Goal: Task Accomplishment & Management: Use online tool/utility

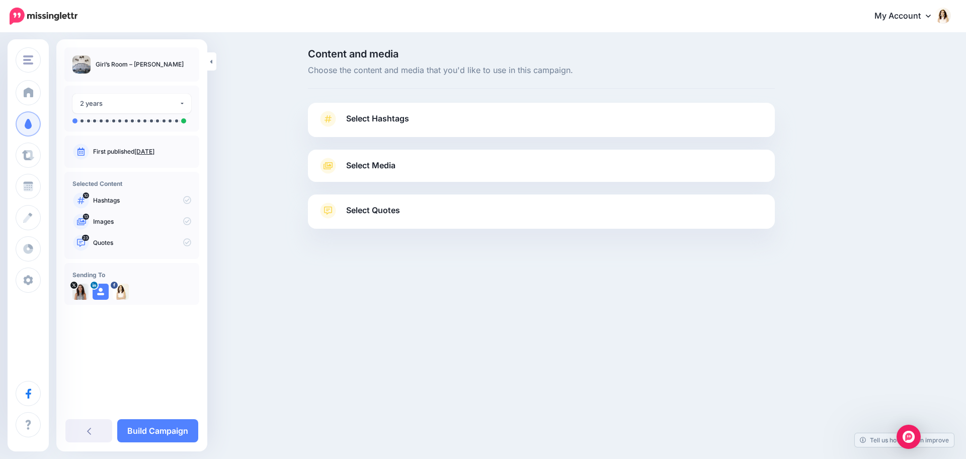
click at [400, 125] on span "Select Hashtags" at bounding box center [377, 119] width 63 height 14
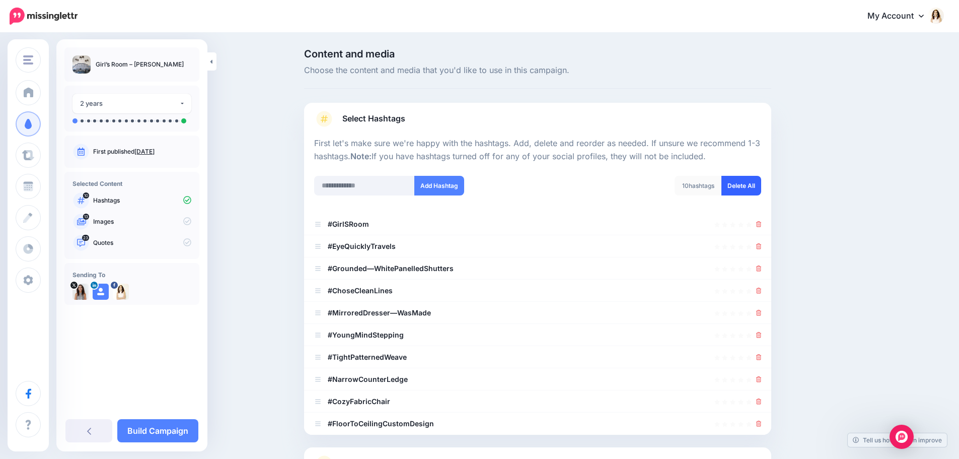
click at [754, 192] on link "Delete All" at bounding box center [741, 186] width 40 height 20
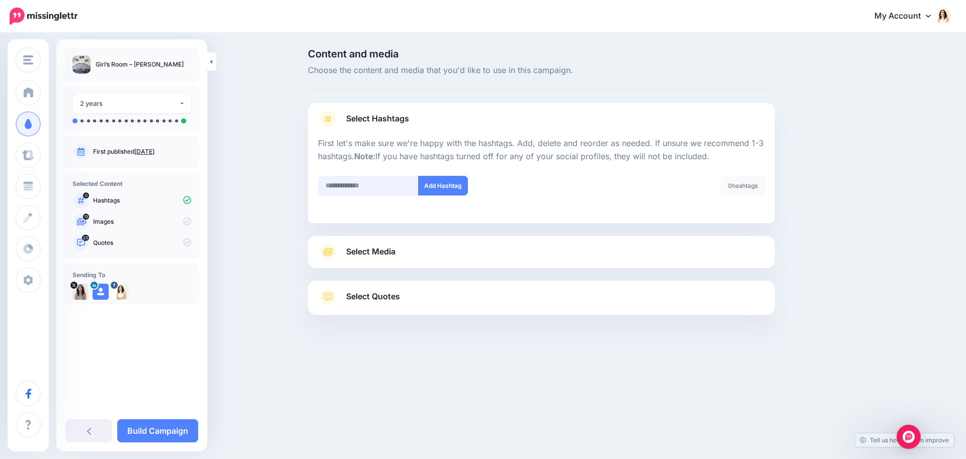
click at [364, 187] on input "text" at bounding box center [368, 186] width 101 height 20
type input "******"
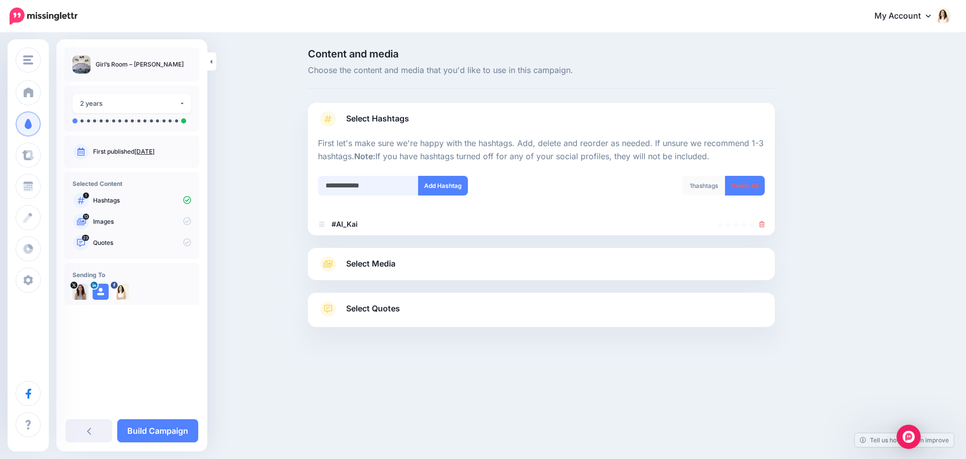
type input "**********"
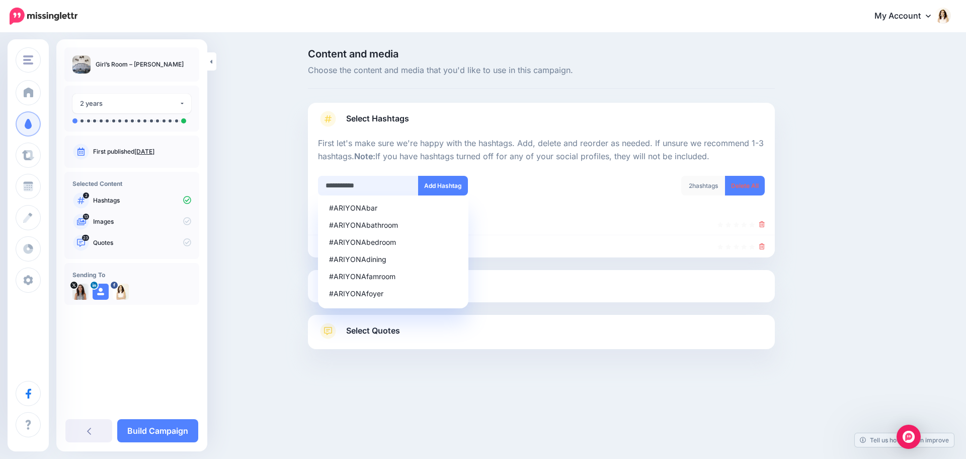
type input "**********"
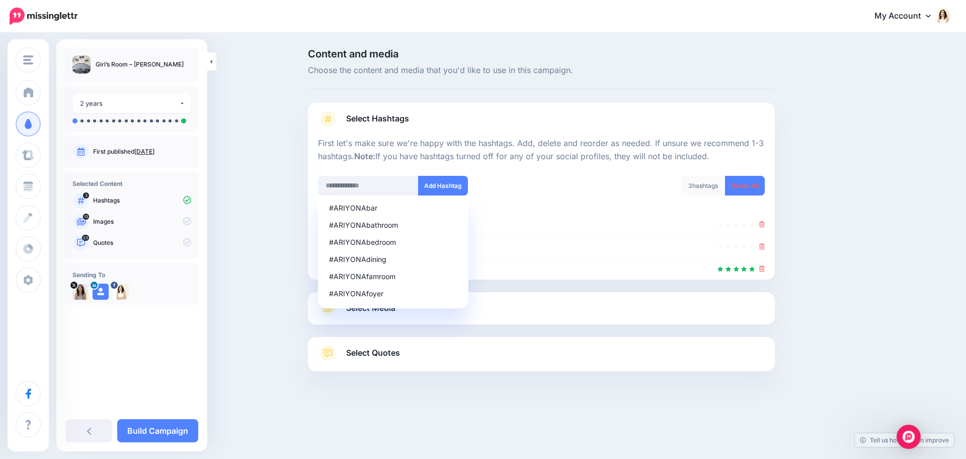
click at [643, 316] on div "Select Media Next, let's make sure we have the best media for this campaign. De…" at bounding box center [541, 308] width 467 height 32
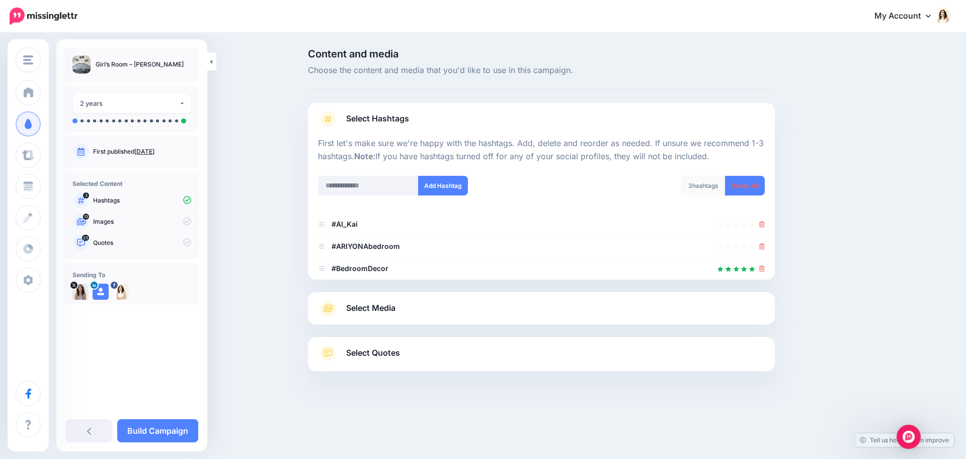
click at [369, 305] on span "Select Media" at bounding box center [370, 308] width 49 height 14
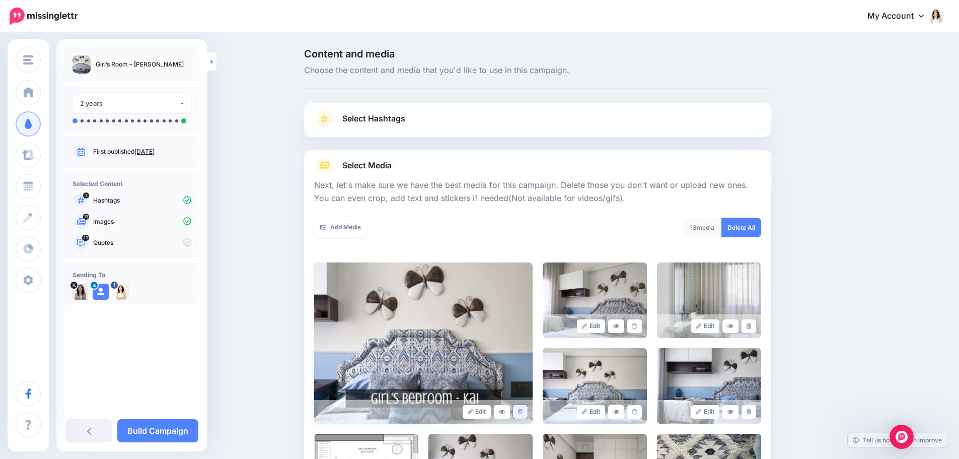
click at [519, 413] on link at bounding box center [520, 412] width 15 height 14
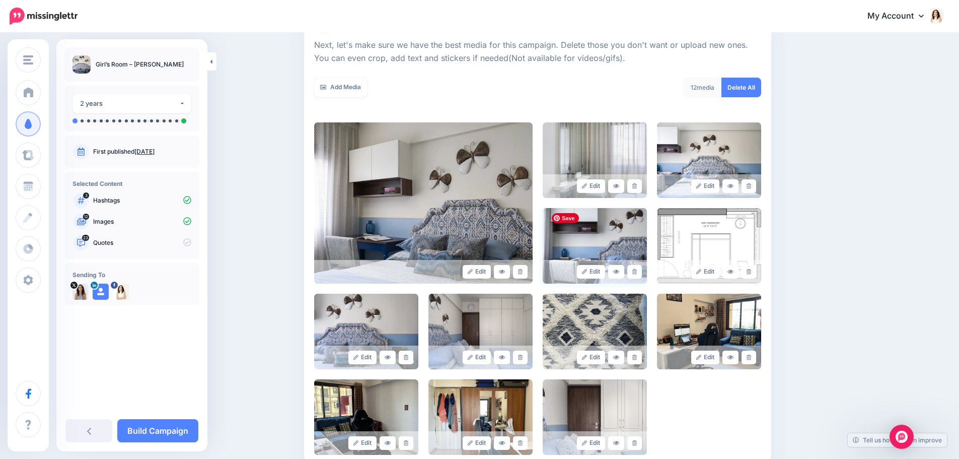
scroll to position [151, 0]
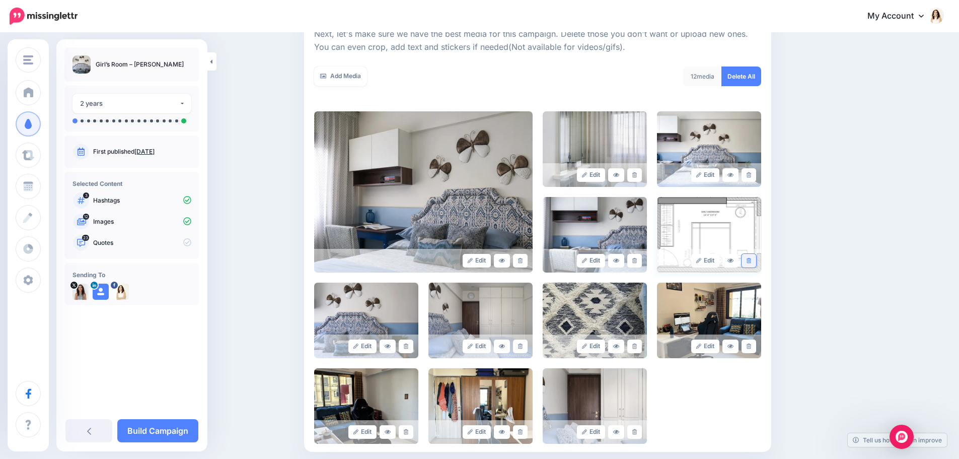
click at [751, 262] on icon at bounding box center [748, 261] width 5 height 6
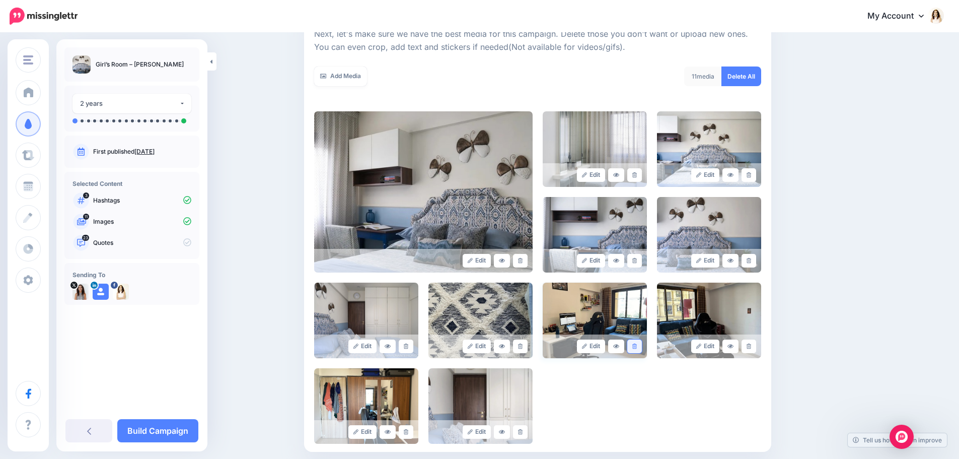
click at [636, 347] on icon at bounding box center [634, 346] width 5 height 6
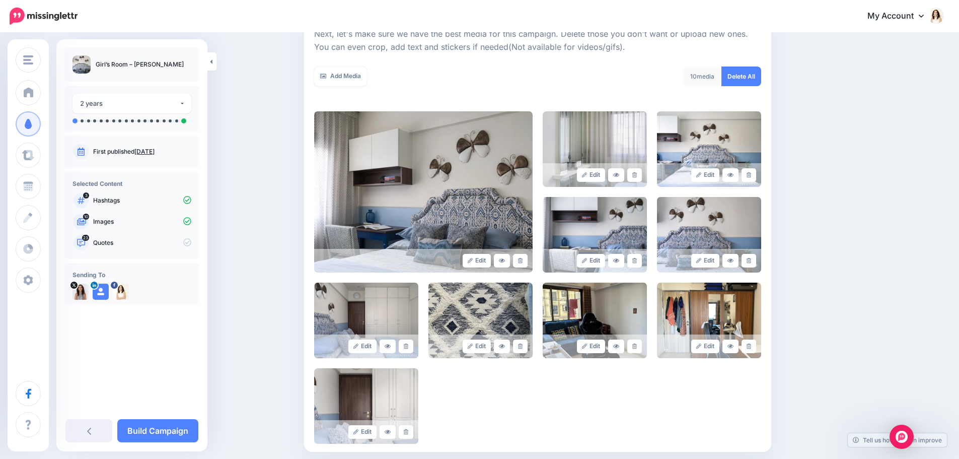
drag, startPoint x: 525, startPoint y: 346, endPoint x: 553, endPoint y: 397, distance: 57.9
click at [522, 347] on icon at bounding box center [520, 346] width 5 height 6
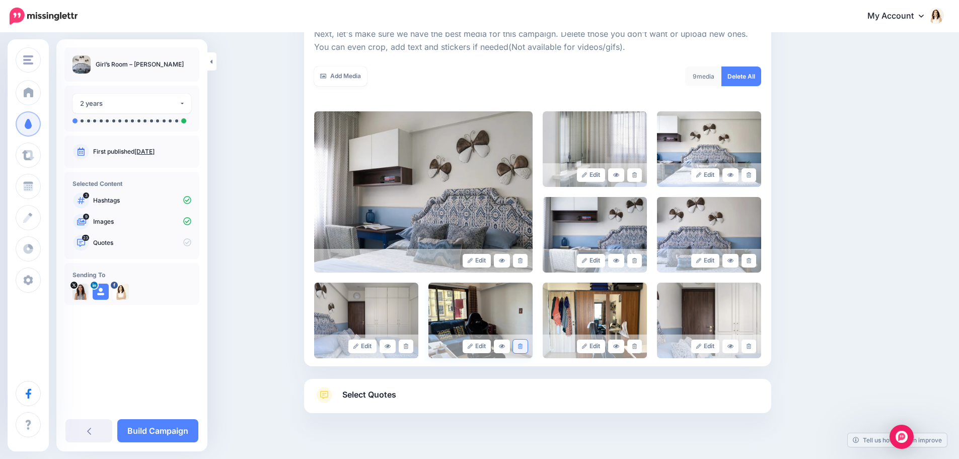
click at [526, 350] on link at bounding box center [520, 346] width 15 height 14
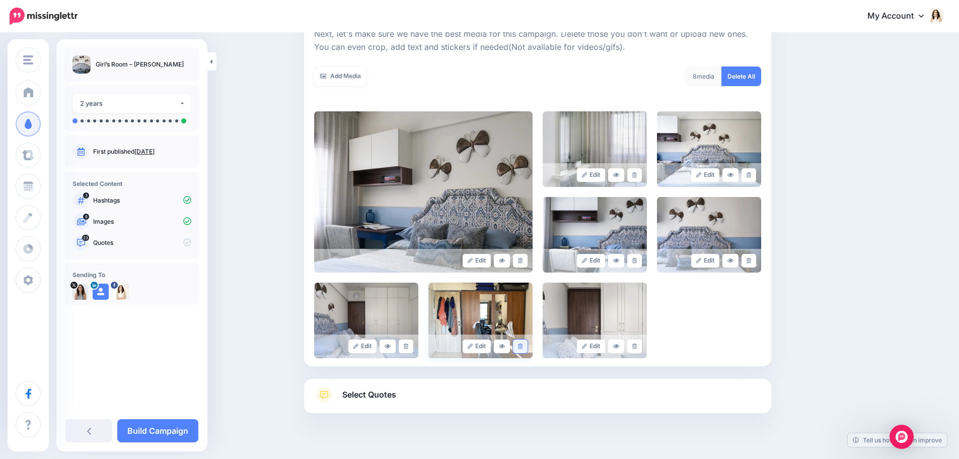
click at [522, 348] on icon at bounding box center [520, 346] width 5 height 6
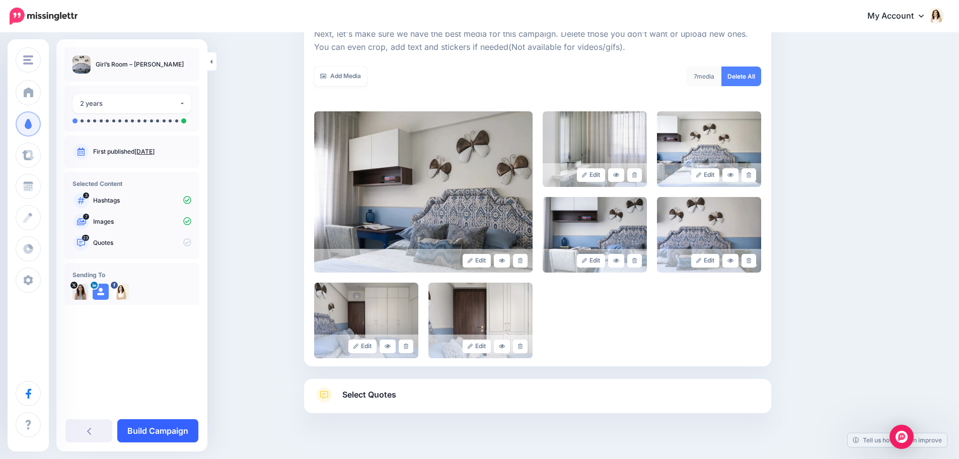
click at [177, 430] on link "Build Campaign" at bounding box center [157, 430] width 81 height 23
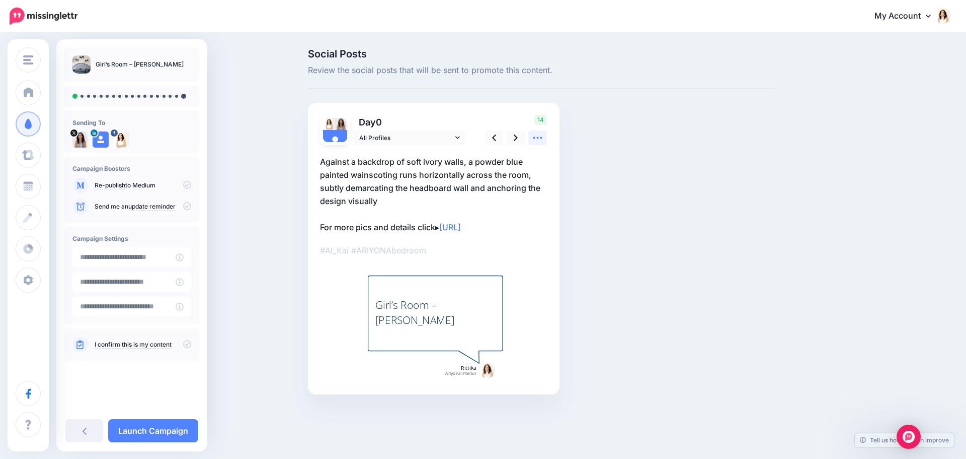
click at [537, 136] on icon at bounding box center [538, 137] width 11 height 11
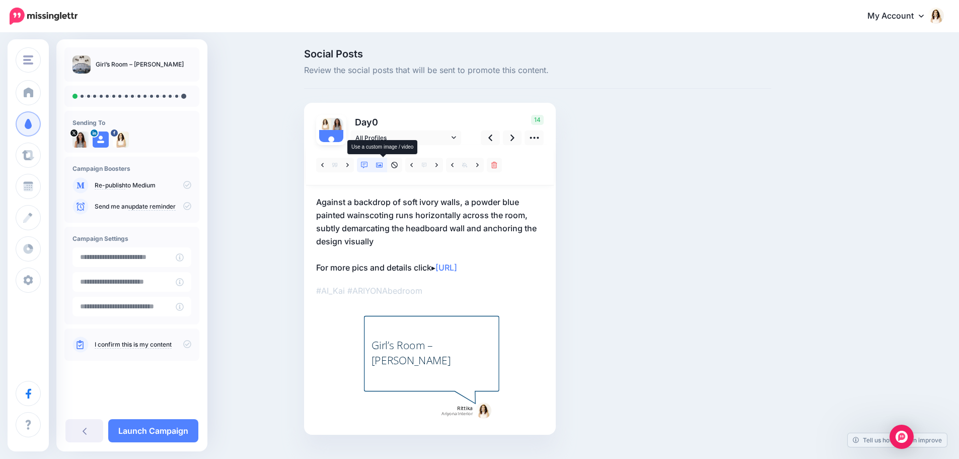
click at [383, 168] on icon at bounding box center [379, 165] width 7 height 7
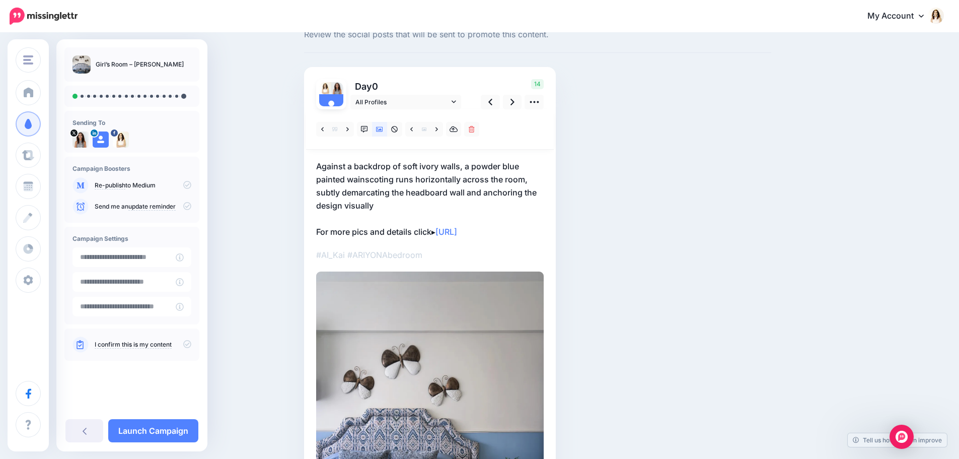
scroll to position [50, 0]
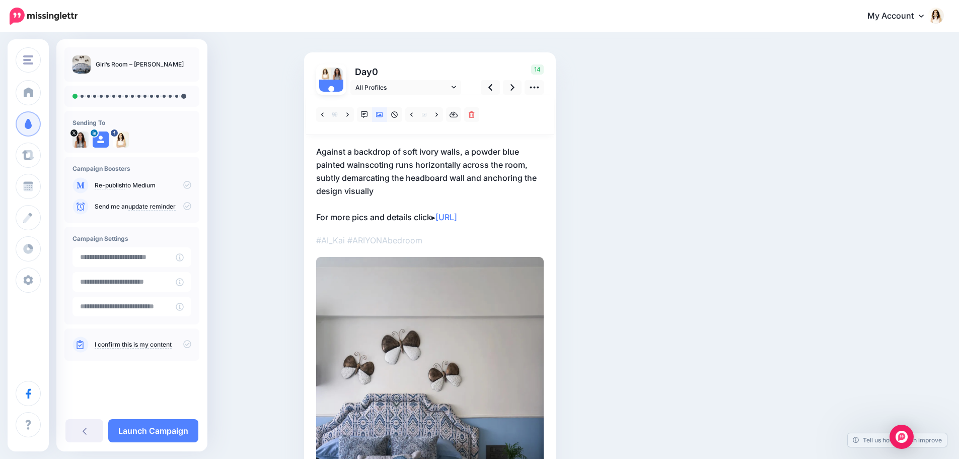
click at [392, 177] on p "Against a backdrop of soft ivory walls, a powder blue painted wainscoting runs …" at bounding box center [430, 184] width 228 height 79
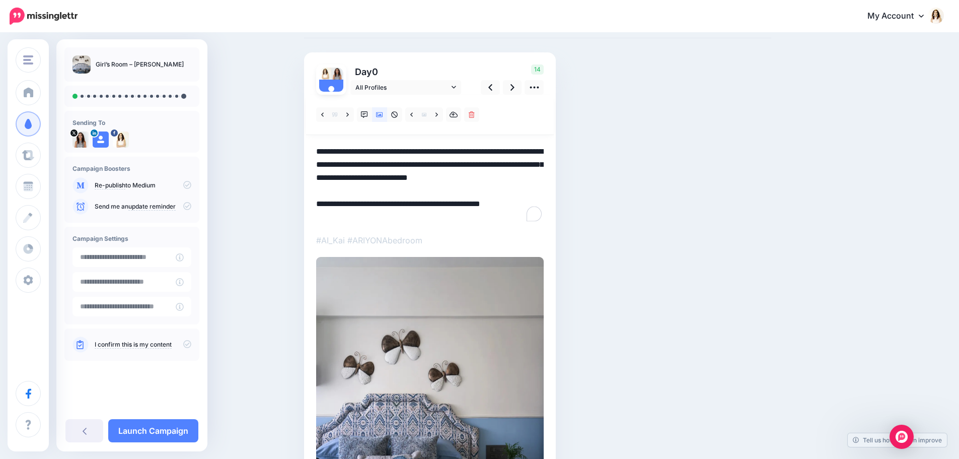
drag, startPoint x: 381, startPoint y: 192, endPoint x: 312, endPoint y: 143, distance: 84.8
click at [312, 143] on div "Day 0 All Profiles" at bounding box center [430, 314] width 252 height 525
paste textarea "To enrich screen reader interactions, please activate Accessibility in Grammarl…"
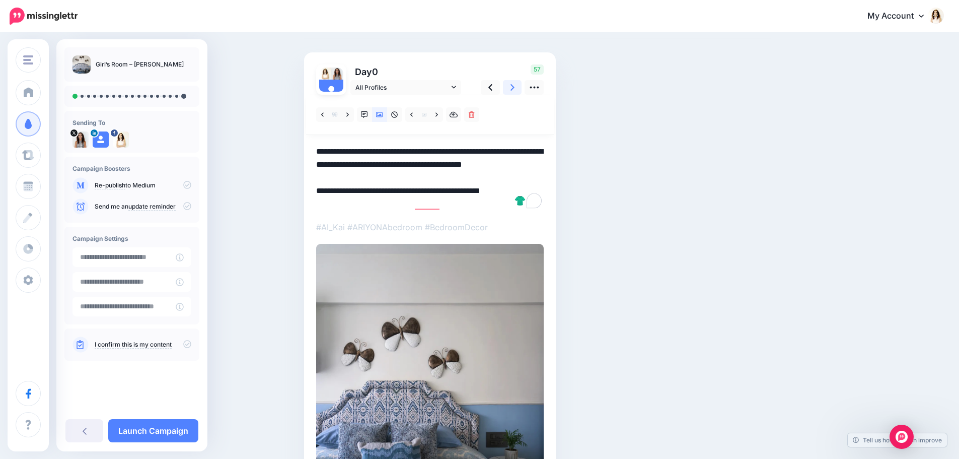
click at [518, 90] on link at bounding box center [512, 87] width 19 height 15
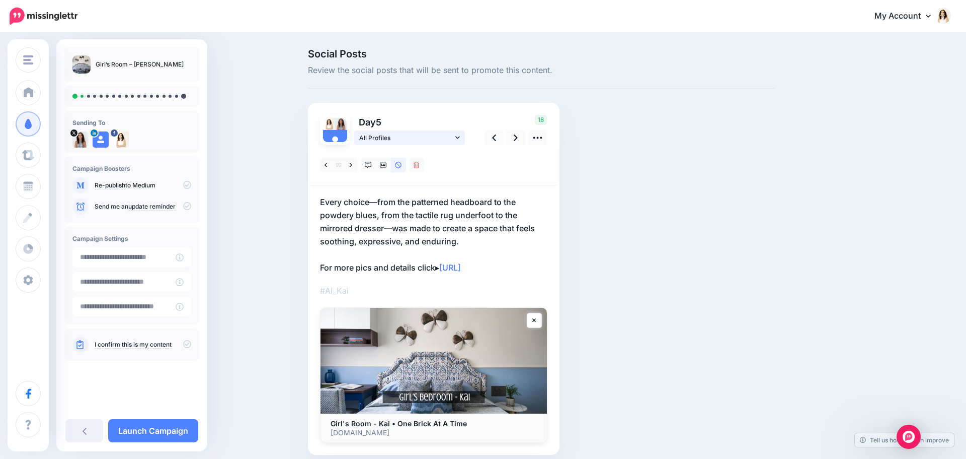
click at [379, 143] on link "All Profiles" at bounding box center [409, 137] width 111 height 15
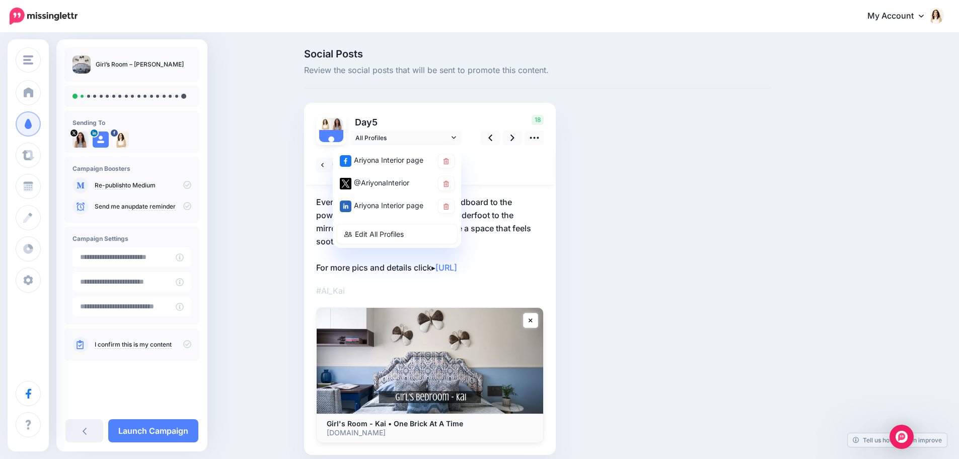
click at [530, 209] on p "Every choice—from the patterned headboard to the powdery blues, from the tactil…" at bounding box center [430, 234] width 228 height 79
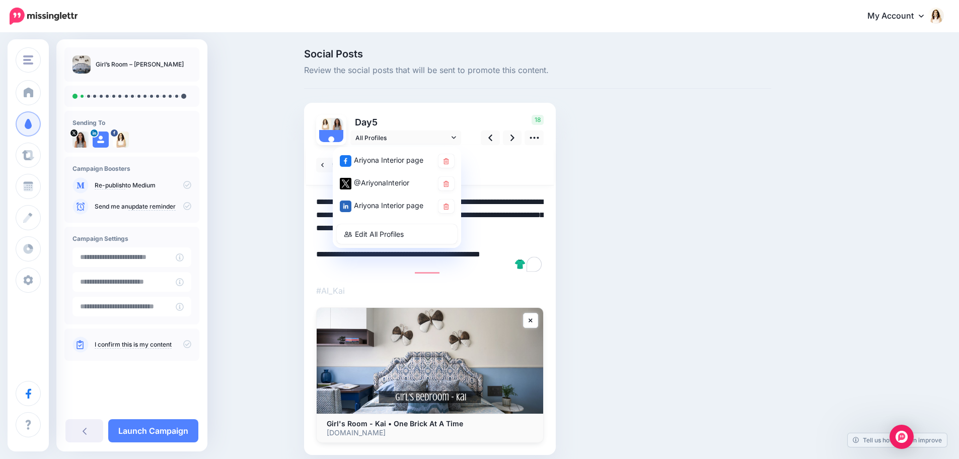
click at [532, 211] on textarea "**********" at bounding box center [430, 234] width 228 height 79
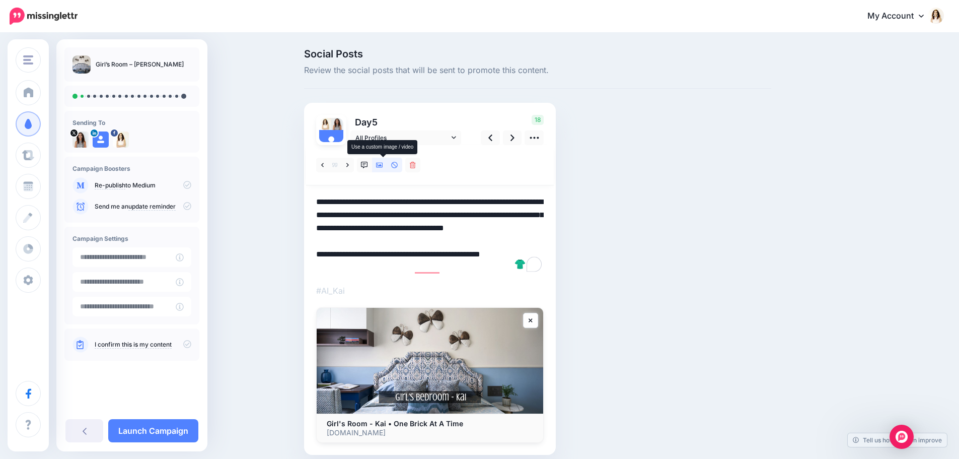
click at [379, 166] on link at bounding box center [379, 165] width 15 height 15
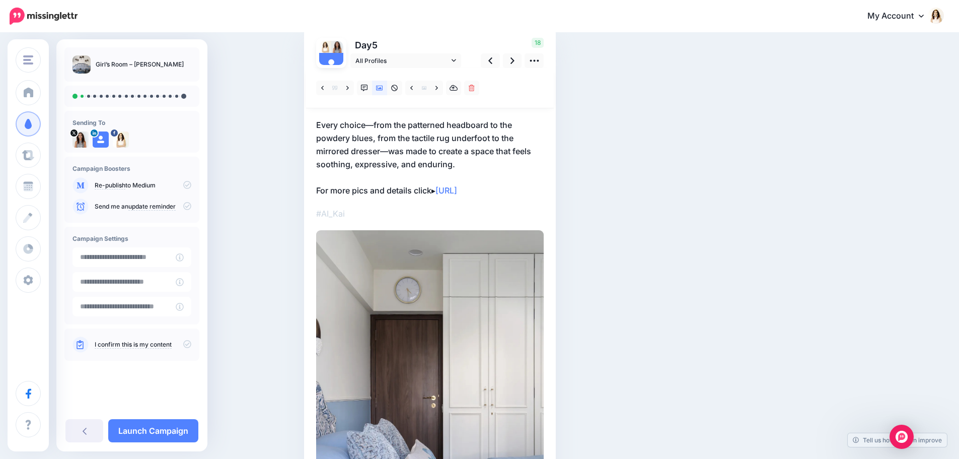
scroll to position [101, 0]
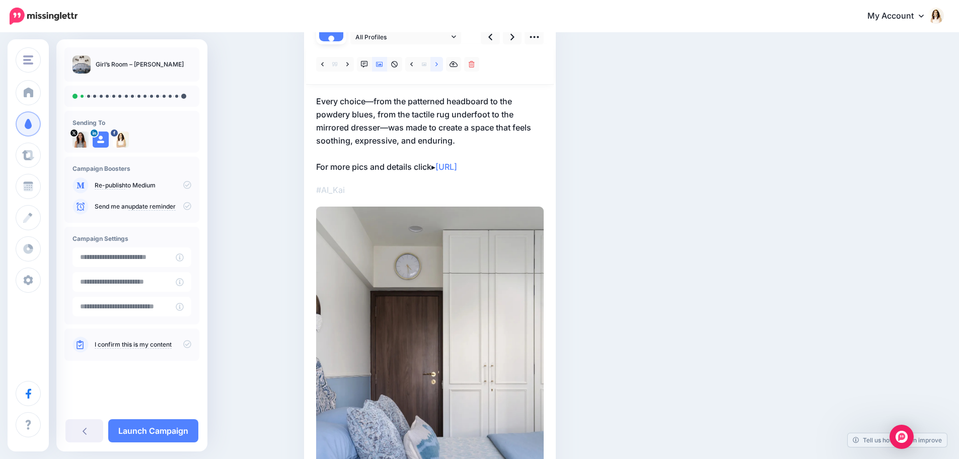
click at [443, 64] on link at bounding box center [436, 64] width 13 height 15
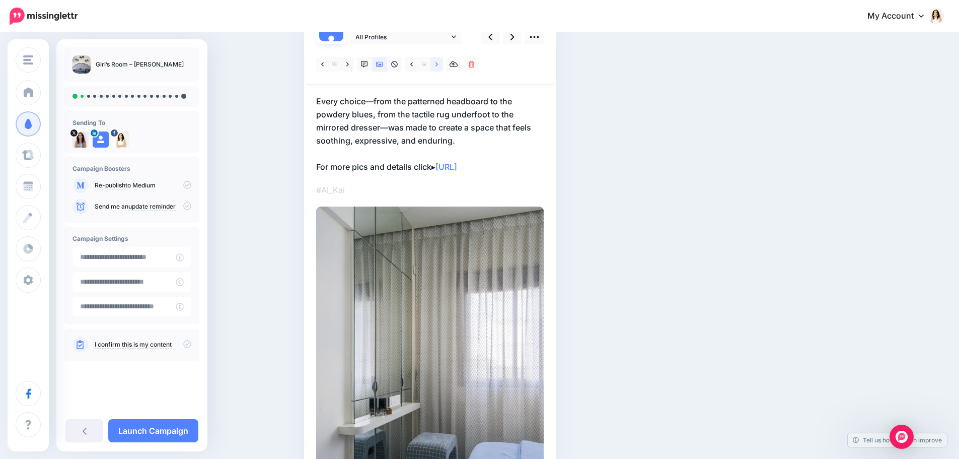
click at [438, 65] on link at bounding box center [436, 64] width 13 height 15
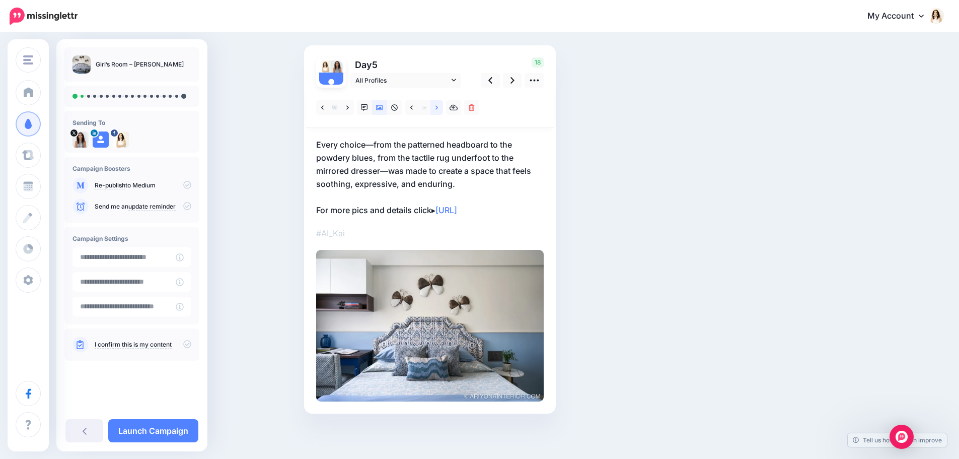
scroll to position [57, 0]
drag, startPoint x: 398, startPoint y: 146, endPoint x: 404, endPoint y: 150, distance: 8.0
click at [398, 145] on p "Every choice—from the patterned headboard to the powdery blues, from the tactil…" at bounding box center [430, 177] width 228 height 79
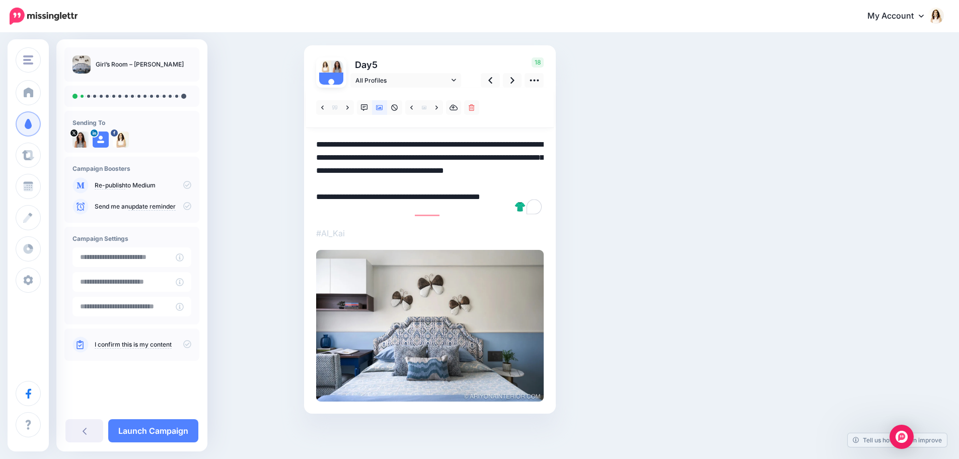
drag, startPoint x: 471, startPoint y: 192, endPoint x: 315, endPoint y: 140, distance: 164.1
click at [315, 140] on div "Day 5 All Profiles" at bounding box center [430, 229] width 252 height 368
paste textarea "To enrich screen reader interactions, please activate Accessibility in Grammarl…"
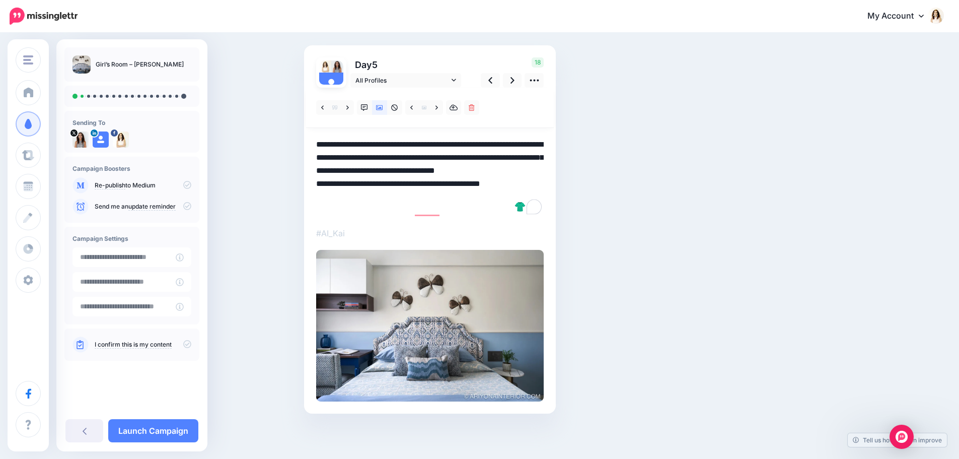
scroll to position [44, 0]
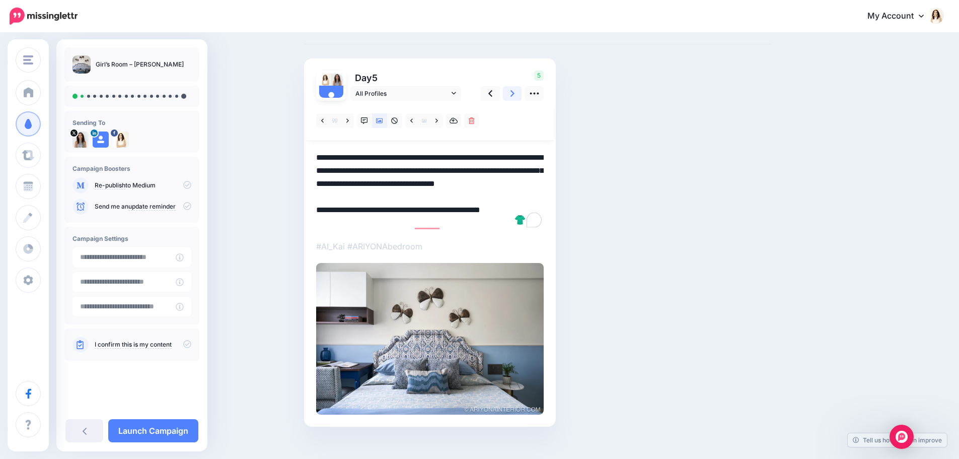
click at [512, 94] on link at bounding box center [512, 93] width 19 height 15
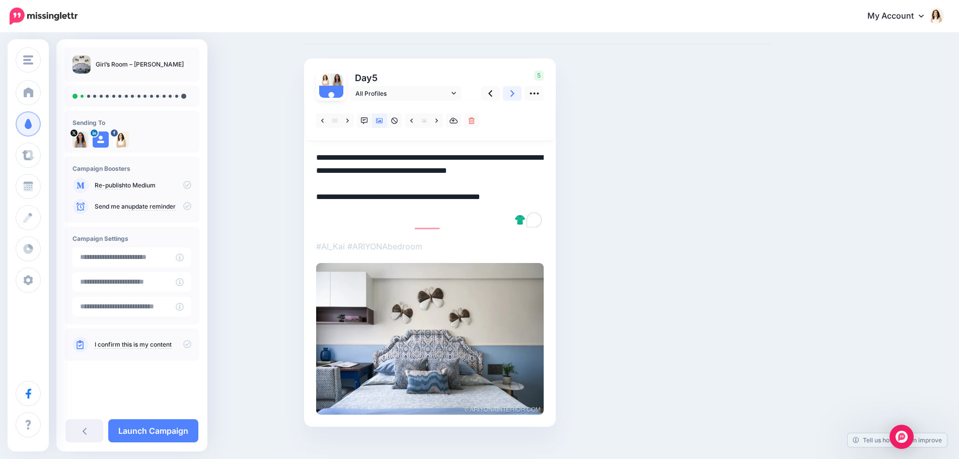
scroll to position [8, 0]
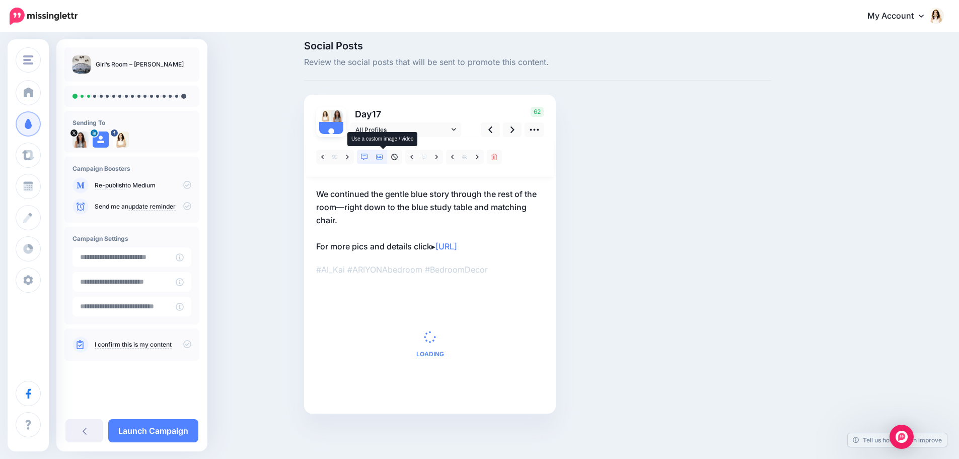
click at [383, 160] on icon at bounding box center [379, 157] width 7 height 7
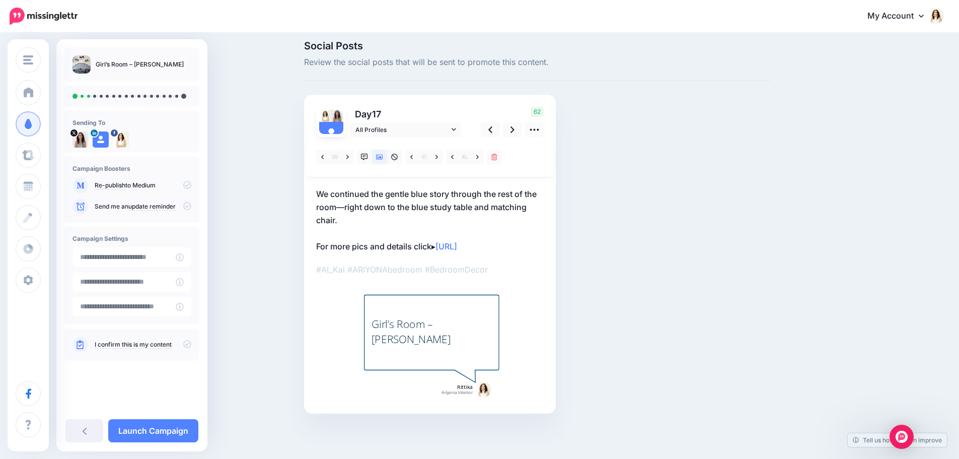
scroll to position [0, 0]
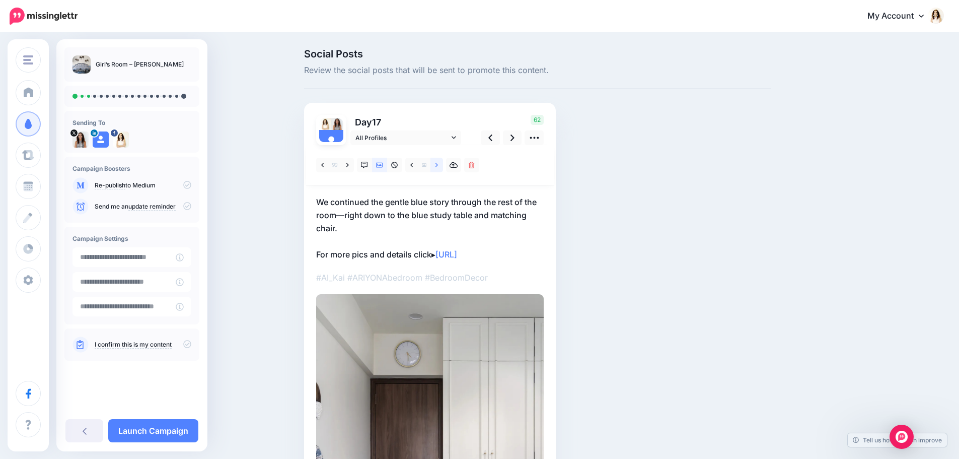
click at [437, 166] on link at bounding box center [436, 165] width 13 height 15
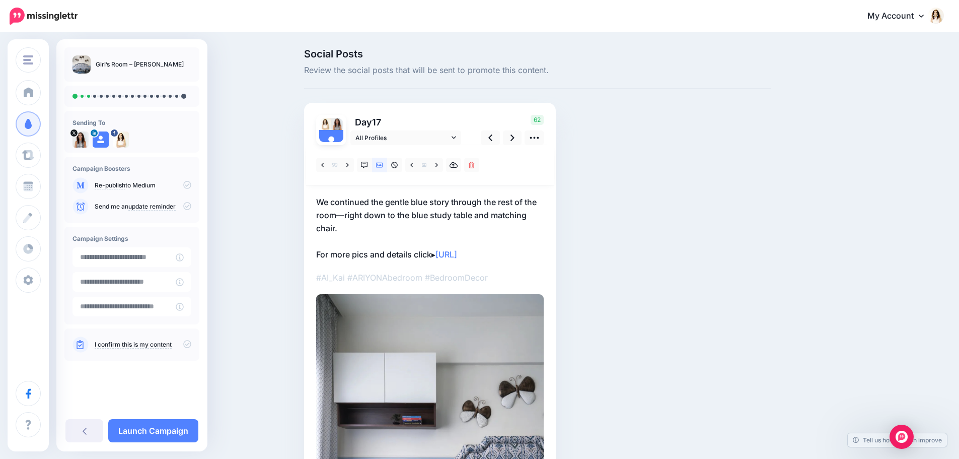
drag, startPoint x: 392, startPoint y: 216, endPoint x: 386, endPoint y: 218, distance: 6.1
click at [392, 216] on p "We continued the gentle blue story through the rest of the room—right down to t…" at bounding box center [430, 227] width 228 height 65
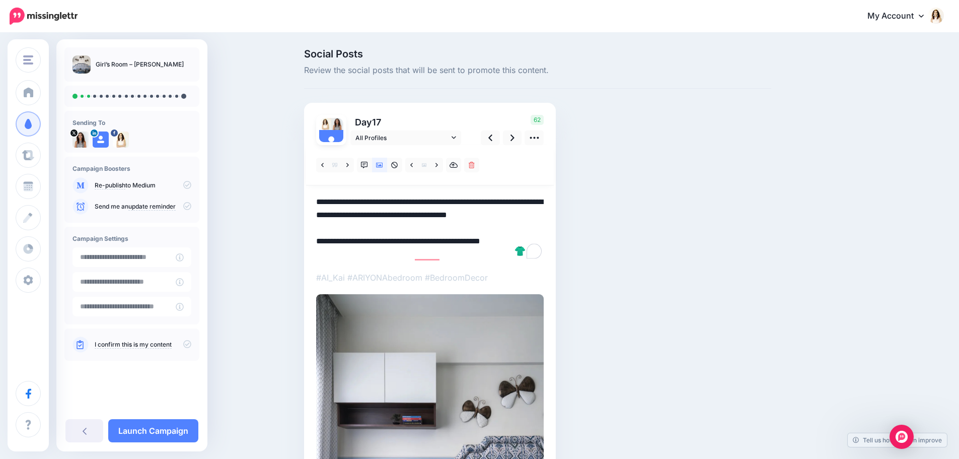
drag, startPoint x: 345, startPoint y: 230, endPoint x: 315, endPoint y: 189, distance: 51.0
click at [315, 189] on div "Day 17 All Profiles" at bounding box center [430, 366] width 252 height 526
paste textarea "**********"
click at [513, 138] on link at bounding box center [512, 137] width 19 height 15
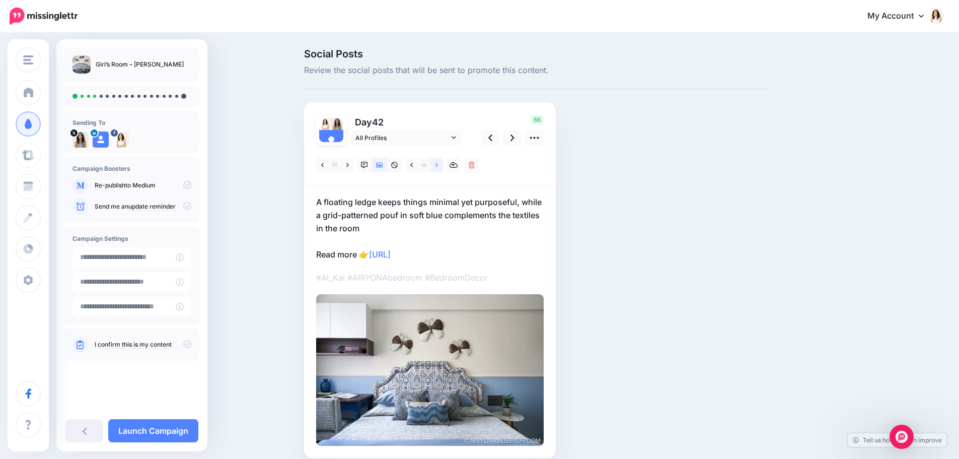
click at [438, 166] on icon at bounding box center [436, 165] width 3 height 7
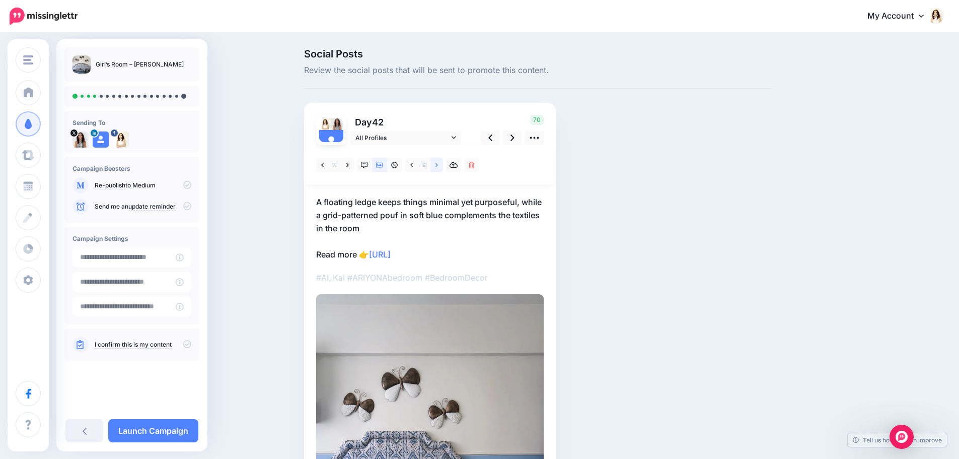
click at [438, 166] on icon at bounding box center [436, 165] width 3 height 7
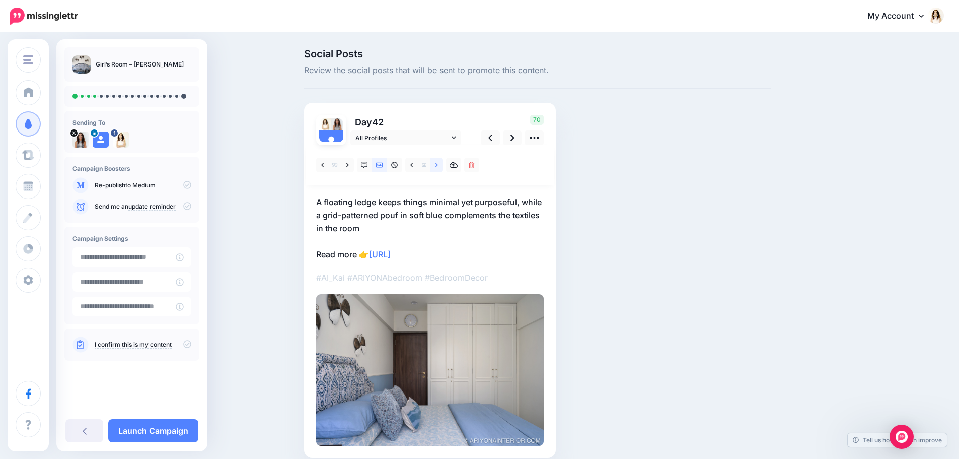
click at [438, 166] on icon at bounding box center [436, 165] width 3 height 7
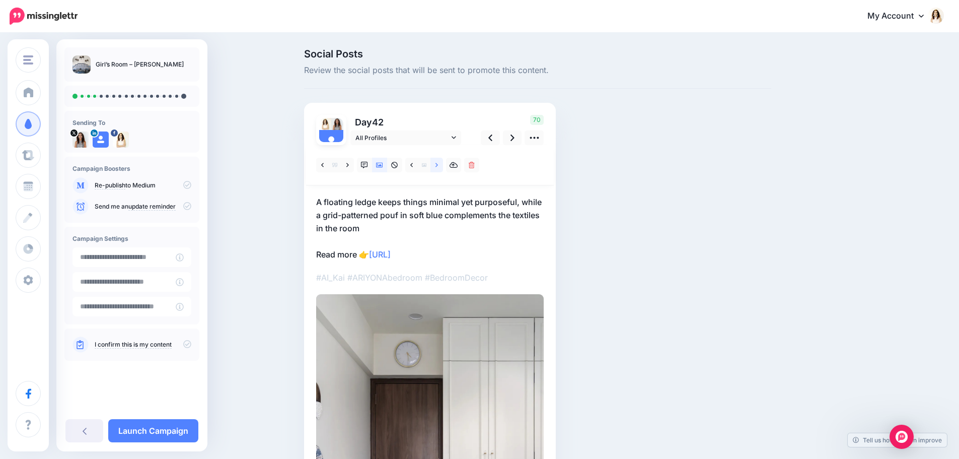
click at [438, 166] on icon at bounding box center [436, 165] width 3 height 7
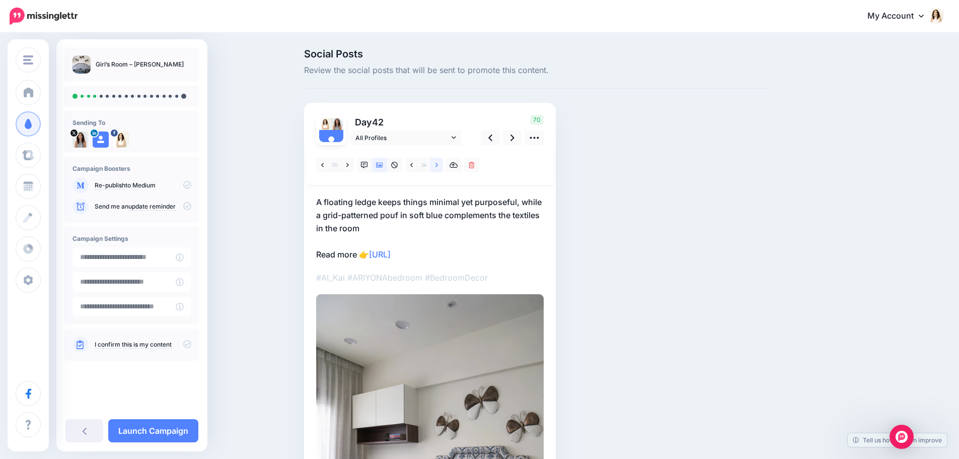
click at [438, 166] on icon at bounding box center [436, 165] width 3 height 7
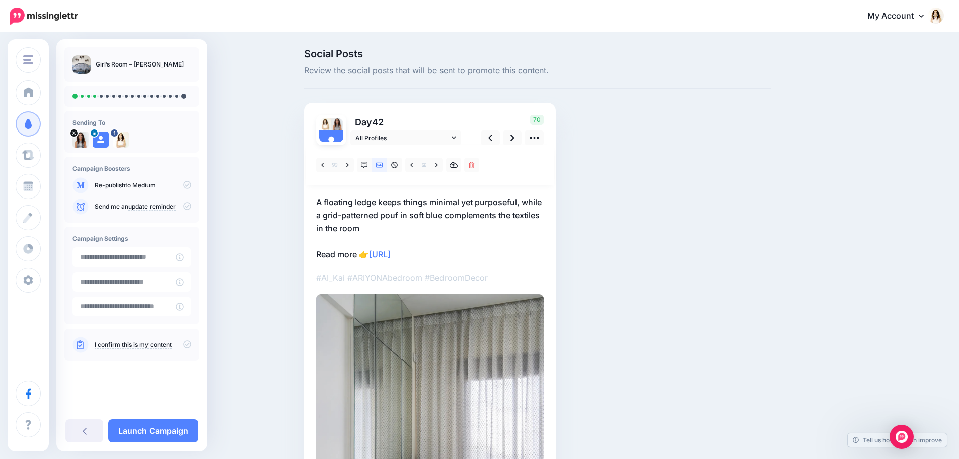
click at [368, 221] on p "A floating ledge keeps things minimal yet purposeful, while a grid-patterned po…" at bounding box center [430, 227] width 228 height 65
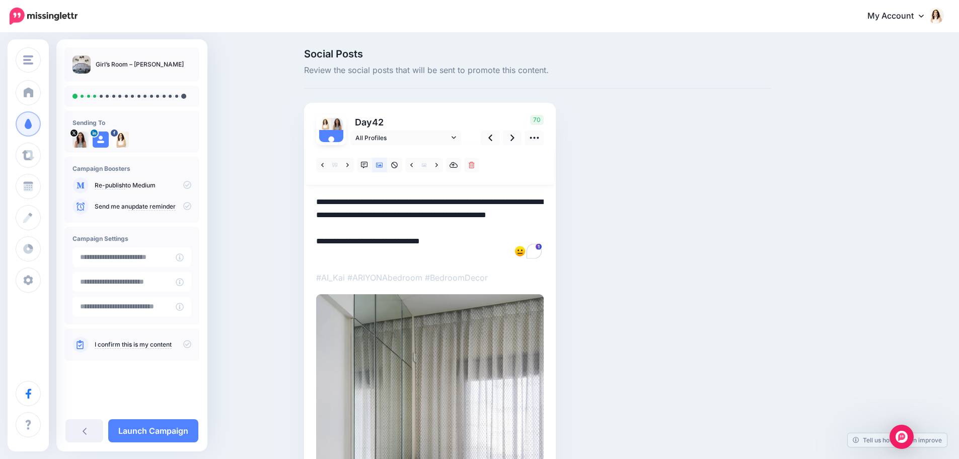
drag, startPoint x: 367, startPoint y: 228, endPoint x: 313, endPoint y: 189, distance: 66.8
click at [313, 189] on div "Day 42 All Profiles" at bounding box center [430, 367] width 252 height 528
paste textarea "To enrich screen reader interactions, please activate Accessibility in Grammarl…"
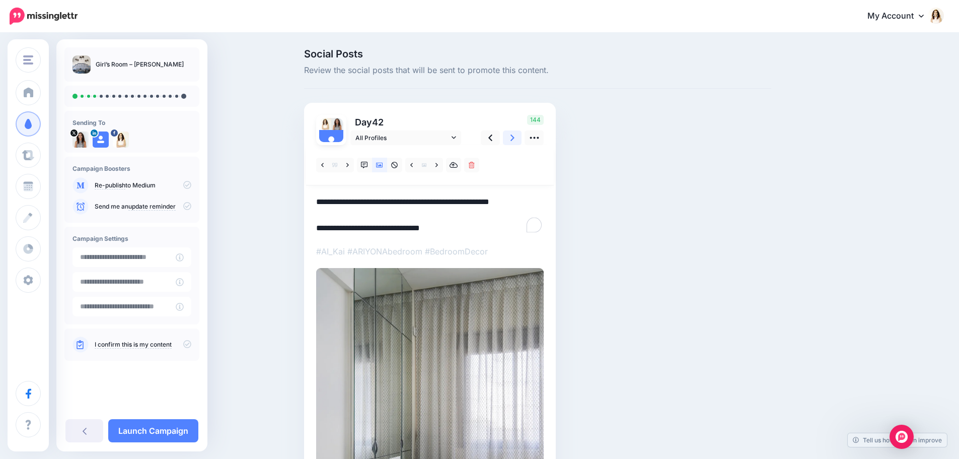
click at [514, 141] on icon at bounding box center [512, 137] width 4 height 11
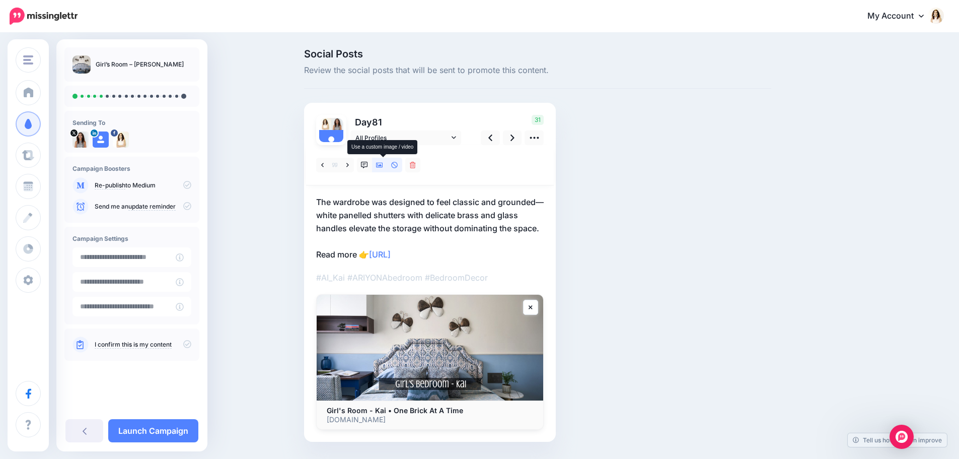
click at [383, 165] on icon at bounding box center [379, 165] width 7 height 5
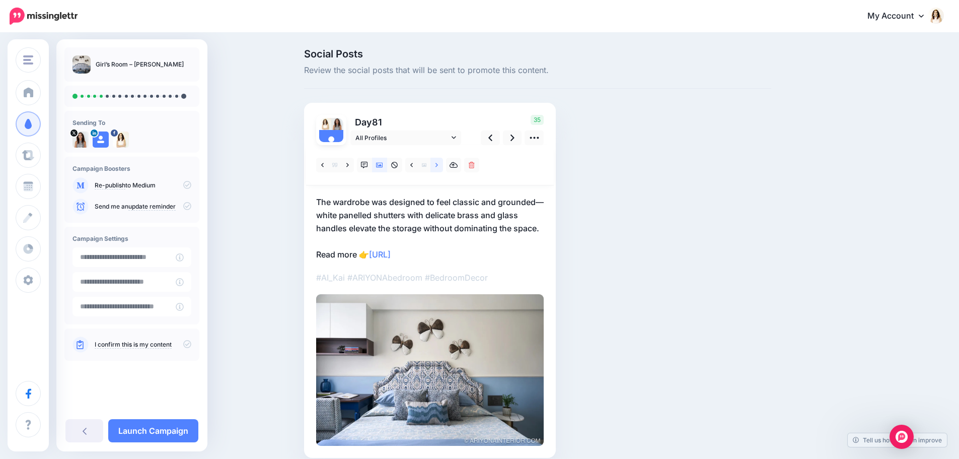
click at [438, 166] on icon at bounding box center [436, 165] width 3 height 4
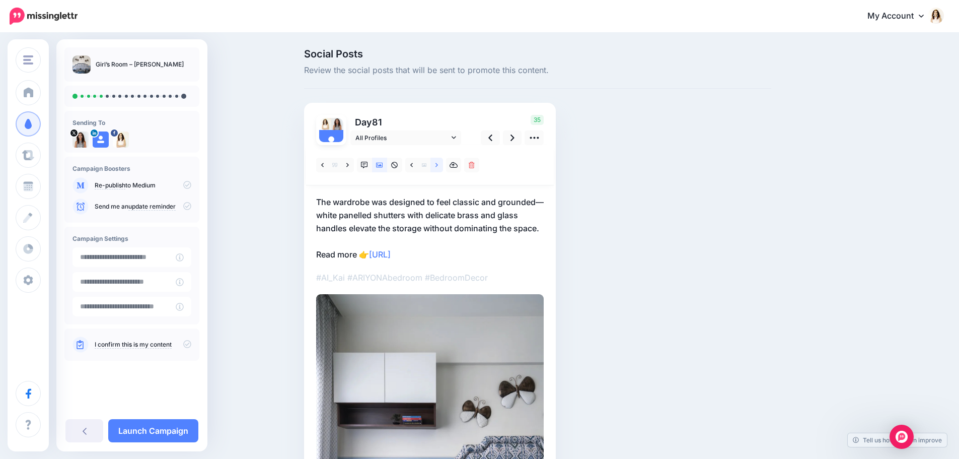
click at [438, 166] on icon at bounding box center [436, 165] width 3 height 4
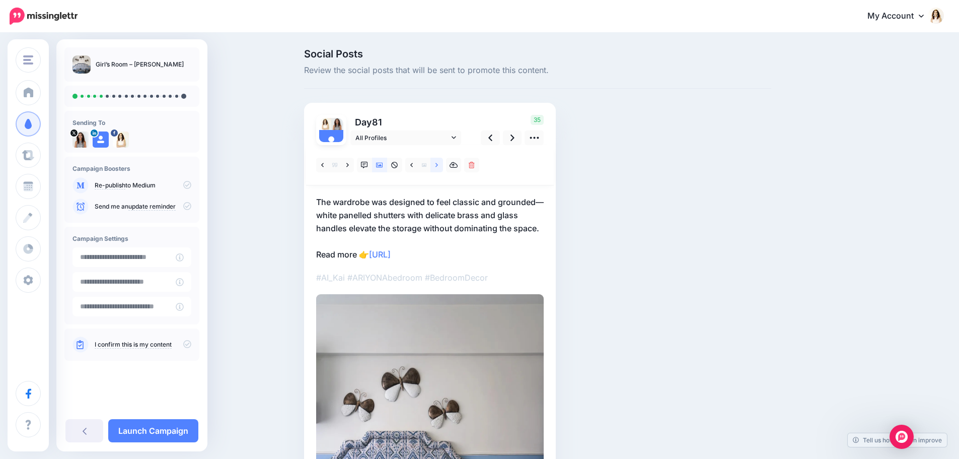
click at [443, 166] on link at bounding box center [436, 165] width 13 height 15
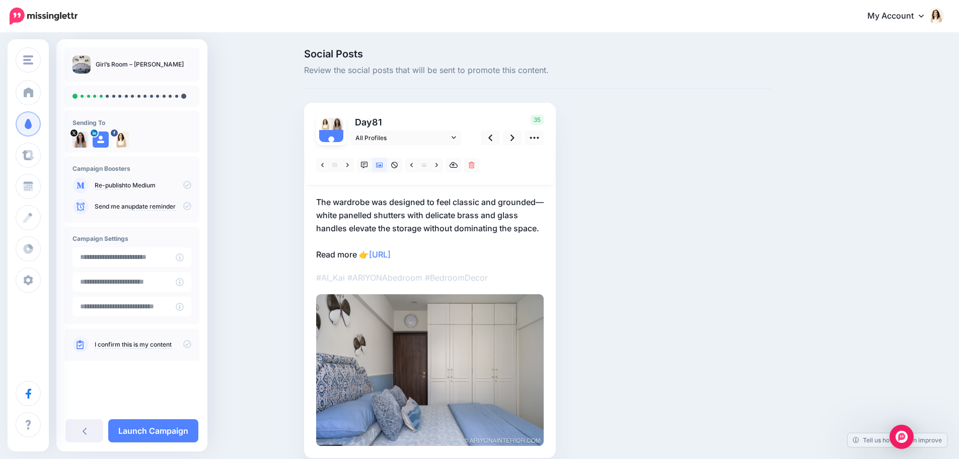
click at [437, 203] on p "The wardrobe was designed to feel classic and grounded—white panelled shutters …" at bounding box center [430, 227] width 228 height 65
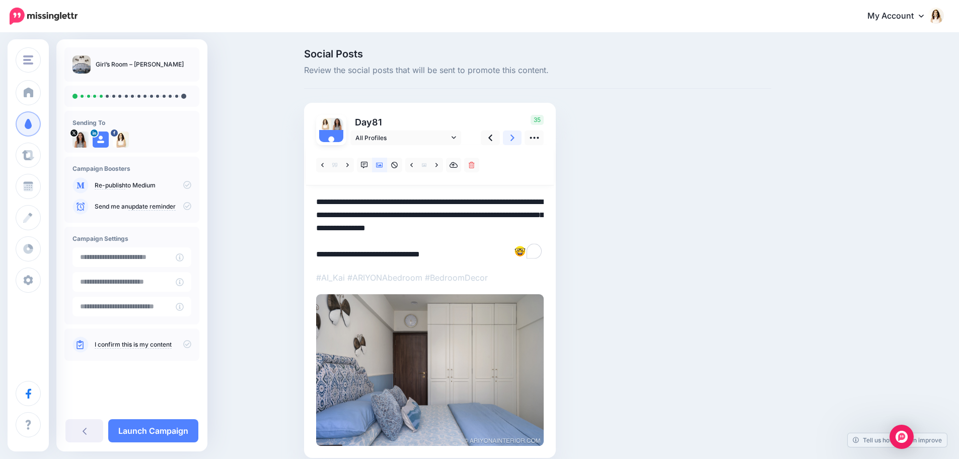
click at [514, 139] on icon at bounding box center [512, 137] width 4 height 7
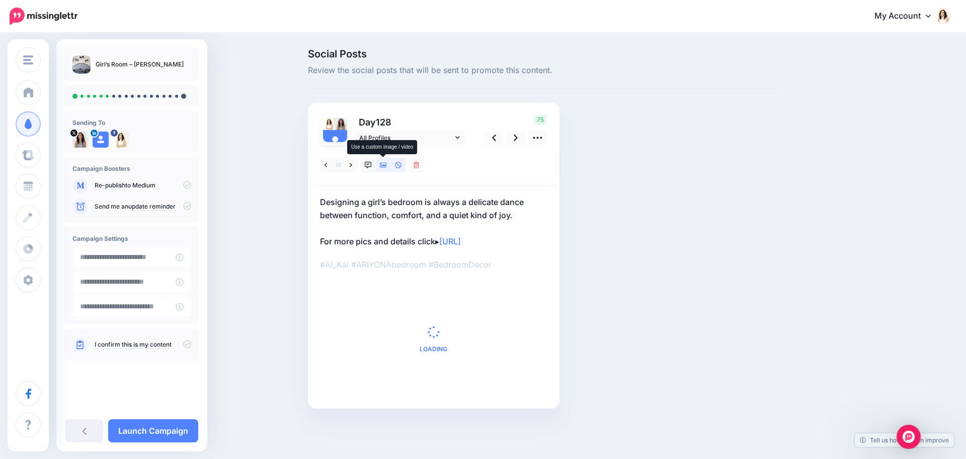
click at [384, 168] on icon at bounding box center [383, 165] width 7 height 7
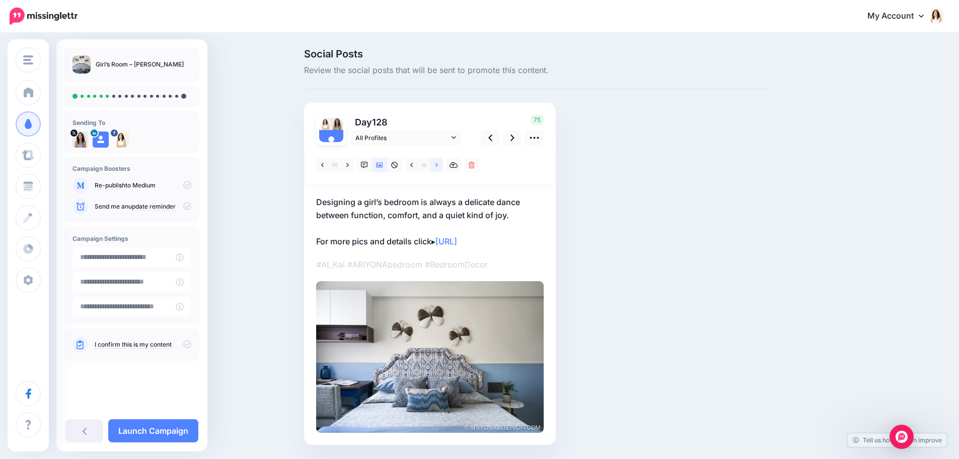
click at [438, 168] on icon at bounding box center [436, 165] width 3 height 7
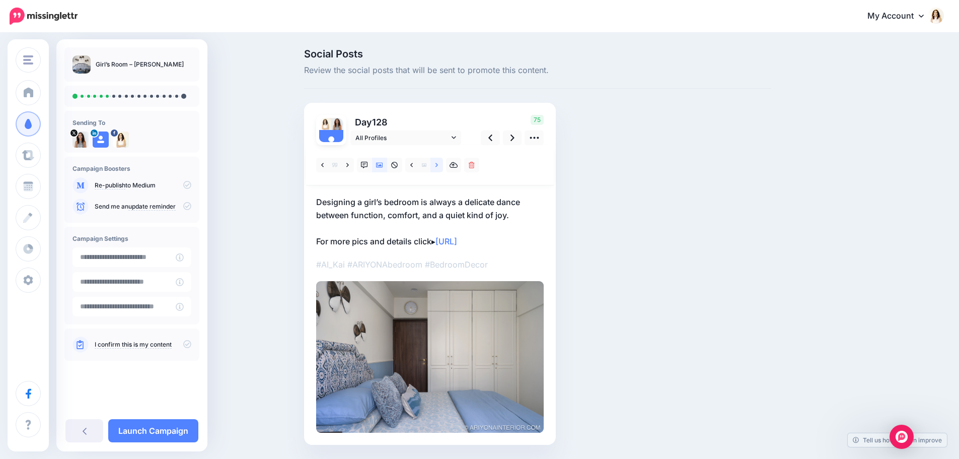
click at [438, 168] on icon at bounding box center [436, 165] width 3 height 7
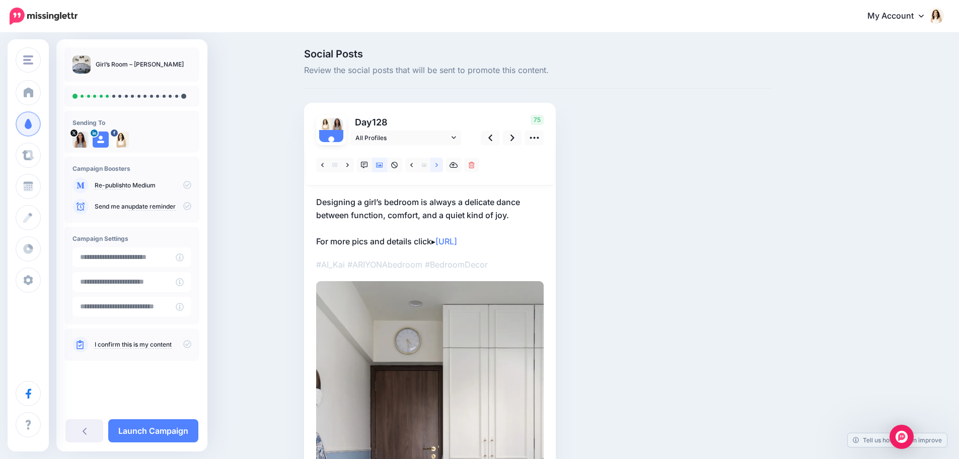
click at [438, 168] on icon at bounding box center [436, 165] width 3 height 7
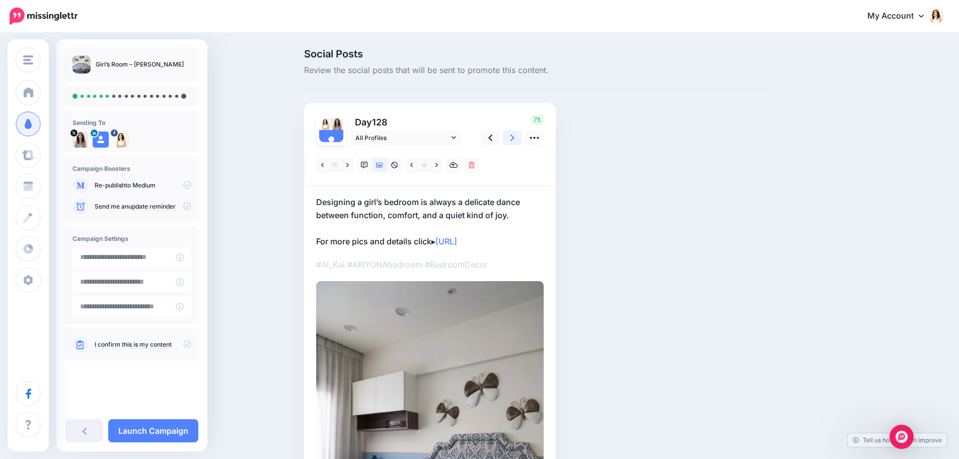
click at [512, 139] on link at bounding box center [512, 137] width 19 height 15
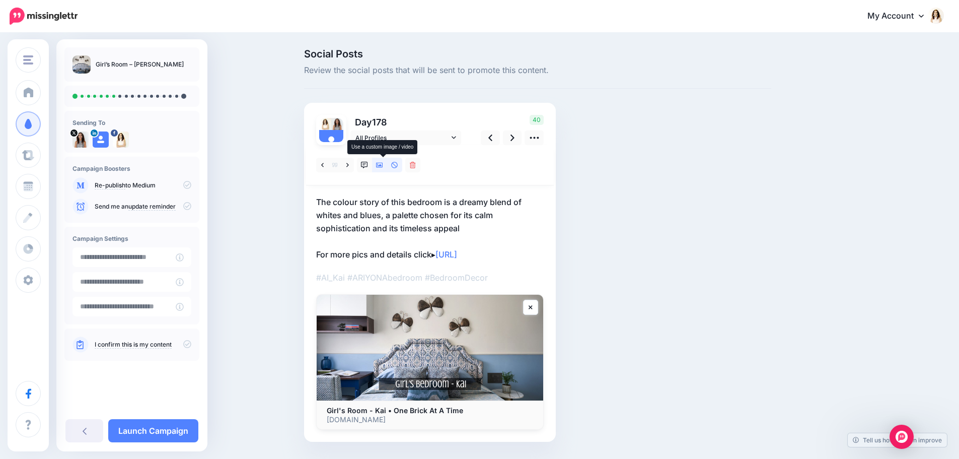
click at [383, 168] on icon at bounding box center [379, 165] width 7 height 7
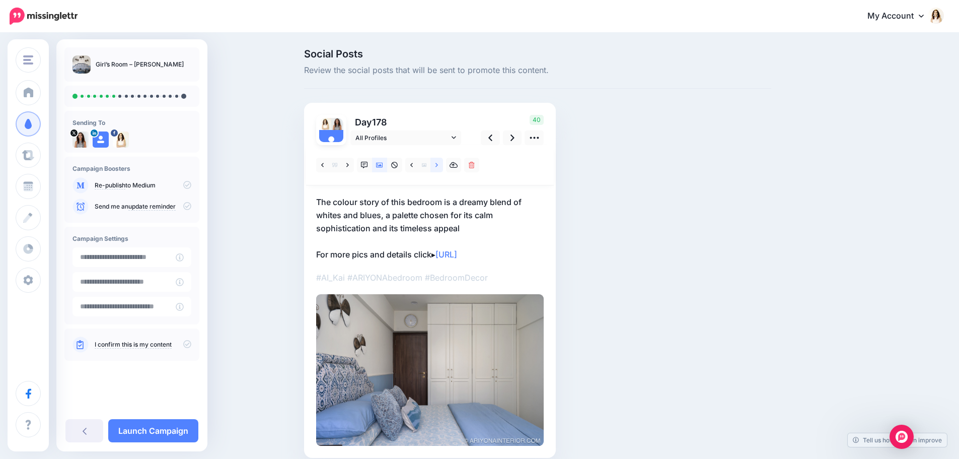
click at [438, 163] on icon at bounding box center [436, 165] width 3 height 7
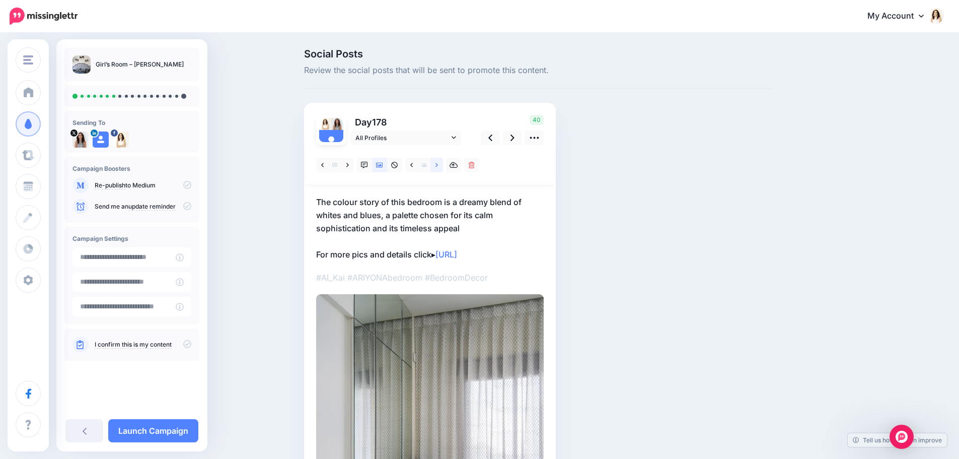
click at [438, 163] on icon at bounding box center [436, 165] width 3 height 7
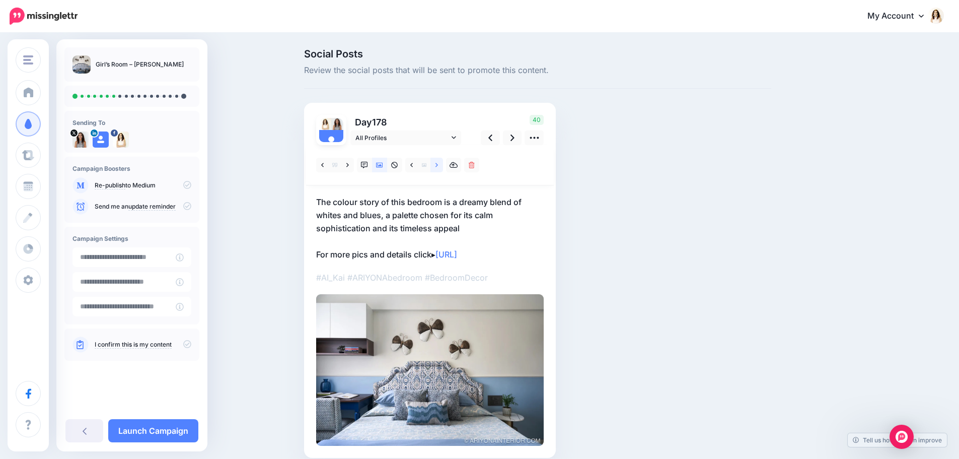
click at [438, 163] on icon at bounding box center [436, 165] width 3 height 7
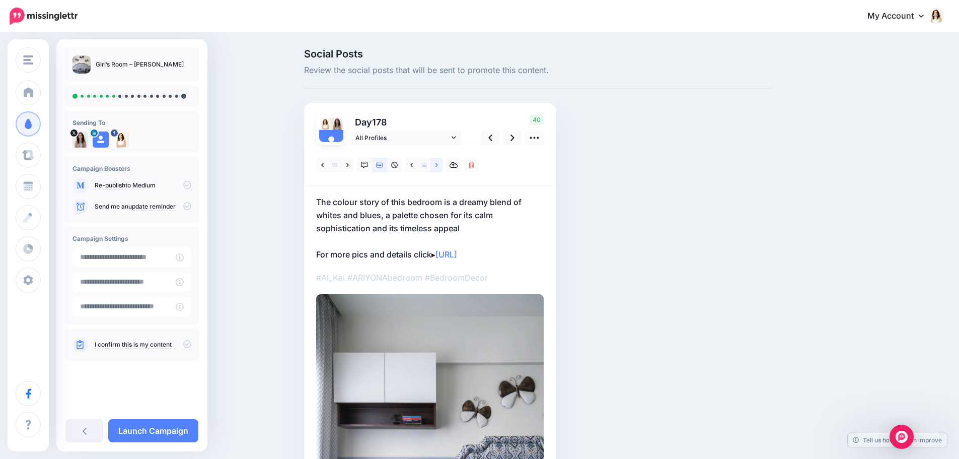
click at [438, 163] on icon at bounding box center [436, 165] width 3 height 7
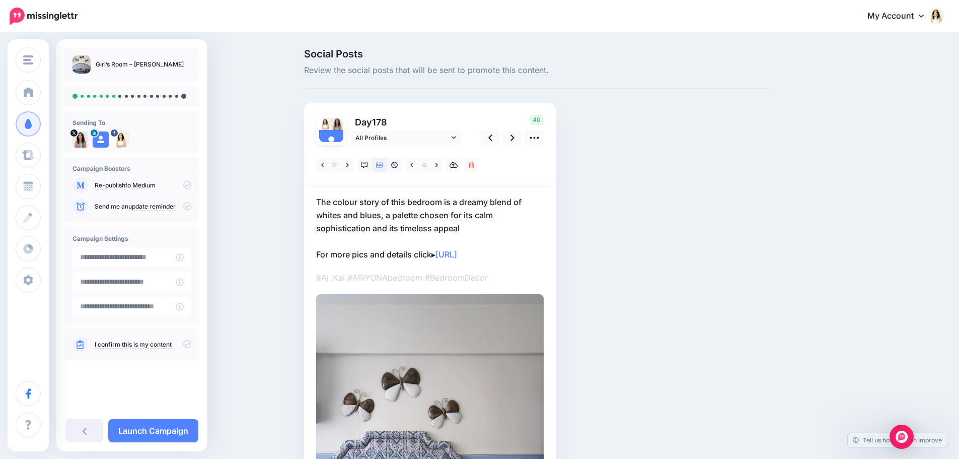
click at [440, 208] on p "The colour story of this bedroom is a dreamy blend of whites and blues, a palet…" at bounding box center [430, 227] width 228 height 65
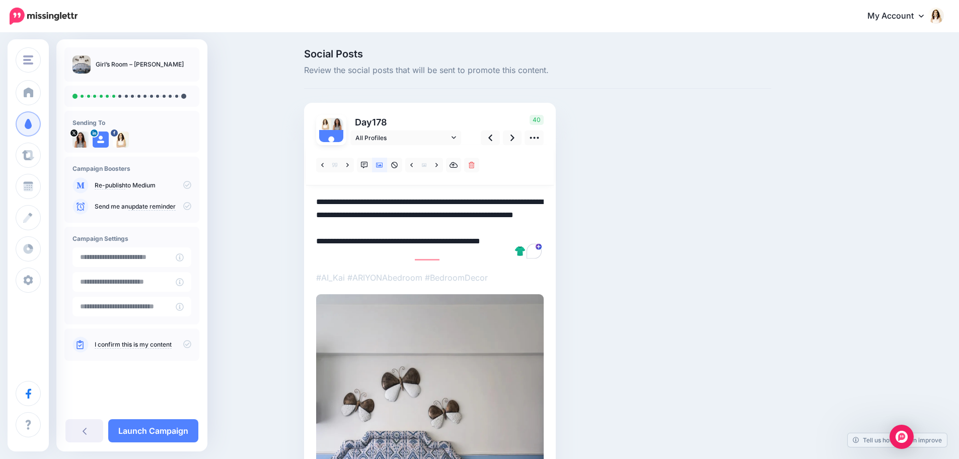
drag, startPoint x: 475, startPoint y: 228, endPoint x: 316, endPoint y: 197, distance: 161.5
click at [316, 197] on div "Day 178 All Profiles" at bounding box center [430, 359] width 252 height 512
paste textarea "To enrich screen reader interactions, please activate Accessibility in Grammarl…"
click at [519, 138] on link at bounding box center [512, 137] width 19 height 15
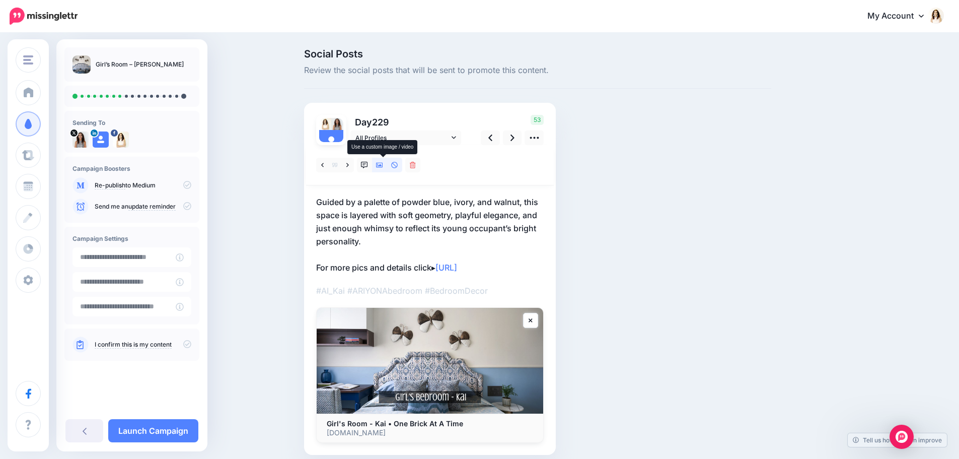
click at [381, 163] on icon at bounding box center [379, 165] width 7 height 7
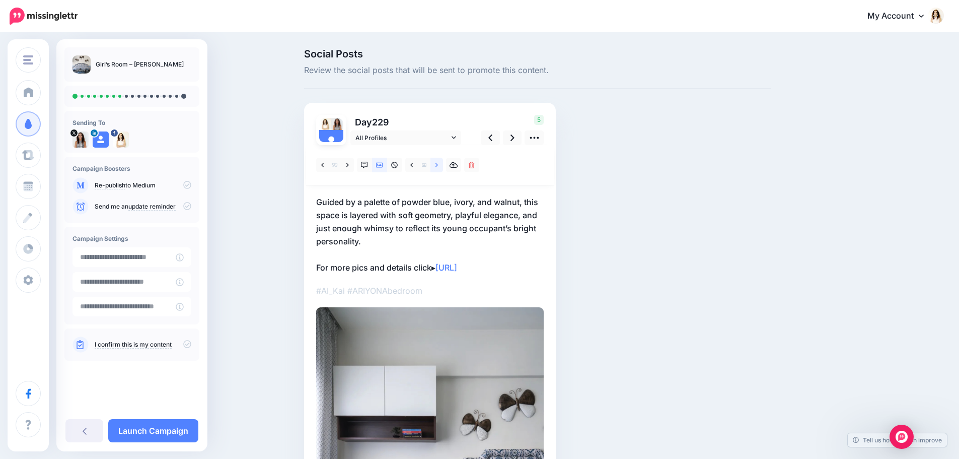
click at [438, 166] on icon at bounding box center [436, 165] width 3 height 4
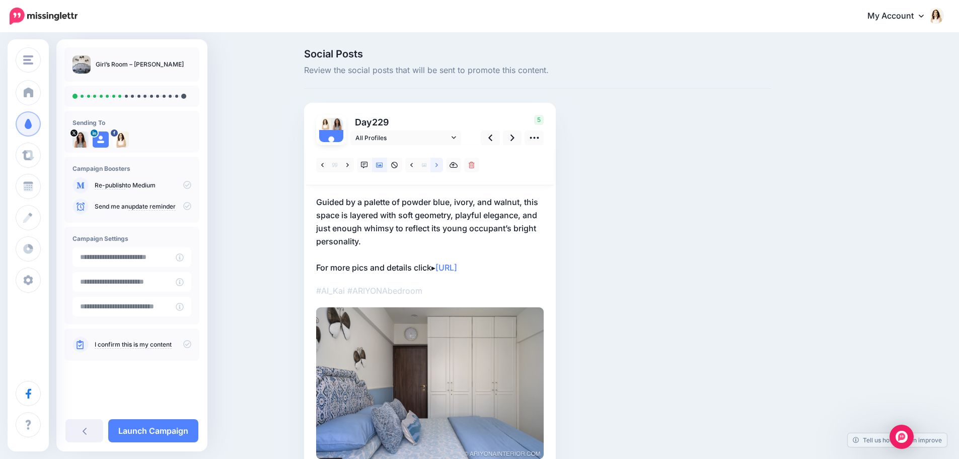
click at [438, 166] on icon at bounding box center [436, 165] width 3 height 4
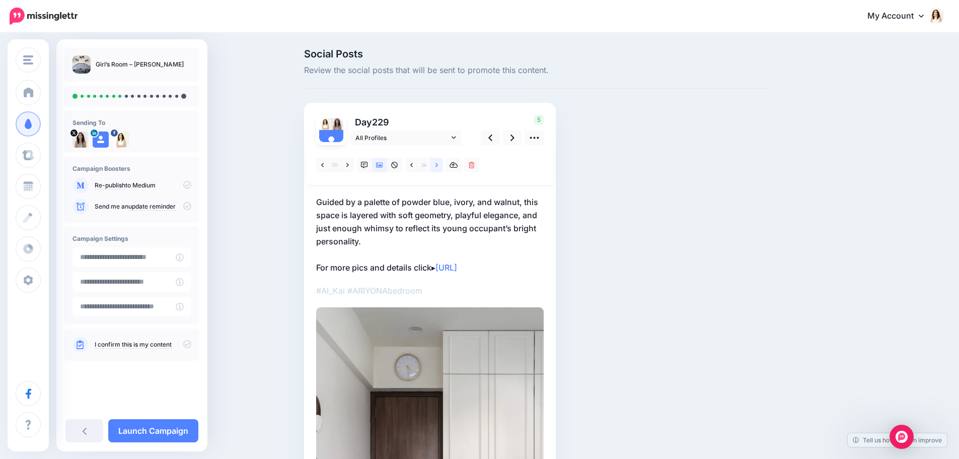
click at [438, 166] on icon at bounding box center [436, 165] width 3 height 4
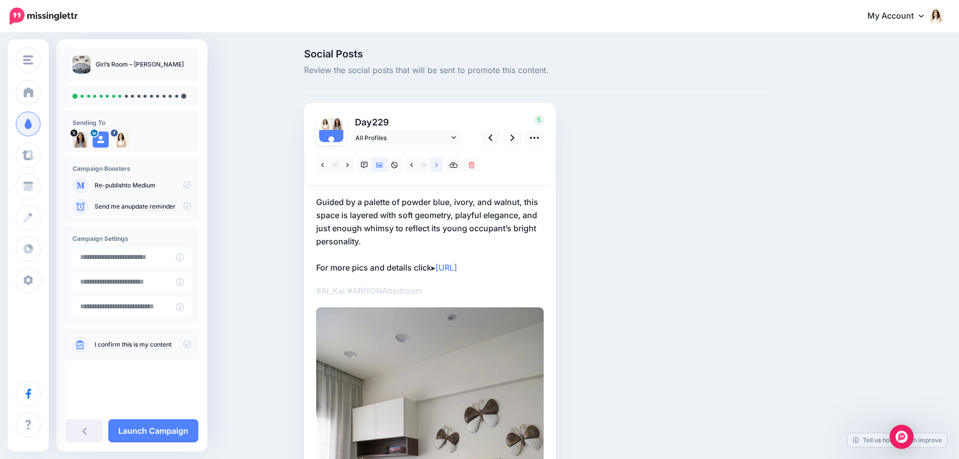
click at [438, 166] on icon at bounding box center [436, 165] width 3 height 4
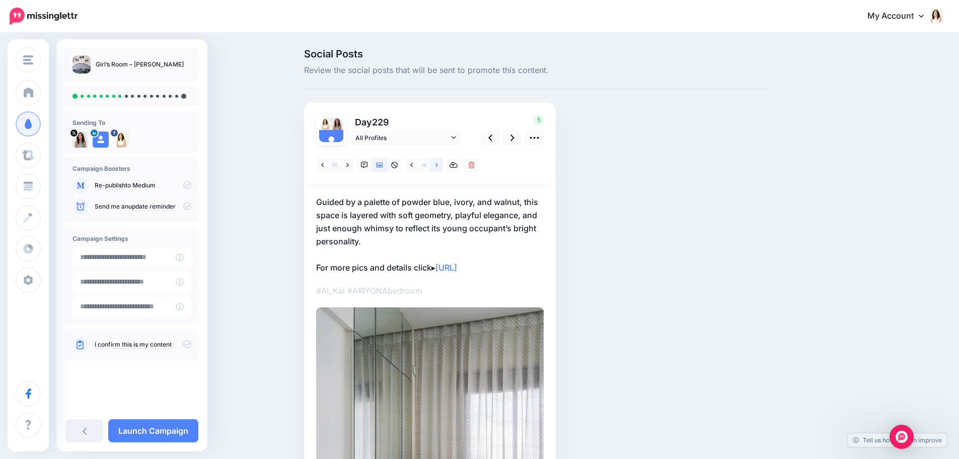
click at [438, 166] on icon at bounding box center [436, 165] width 3 height 4
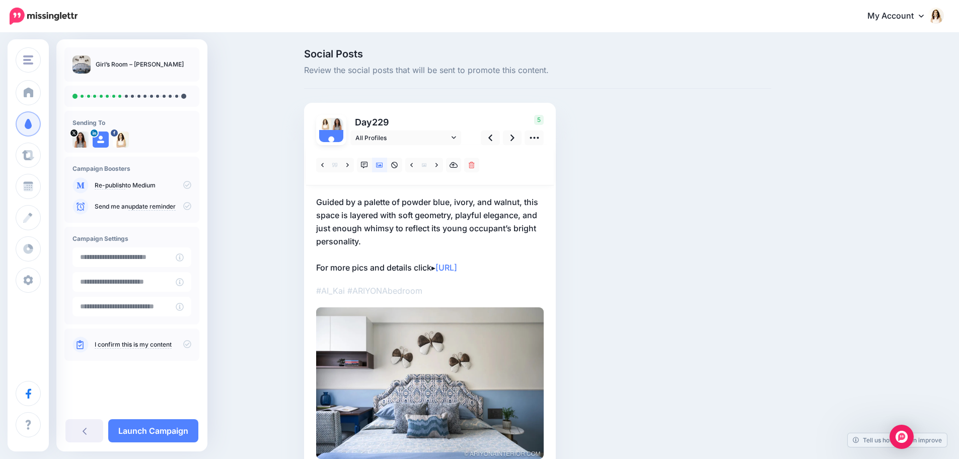
click at [365, 223] on p "Guided by a palette of powder blue, ivory, and walnut, this space is layered wi…" at bounding box center [430, 234] width 228 height 79
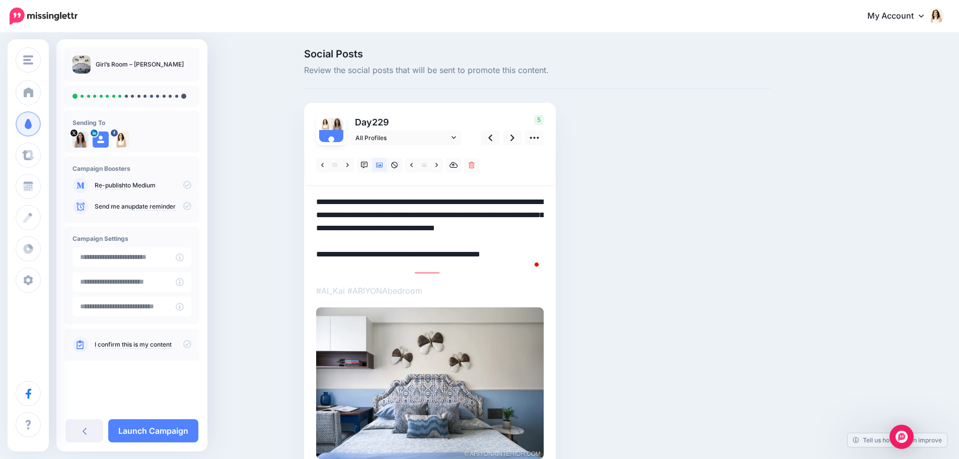
drag, startPoint x: 366, startPoint y: 244, endPoint x: 315, endPoint y: 182, distance: 80.5
click at [316, 182] on div at bounding box center [430, 302] width 228 height 314
paste textarea "To enrich screen reader interactions, please activate Accessibility in Grammarl…"
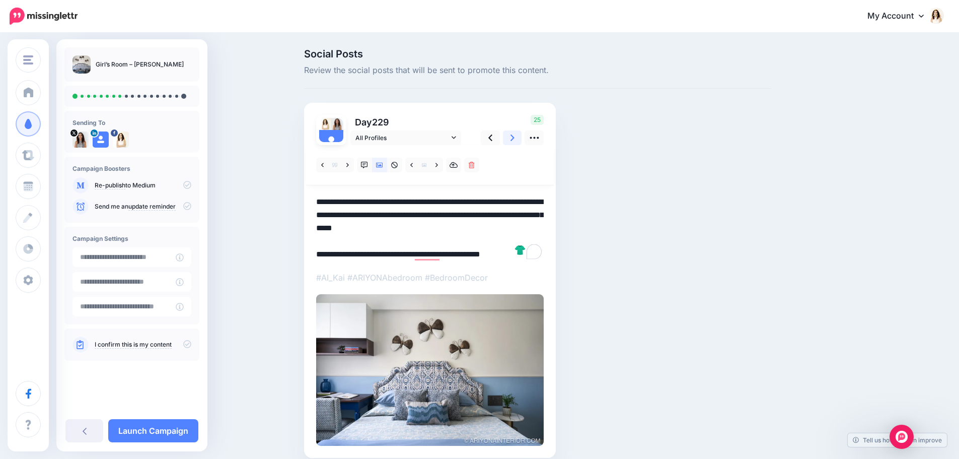
click at [512, 136] on link at bounding box center [512, 137] width 19 height 15
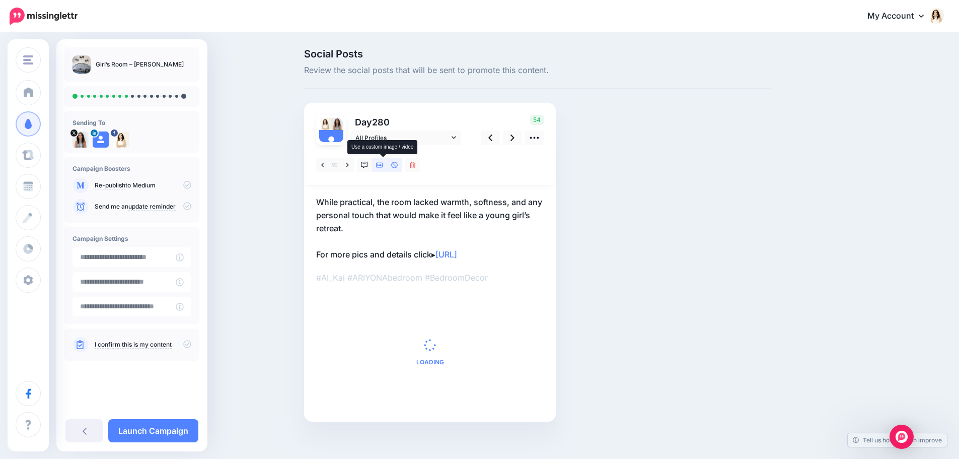
click at [381, 167] on icon at bounding box center [379, 165] width 7 height 5
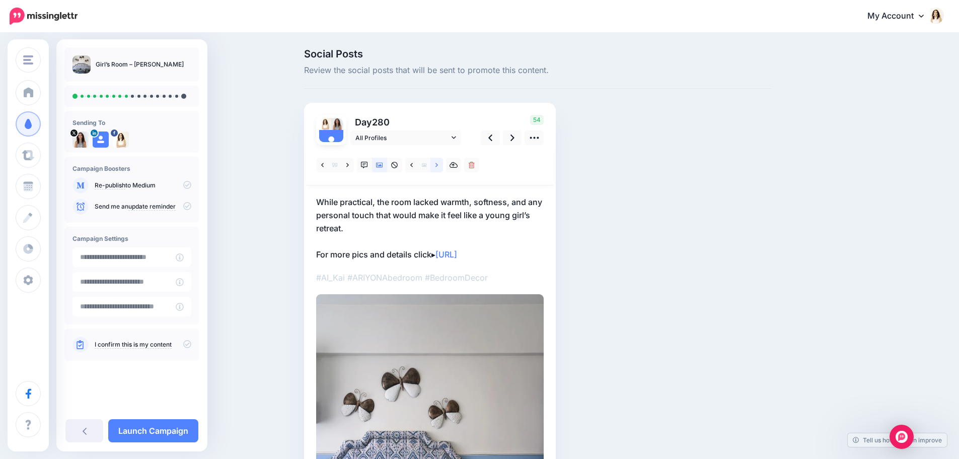
click at [438, 165] on icon at bounding box center [436, 165] width 3 height 4
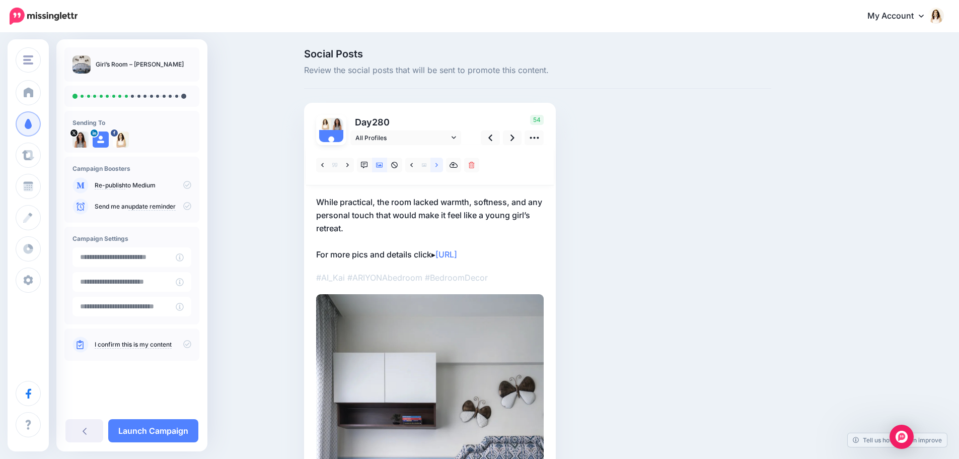
click at [438, 165] on icon at bounding box center [436, 165] width 3 height 4
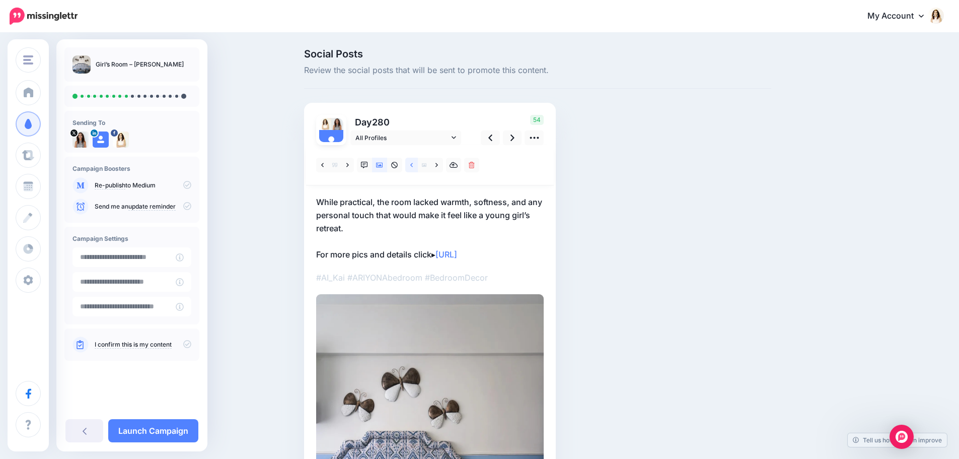
click at [413, 166] on icon at bounding box center [411, 165] width 3 height 7
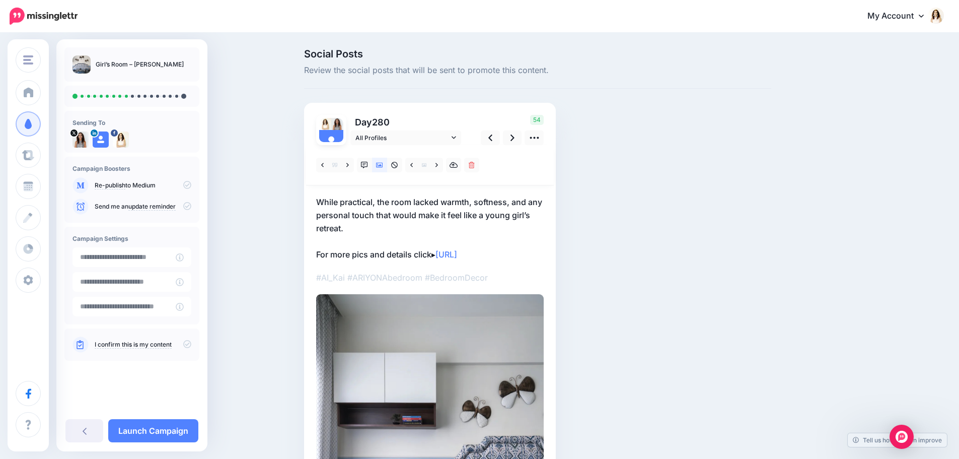
click at [385, 220] on p "While practical, the room lacked warmth, softness, and any personal touch that …" at bounding box center [430, 227] width 228 height 65
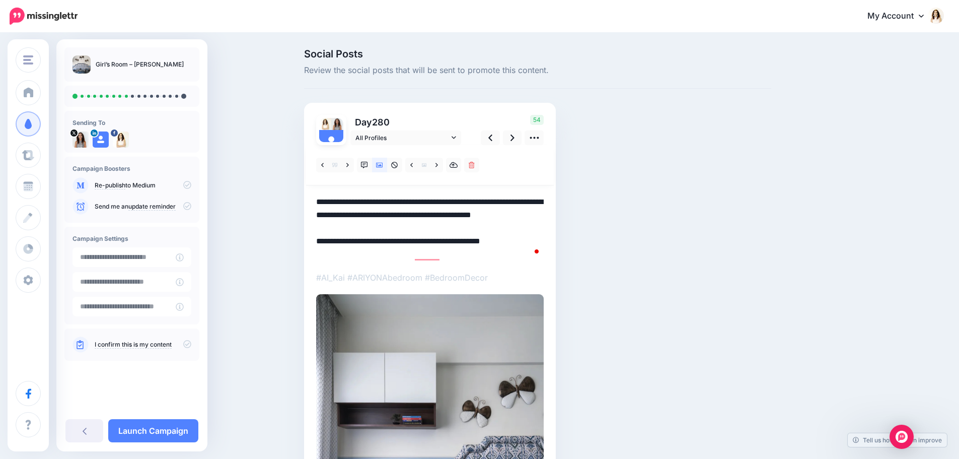
drag, startPoint x: 360, startPoint y: 229, endPoint x: 292, endPoint y: 189, distance: 78.5
click at [292, 189] on div "Social Posts Review the social posts that will be sent to promote this content.…" at bounding box center [479, 354] width 959 height 640
paste textarea "To enrich screen reader interactions, please activate Accessibility in Grammarl…"
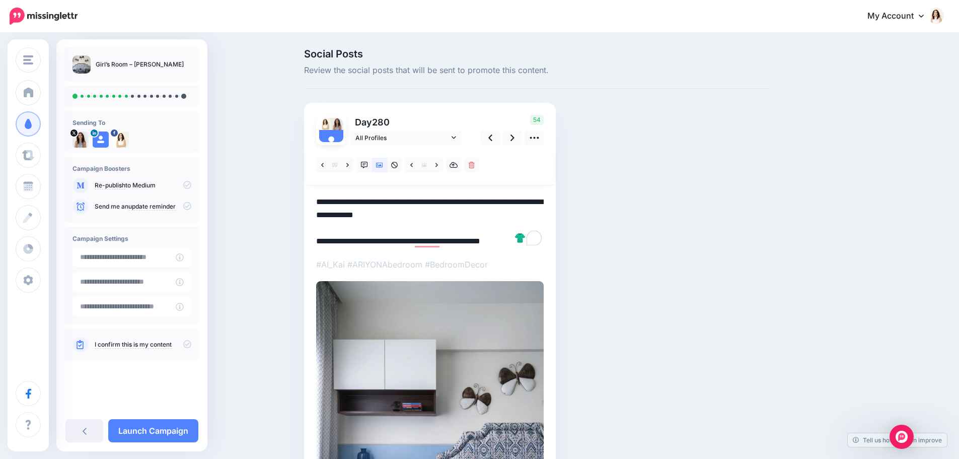
drag, startPoint x: 456, startPoint y: 211, endPoint x: 503, endPoint y: 204, distance: 47.8
click at [501, 208] on div at bounding box center [430, 374] width 228 height 459
click at [517, 132] on link at bounding box center [512, 137] width 19 height 15
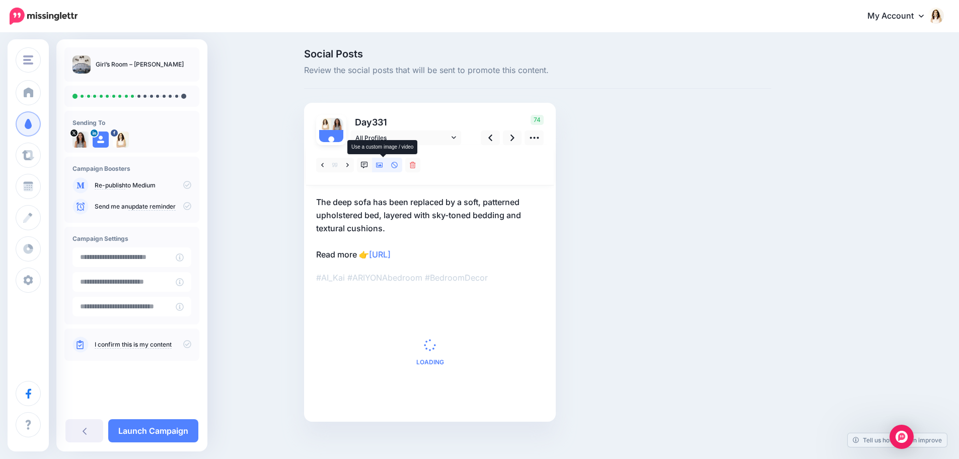
click at [383, 165] on icon at bounding box center [379, 165] width 7 height 5
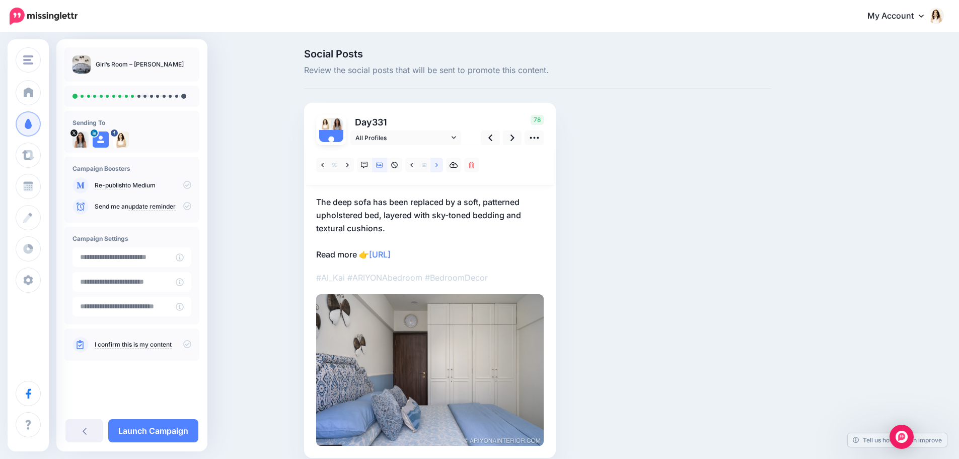
click at [438, 168] on icon at bounding box center [436, 165] width 3 height 7
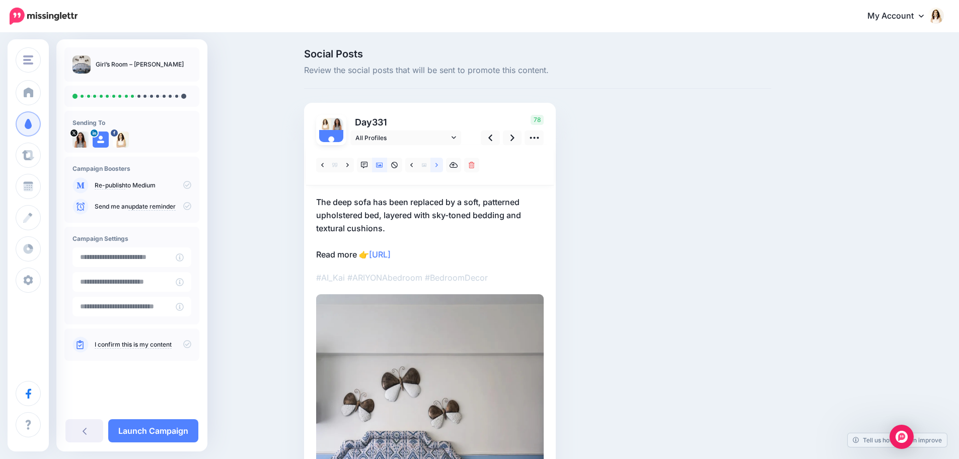
click at [438, 168] on icon at bounding box center [436, 165] width 3 height 7
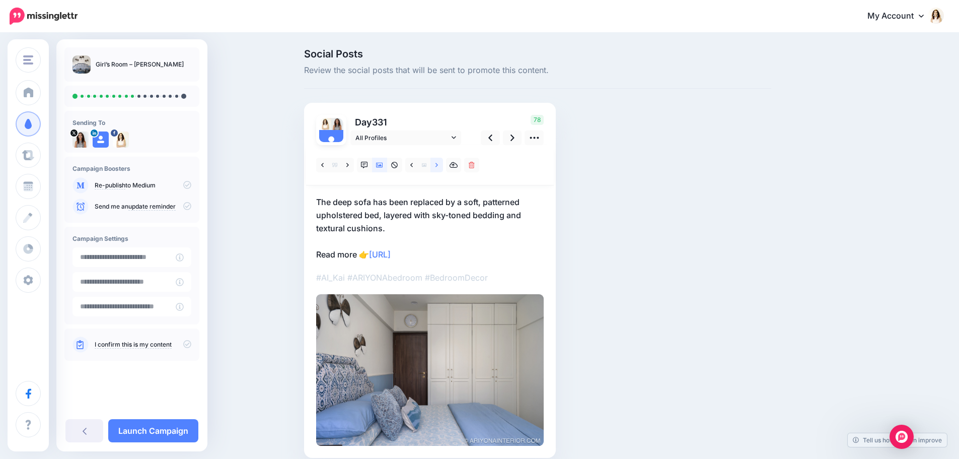
click at [438, 168] on icon at bounding box center [436, 165] width 3 height 7
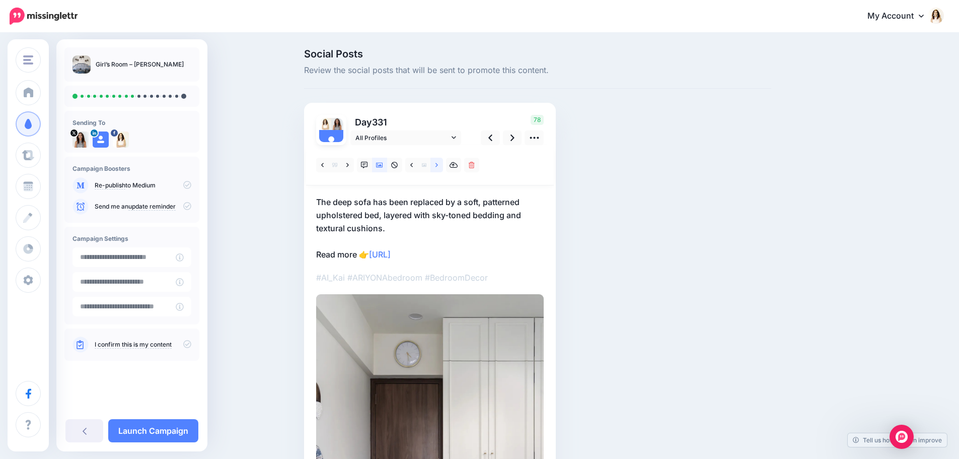
click at [438, 168] on icon at bounding box center [436, 165] width 3 height 7
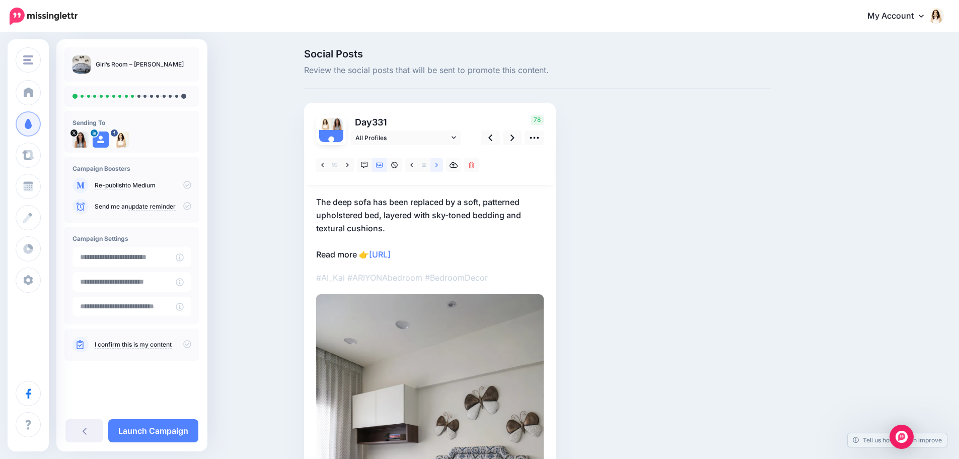
click at [438, 168] on icon at bounding box center [436, 165] width 3 height 7
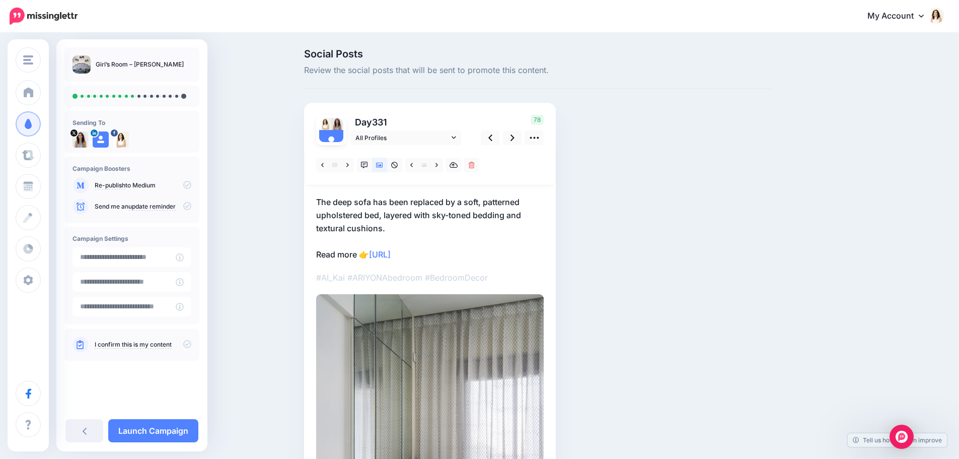
click at [407, 197] on p "The deep sofa has been replaced by a soft, patterned upholstered bed, layered w…" at bounding box center [430, 227] width 228 height 65
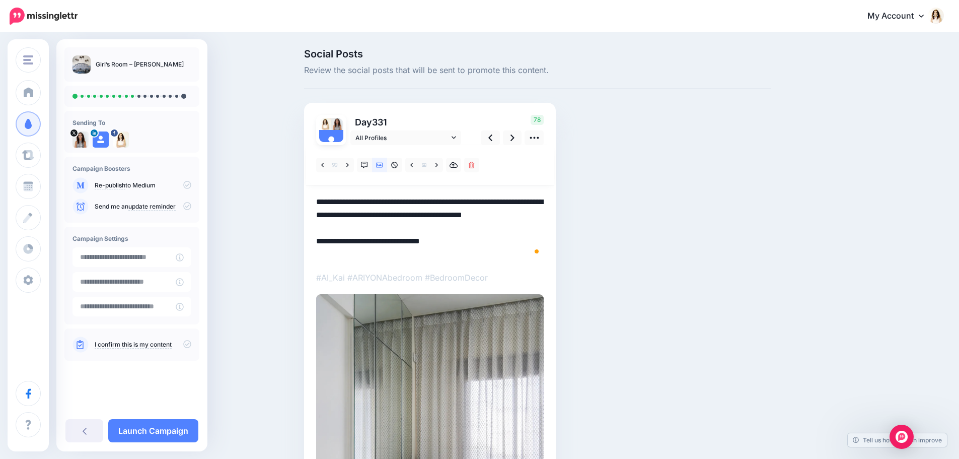
drag, startPoint x: 401, startPoint y: 228, endPoint x: 313, endPoint y: 196, distance: 93.1
click at [313, 196] on div "Day 331 All Profiles" at bounding box center [430, 367] width 252 height 528
paste textarea "To enrich screen reader interactions, please activate Accessibility in Grammarl…"
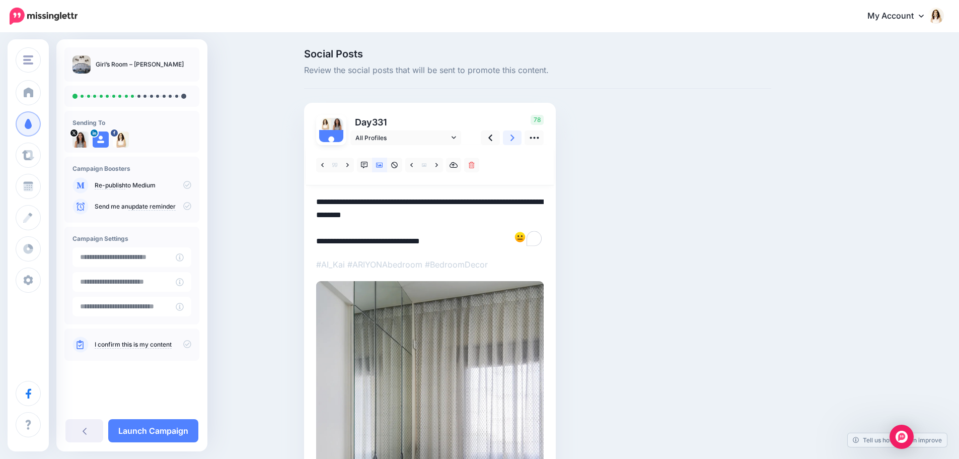
click at [514, 140] on icon at bounding box center [512, 137] width 4 height 7
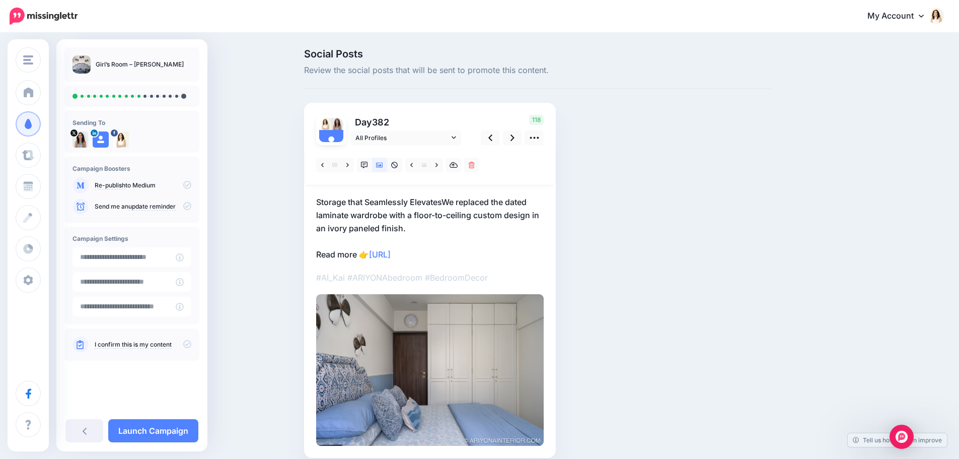
click at [440, 224] on p "Storage that Seamlessly ElevatesWe replaced the dated laminate wardrobe with a …" at bounding box center [430, 227] width 228 height 65
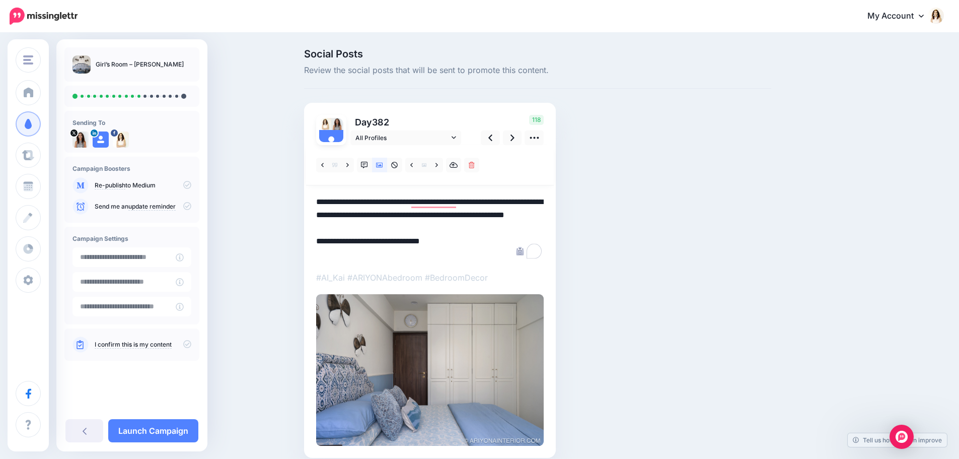
drag, startPoint x: 424, startPoint y: 226, endPoint x: 307, endPoint y: 205, distance: 119.8
click at [307, 205] on div "Social Posts Review the social posts that will be sent to promote this content.…" at bounding box center [537, 268] width 482 height 439
paste textarea "To enrich screen reader interactions, please activate Accessibility in Grammarl…"
click at [513, 136] on link at bounding box center [512, 137] width 19 height 15
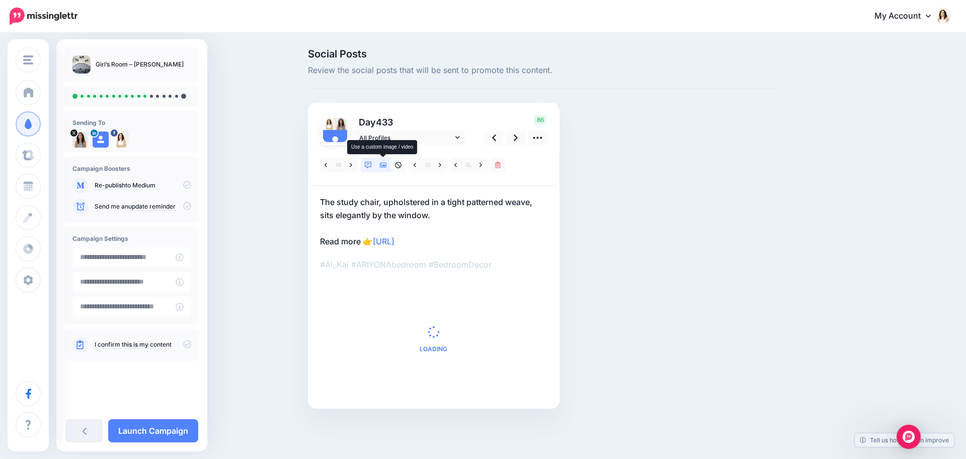
click at [384, 166] on icon at bounding box center [383, 165] width 7 height 5
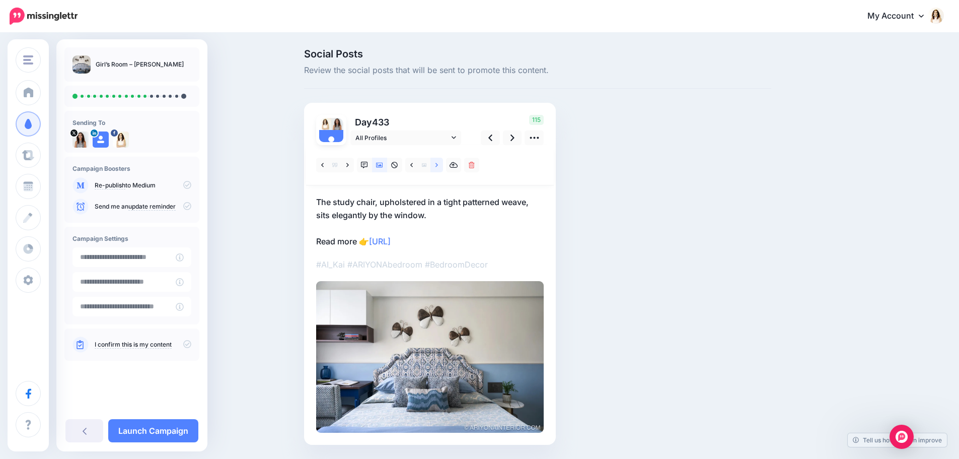
click at [437, 162] on link at bounding box center [436, 165] width 13 height 15
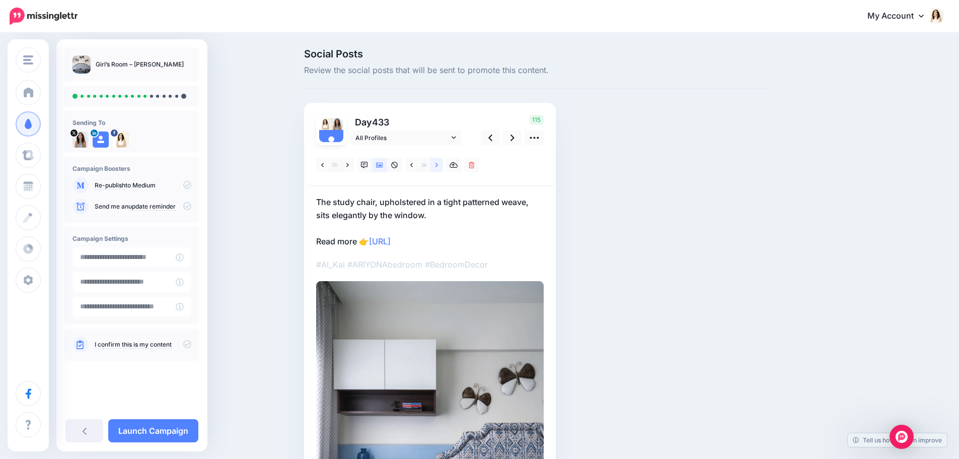
click at [437, 163] on link at bounding box center [436, 165] width 13 height 15
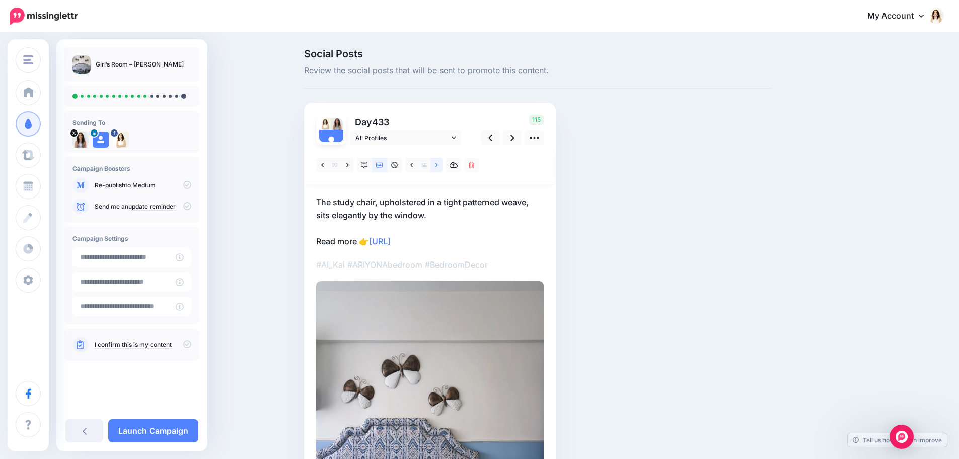
click at [437, 163] on link at bounding box center [436, 165] width 13 height 15
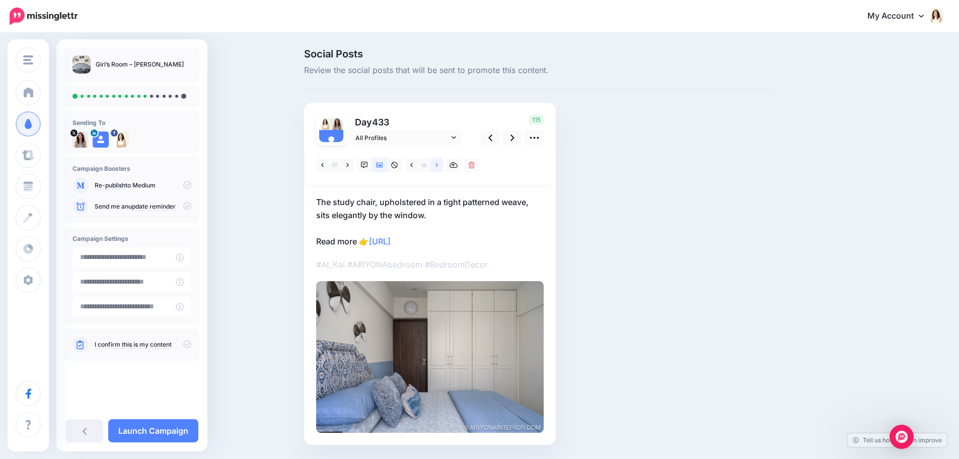
click at [437, 163] on link at bounding box center [436, 165] width 13 height 15
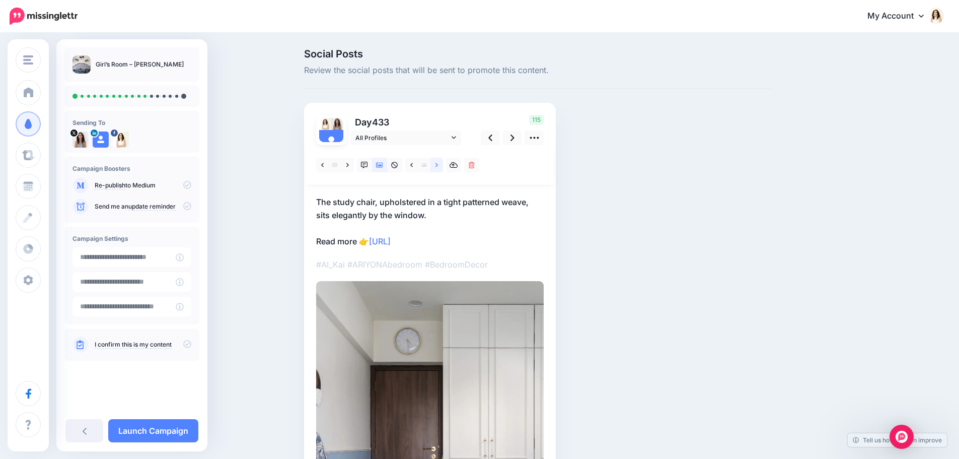
click at [437, 163] on link at bounding box center [436, 165] width 13 height 15
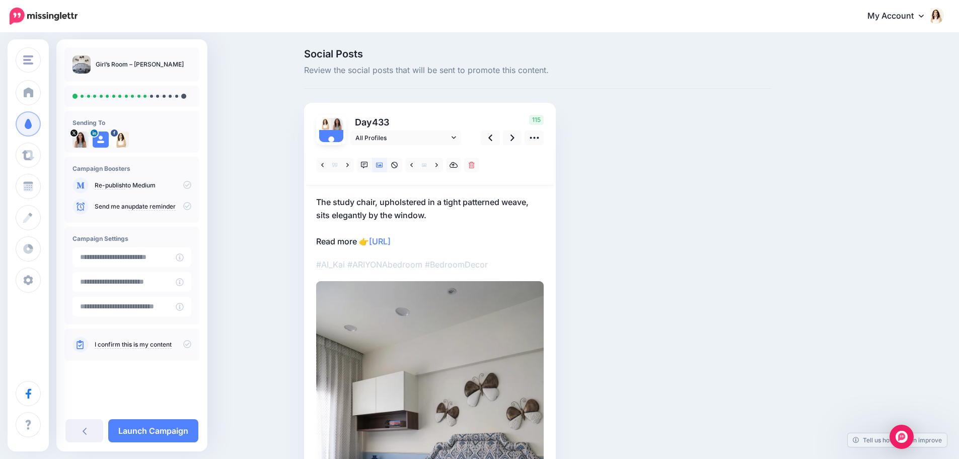
click at [424, 219] on p "The study chair, upholstered in a tight patterned weave, sits elegantly by the …" at bounding box center [430, 221] width 228 height 52
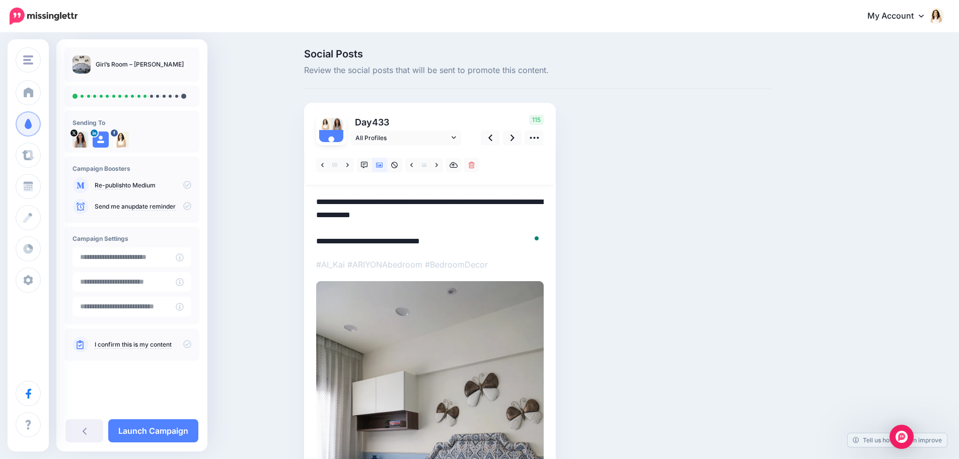
drag, startPoint x: 441, startPoint y: 217, endPoint x: 303, endPoint y: 200, distance: 139.5
click at [303, 200] on div "Social Posts Review the social posts that will be sent to promote this content.…" at bounding box center [537, 341] width 482 height 585
paste textarea "**********"
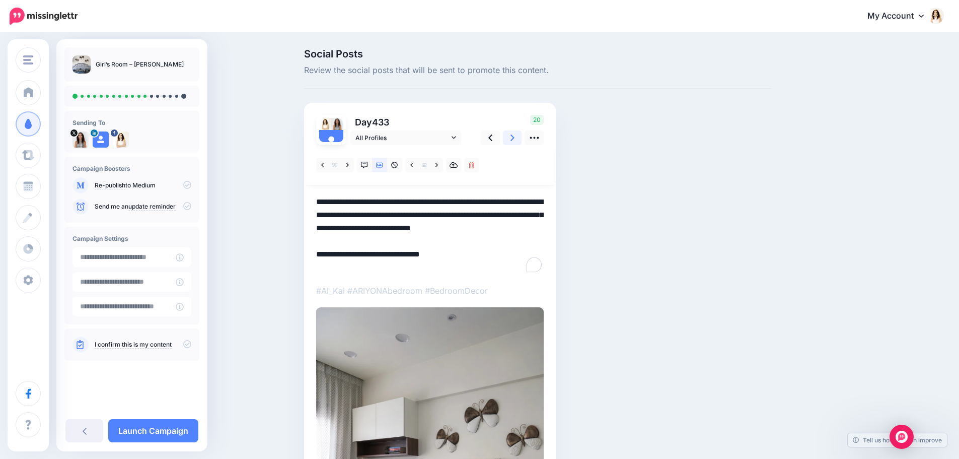
click at [514, 140] on icon at bounding box center [512, 137] width 4 height 11
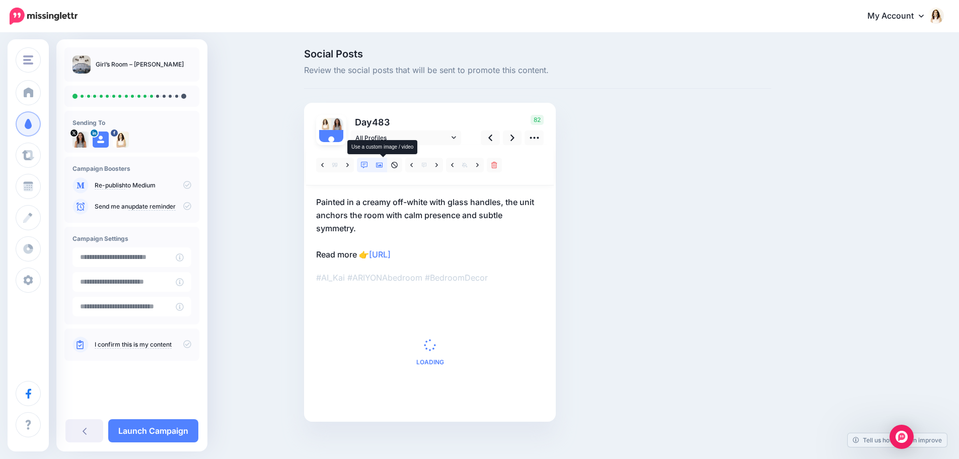
click at [383, 165] on icon at bounding box center [379, 165] width 7 height 7
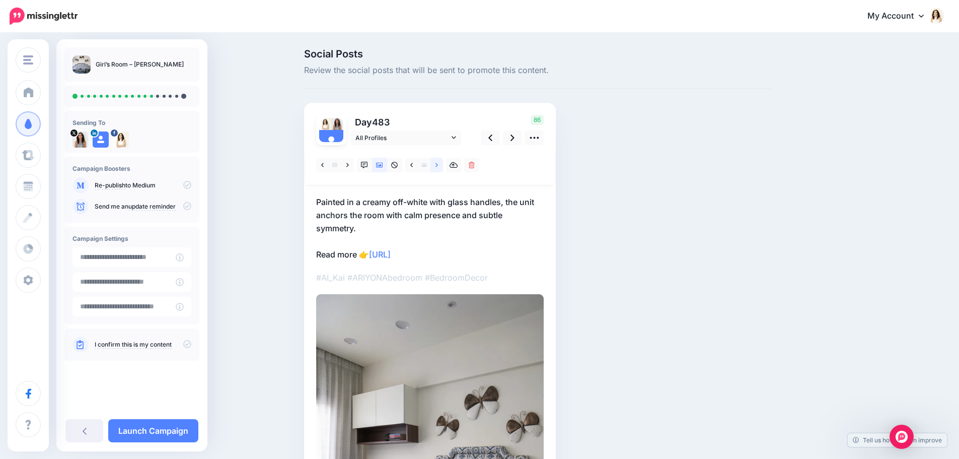
click at [443, 168] on link at bounding box center [436, 165] width 13 height 15
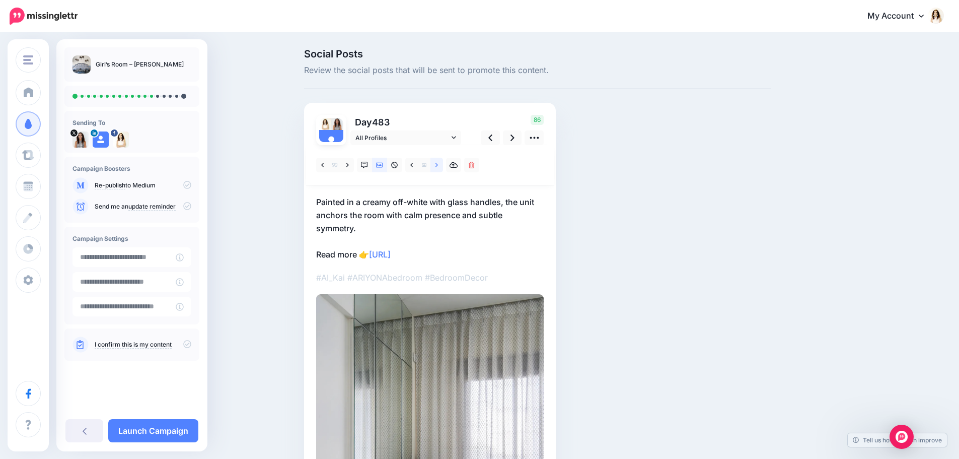
click at [443, 168] on link at bounding box center [436, 165] width 13 height 15
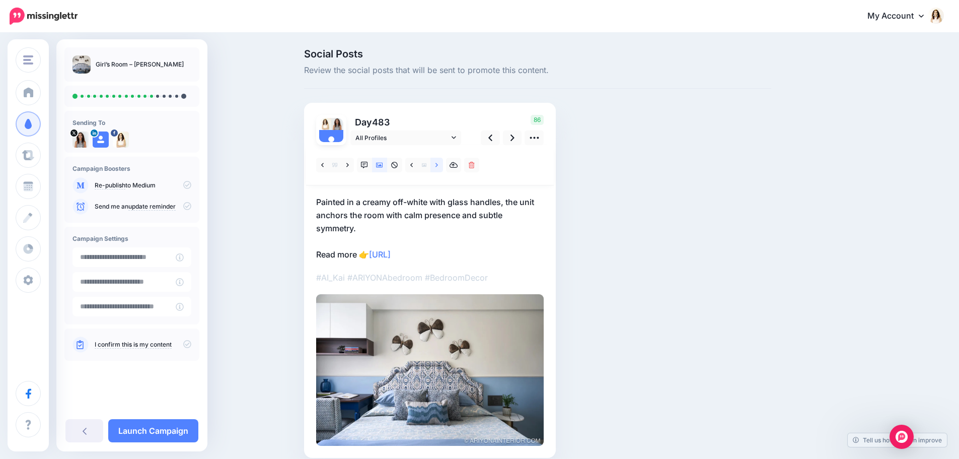
click at [443, 168] on link at bounding box center [436, 165] width 13 height 15
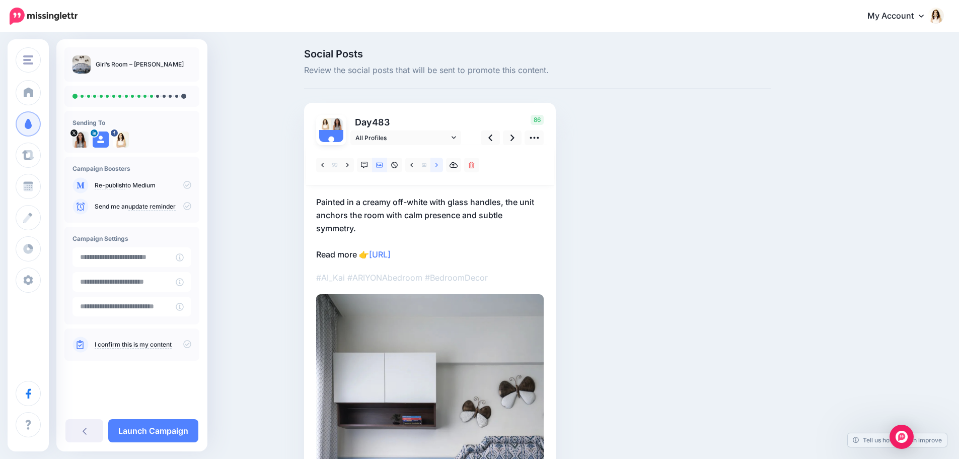
click at [443, 169] on link at bounding box center [436, 165] width 13 height 15
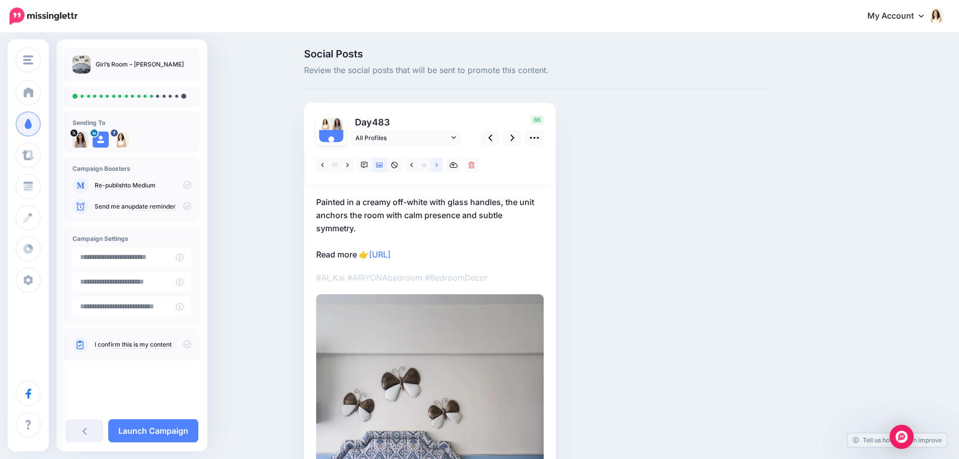
click at [443, 169] on link at bounding box center [436, 165] width 13 height 15
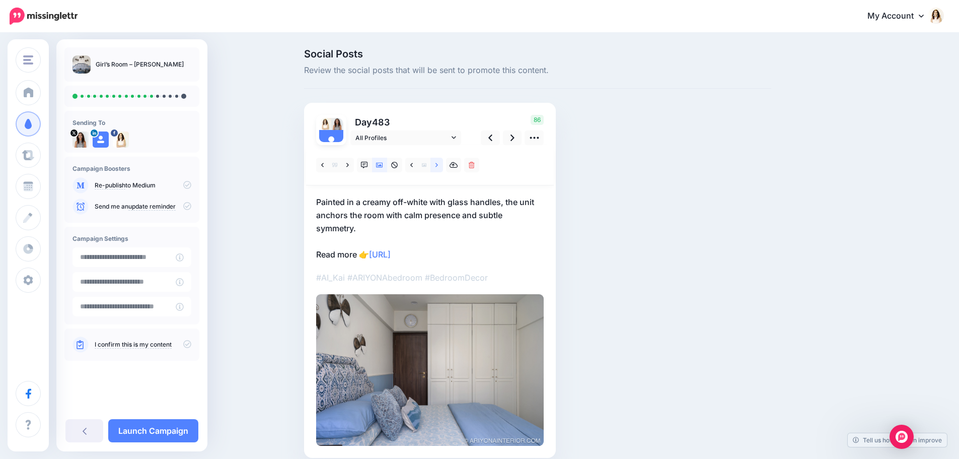
click at [443, 169] on link at bounding box center [436, 165] width 13 height 15
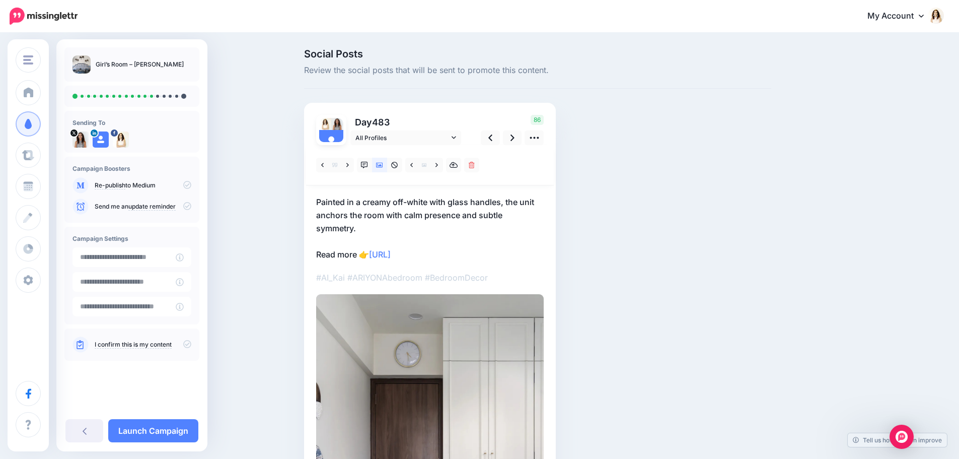
click at [395, 223] on p "Painted in a creamy off-white with glass handles, the unit anchors the room wit…" at bounding box center [430, 227] width 228 height 65
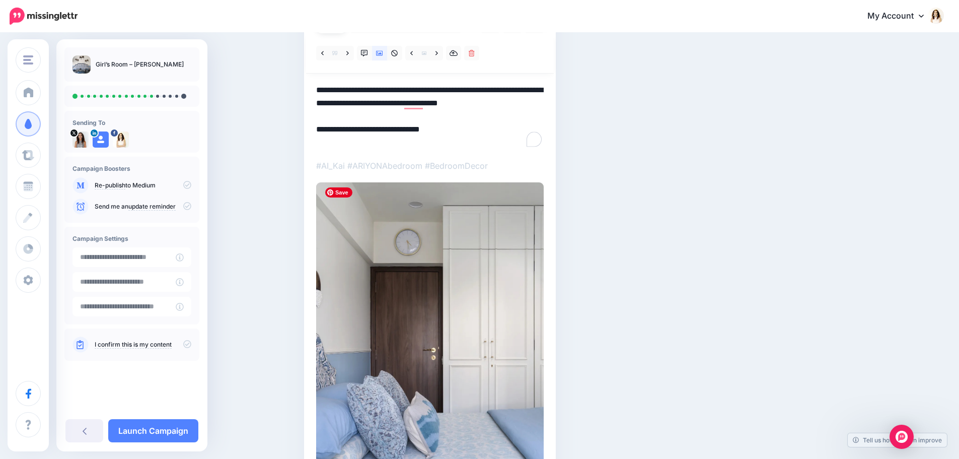
scroll to position [50, 0]
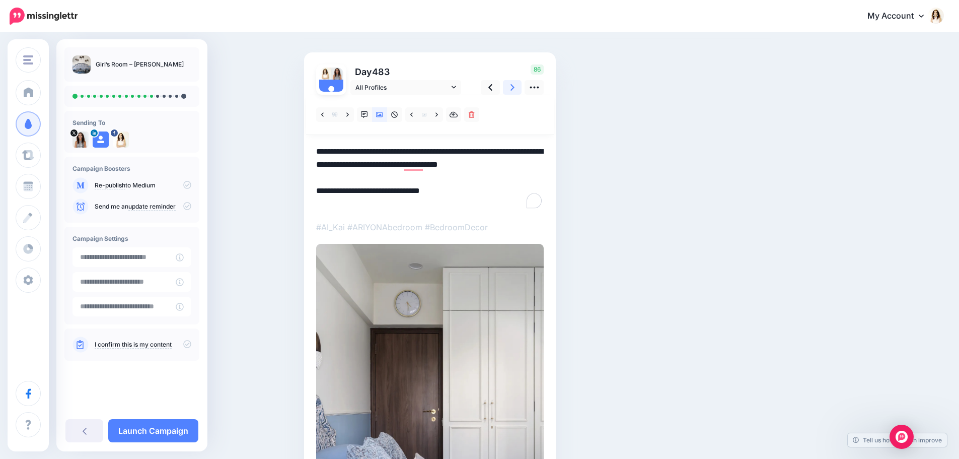
click at [513, 86] on link at bounding box center [512, 87] width 19 height 15
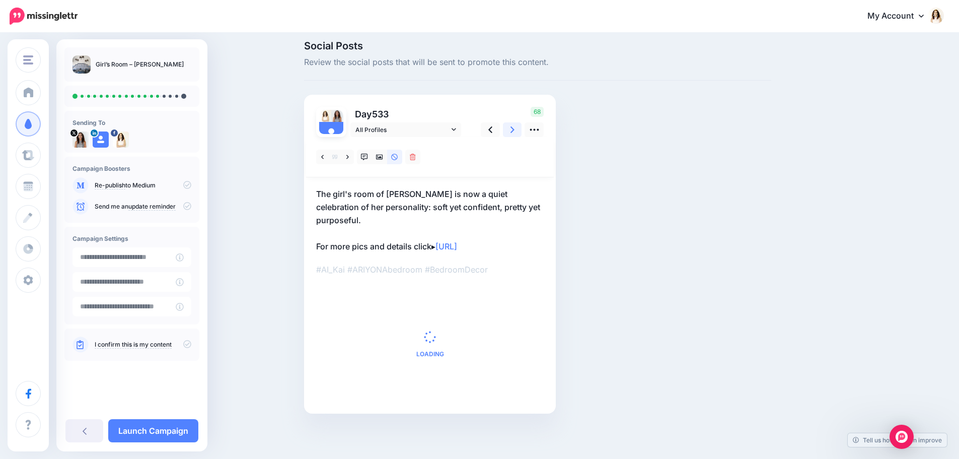
scroll to position [0, 0]
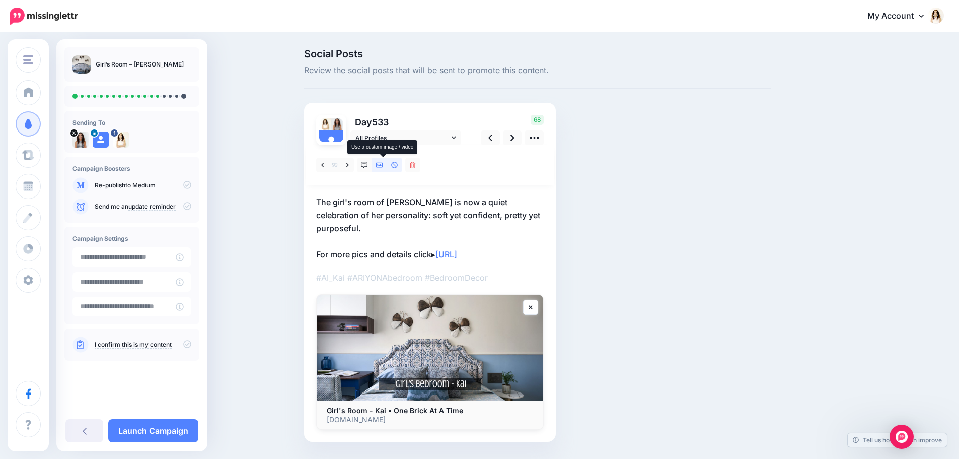
click at [383, 167] on icon at bounding box center [379, 165] width 7 height 5
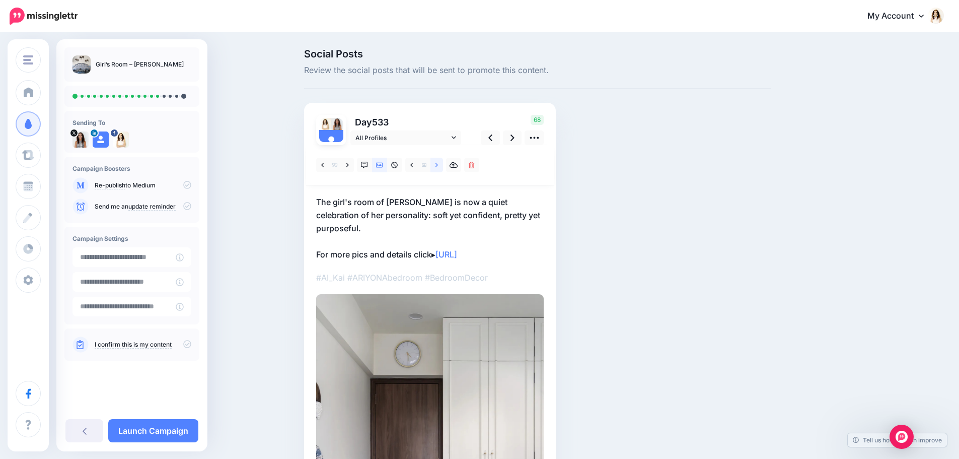
click at [437, 167] on link at bounding box center [436, 165] width 13 height 15
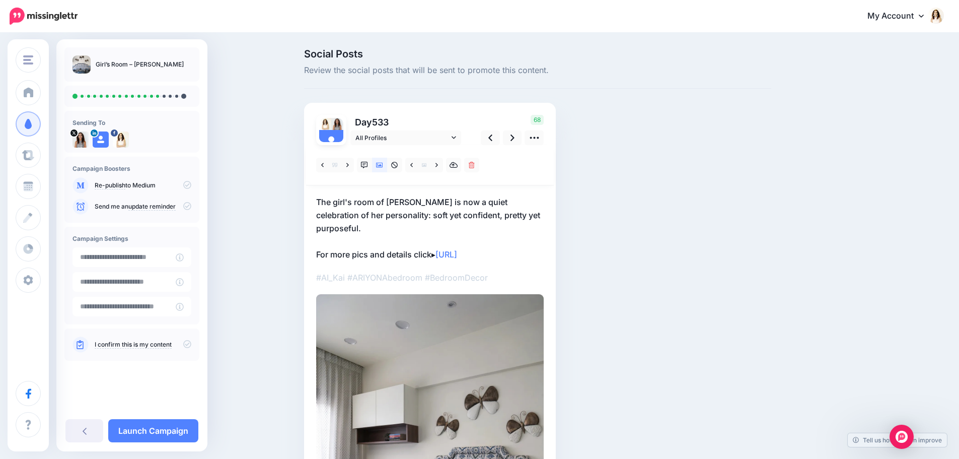
click at [454, 208] on p "The girl's room of Kai is now a quiet celebration of her personality: soft yet …" at bounding box center [430, 227] width 228 height 65
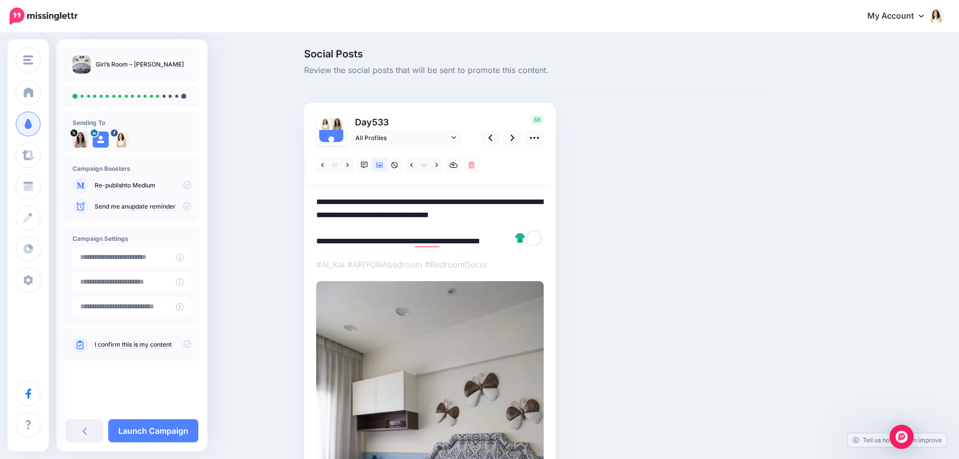
drag, startPoint x: 524, startPoint y: 216, endPoint x: 312, endPoint y: 208, distance: 213.0
click at [312, 208] on div "Day 533 All Profiles" at bounding box center [430, 353] width 252 height 501
paste textarea "To enrich screen reader interactions, please activate Accessibility in Grammarl…"
click at [514, 136] on icon at bounding box center [512, 137] width 4 height 7
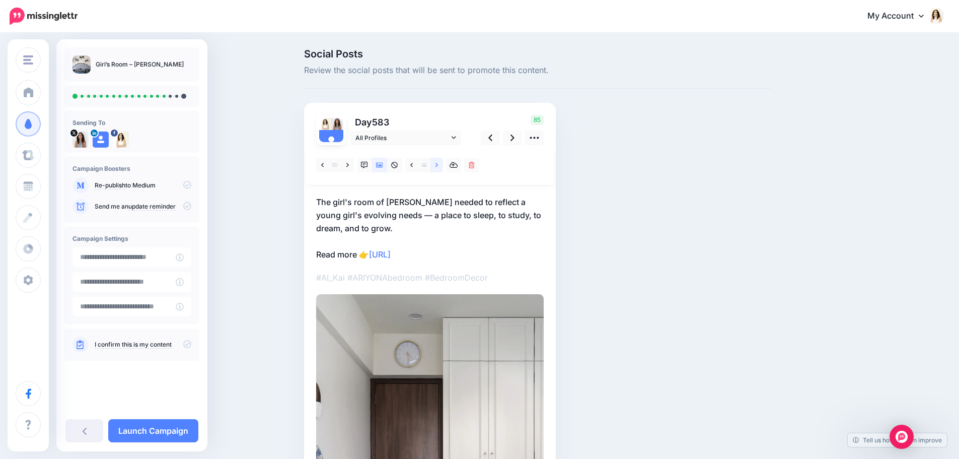
click at [438, 165] on icon at bounding box center [436, 165] width 3 height 7
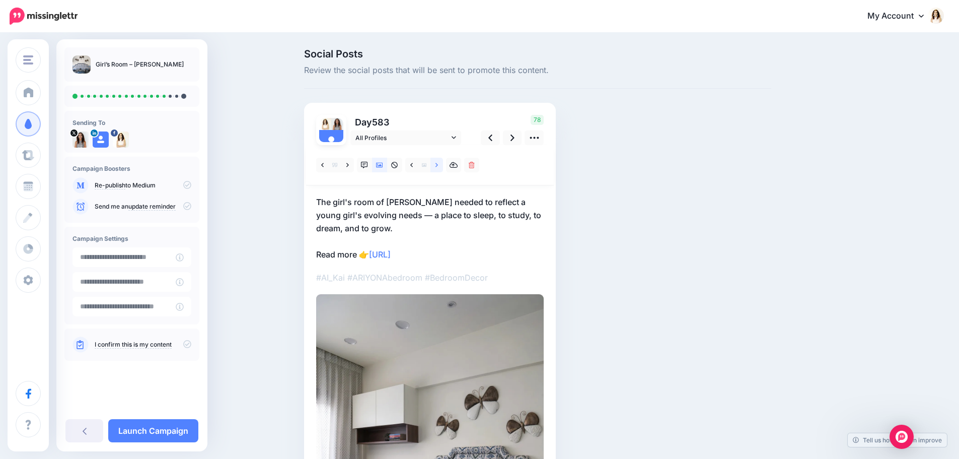
click at [438, 165] on icon at bounding box center [436, 165] width 3 height 7
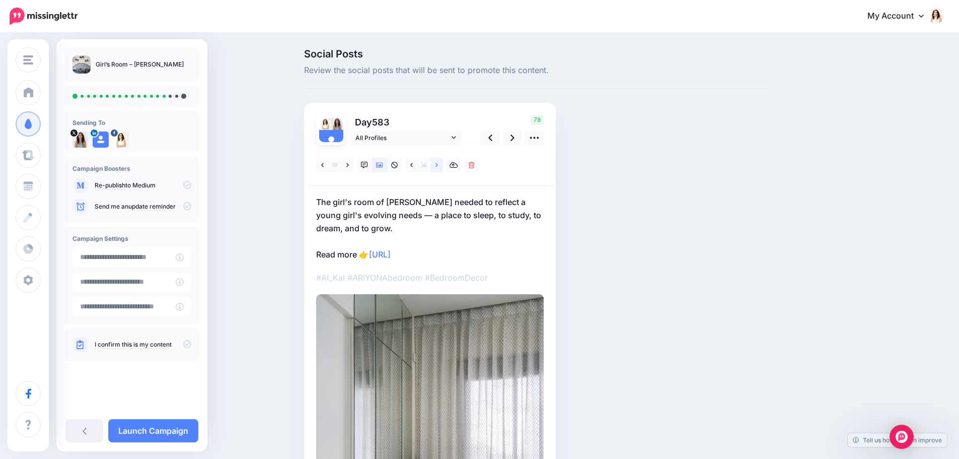
click at [438, 164] on link at bounding box center [436, 165] width 13 height 15
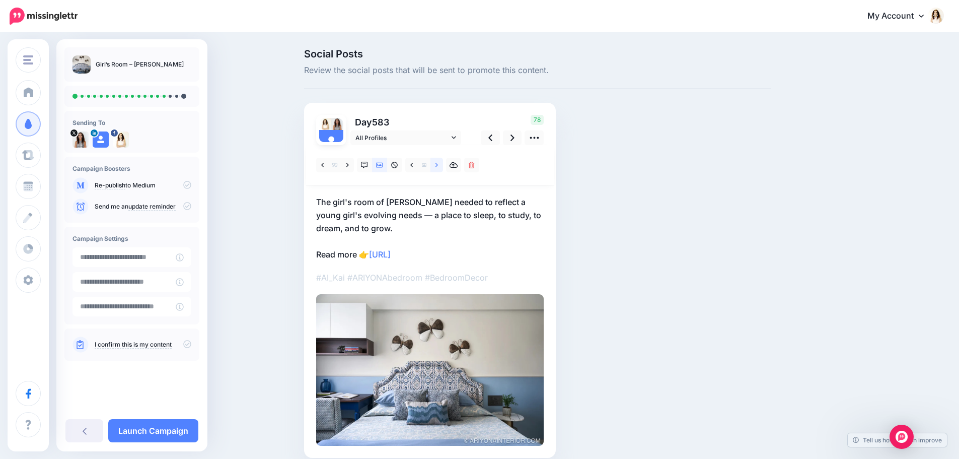
click at [438, 164] on link at bounding box center [436, 165] width 13 height 15
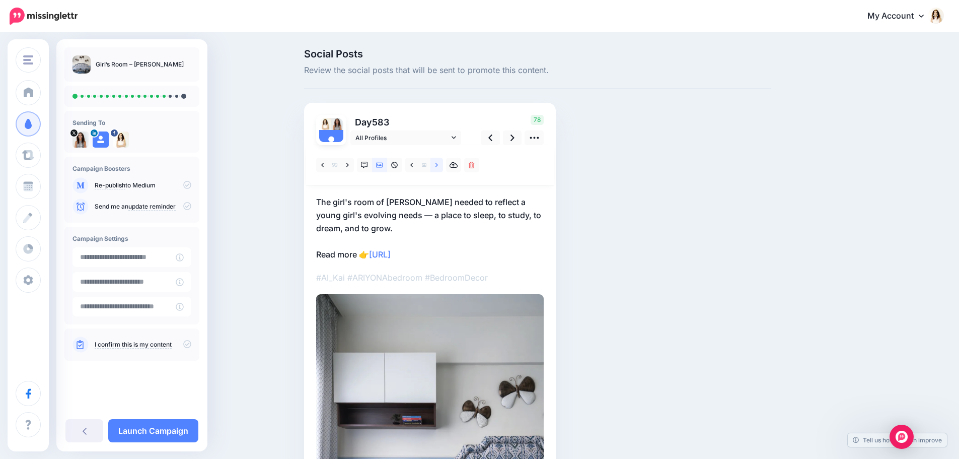
click at [438, 164] on link at bounding box center [436, 165] width 13 height 15
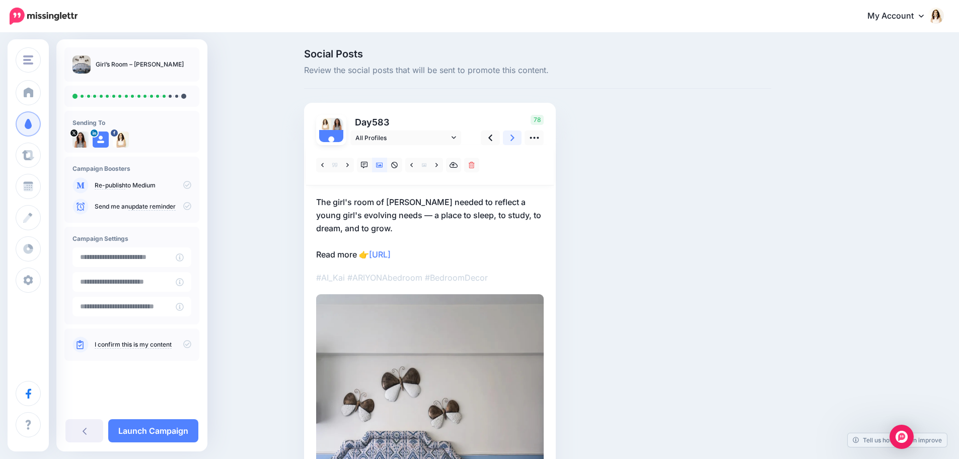
click at [514, 138] on icon at bounding box center [512, 137] width 4 height 11
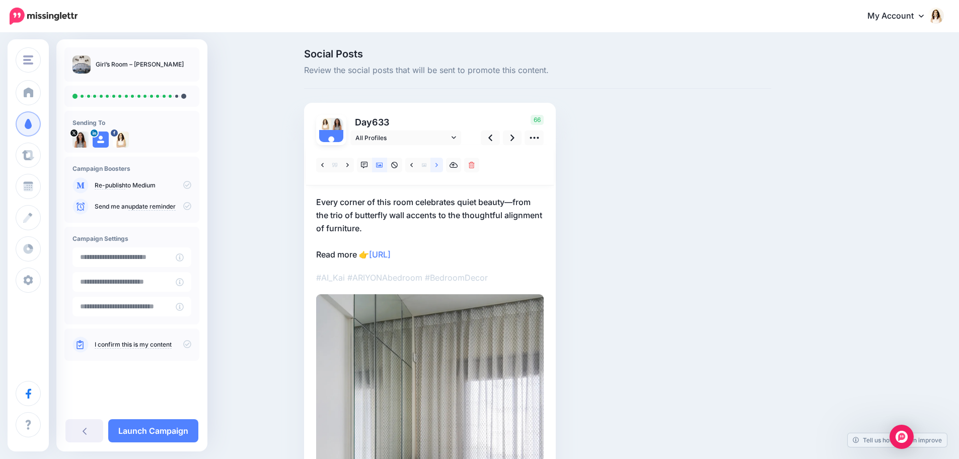
click at [436, 165] on link at bounding box center [436, 165] width 13 height 15
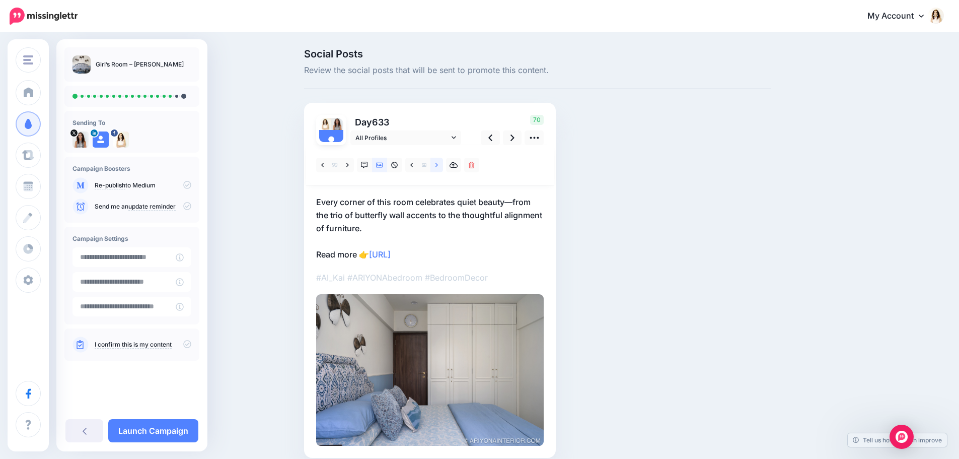
click at [436, 165] on link at bounding box center [436, 165] width 13 height 15
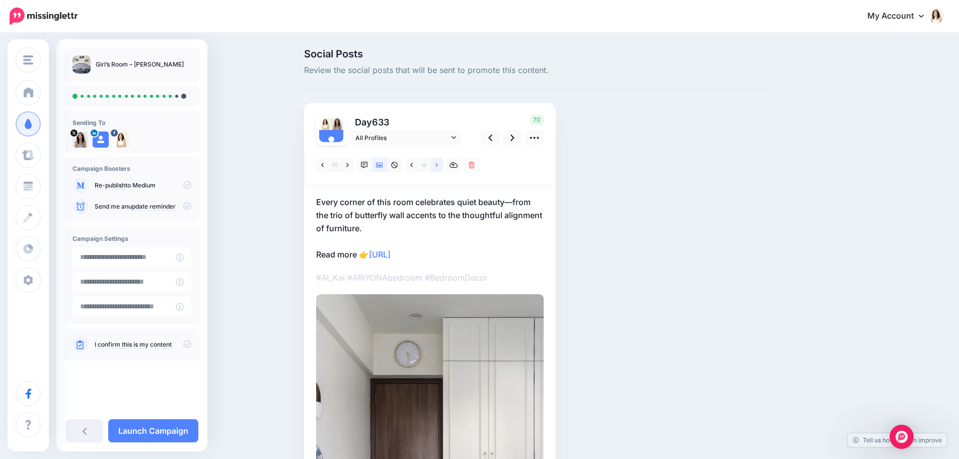
click at [436, 165] on link at bounding box center [436, 165] width 13 height 15
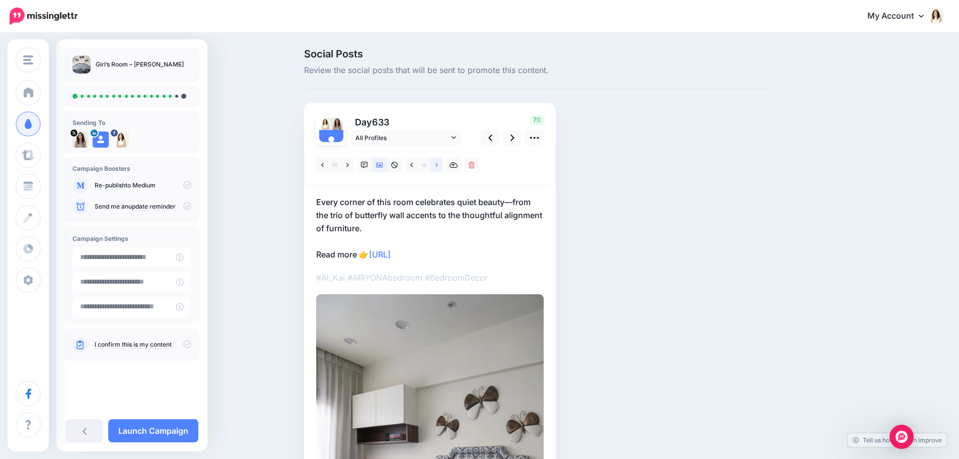
click at [436, 165] on link at bounding box center [436, 165] width 13 height 15
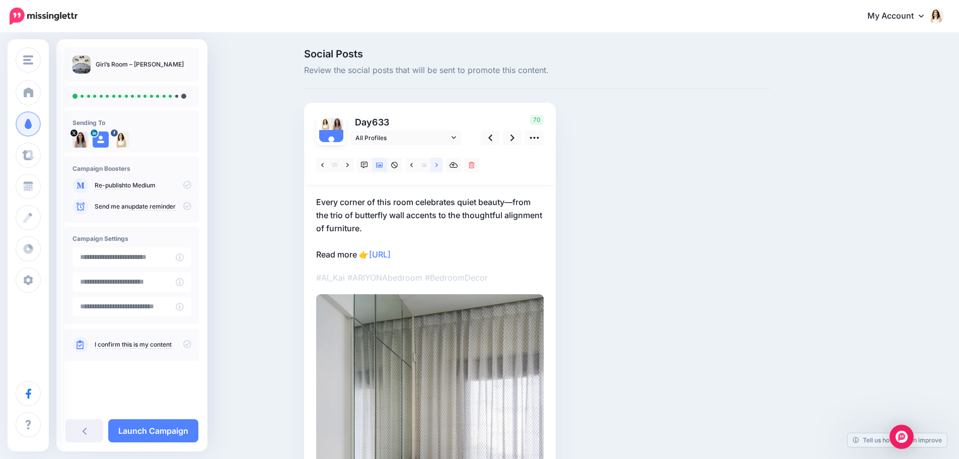
click at [436, 165] on link at bounding box center [436, 165] width 13 height 15
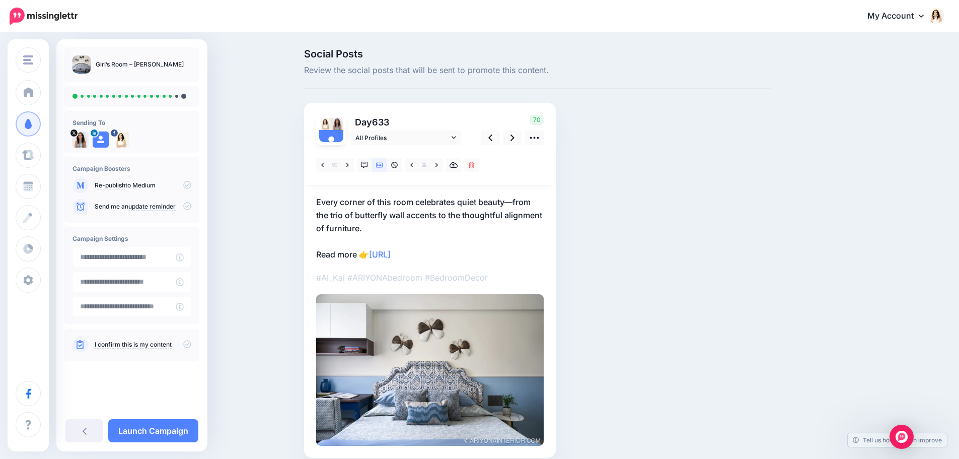
click at [388, 206] on p "Every corner of this room celebrates quiet beauty—from the trio of butterfly wa…" at bounding box center [430, 227] width 228 height 65
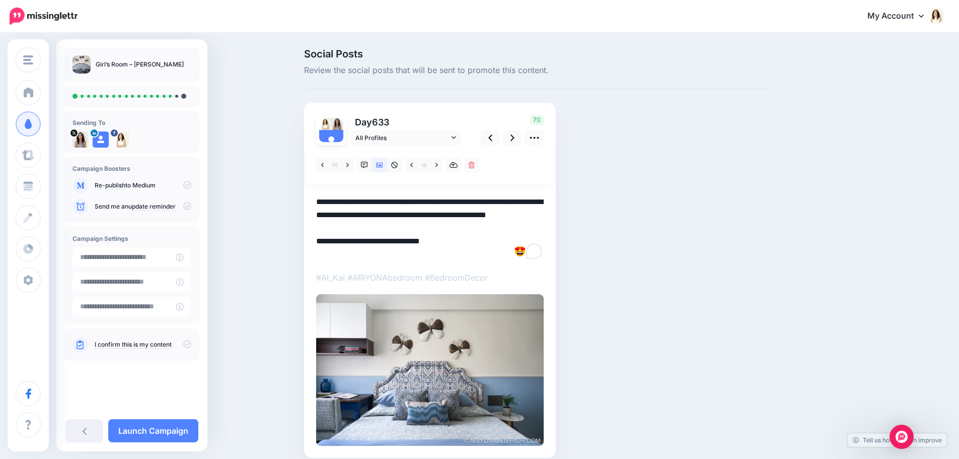
drag, startPoint x: 413, startPoint y: 231, endPoint x: 301, endPoint y: 201, distance: 115.6
click at [301, 201] on div "Social Posts Review the social posts that will be sent to promote this content.…" at bounding box center [537, 268] width 482 height 439
paste textarea "To enrich screen reader interactions, please activate Accessibility in Grammarl…"
click at [514, 132] on icon at bounding box center [512, 137] width 4 height 11
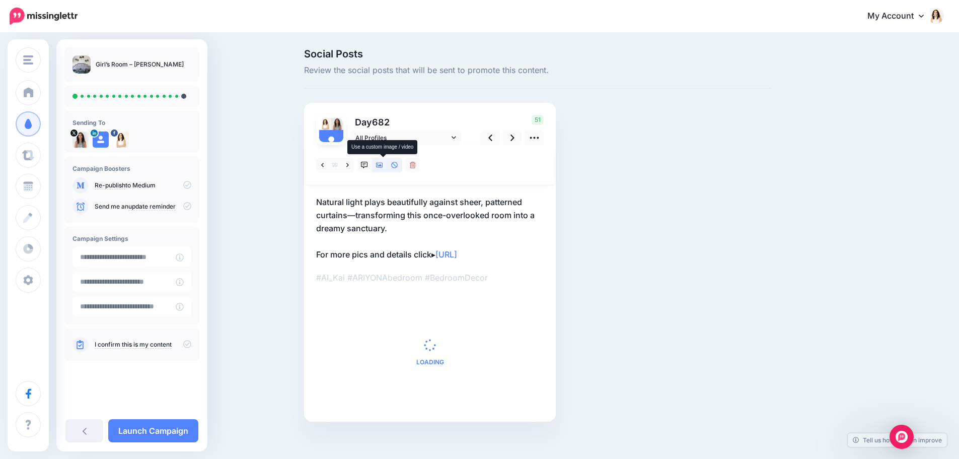
click at [383, 165] on icon at bounding box center [379, 165] width 7 height 5
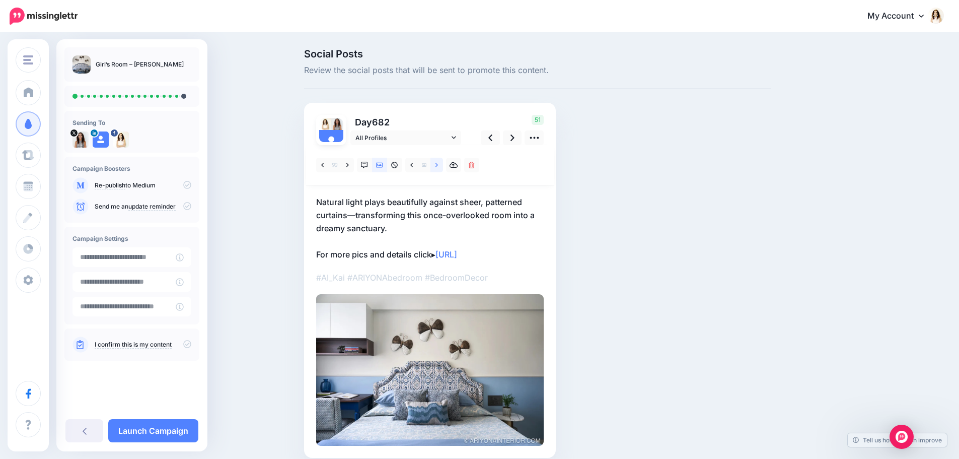
click at [438, 165] on icon at bounding box center [436, 165] width 3 height 7
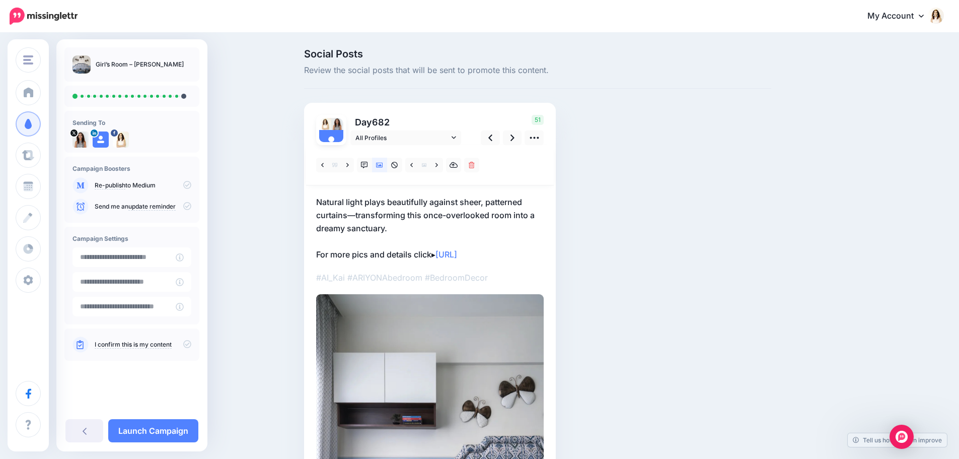
click at [398, 223] on p "Natural light plays beautifully against sheer, patterned curtains—transforming …" at bounding box center [430, 227] width 228 height 65
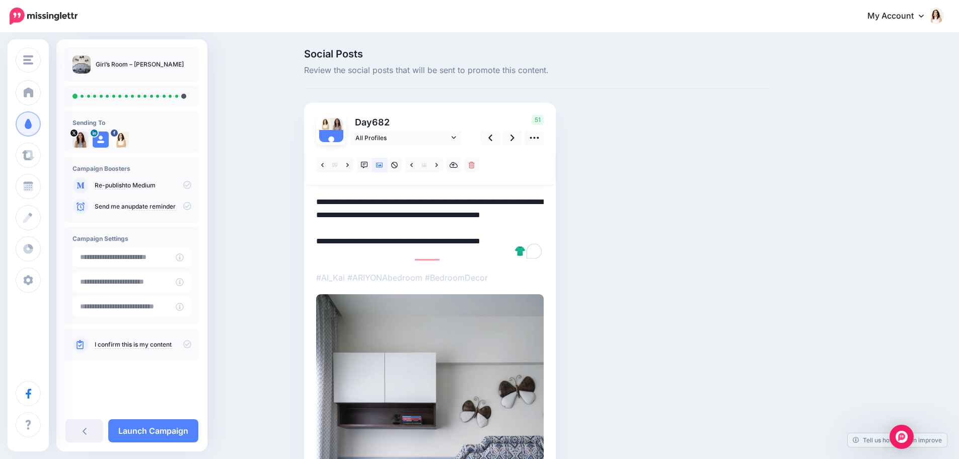
drag, startPoint x: 402, startPoint y: 231, endPoint x: 301, endPoint y: 202, distance: 104.2
click at [301, 202] on div "Social Posts Review the social posts that will be sent to promote this content.…" at bounding box center [537, 354] width 482 height 610
paste textarea "To enrich screen reader interactions, please activate Accessibility in Grammarl…"
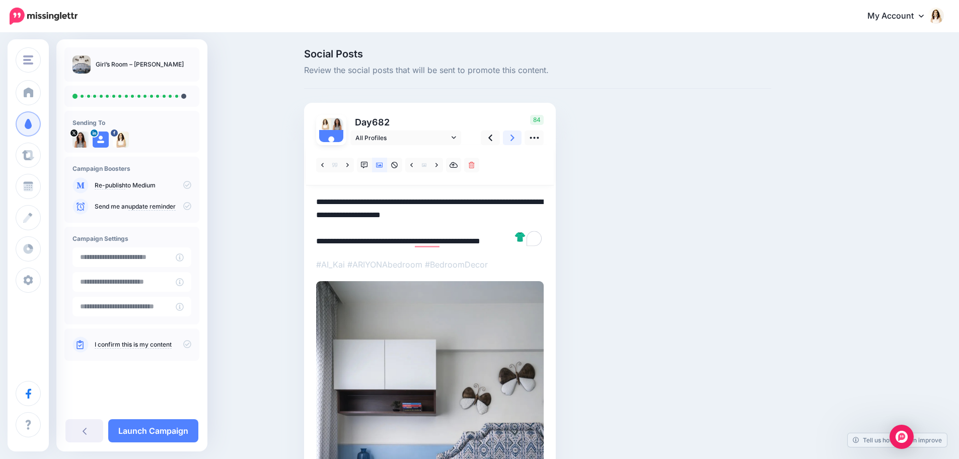
click at [514, 138] on icon at bounding box center [512, 137] width 4 height 11
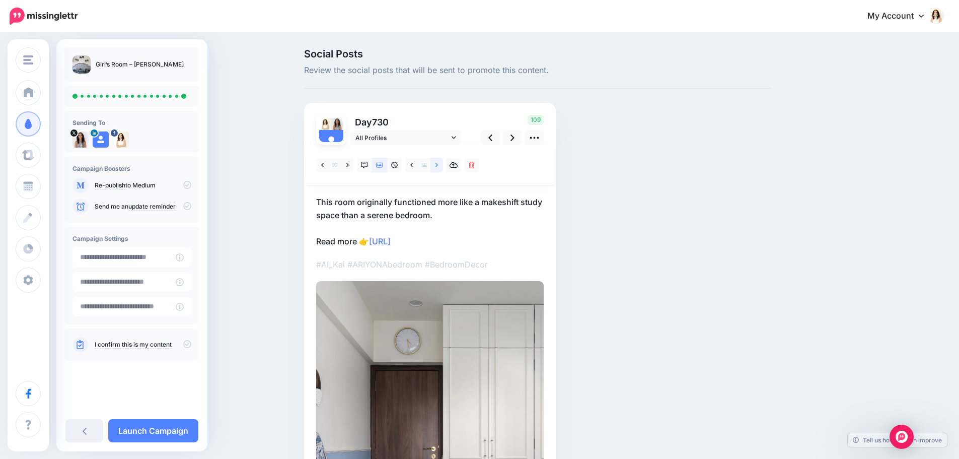
click at [436, 163] on link at bounding box center [436, 165] width 13 height 15
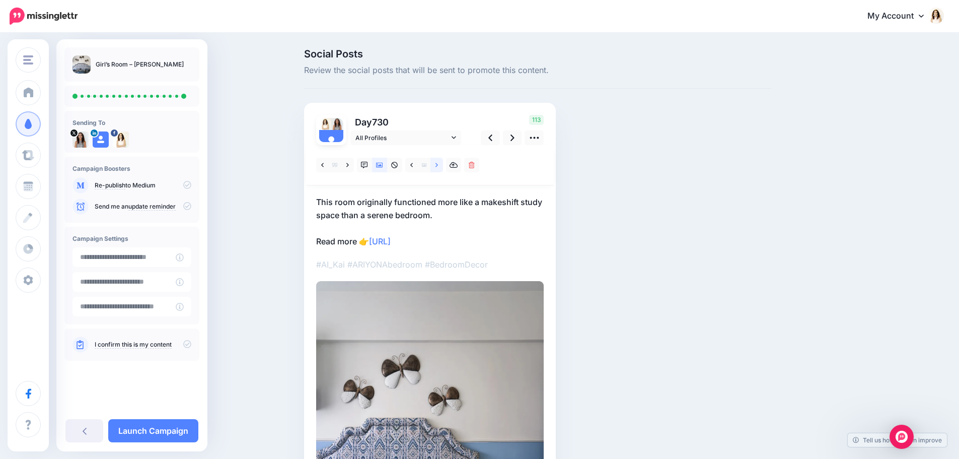
click at [436, 163] on link at bounding box center [436, 165] width 13 height 15
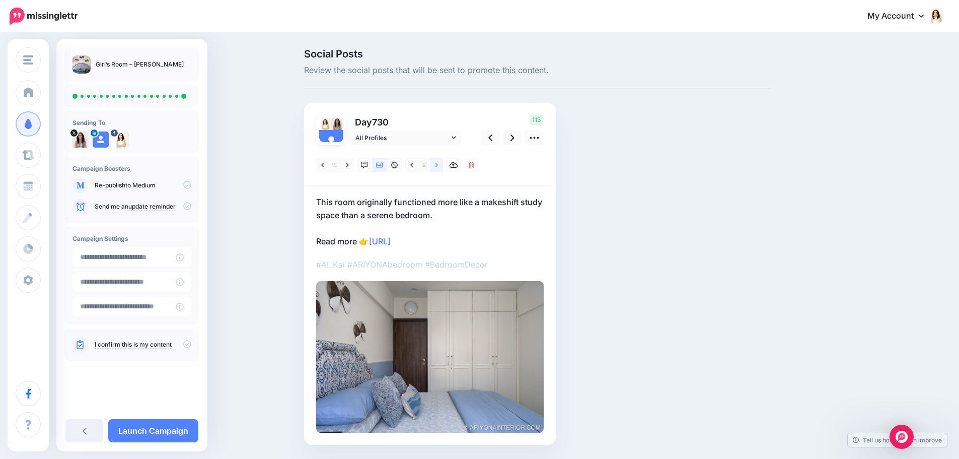
click at [436, 163] on link at bounding box center [436, 165] width 13 height 15
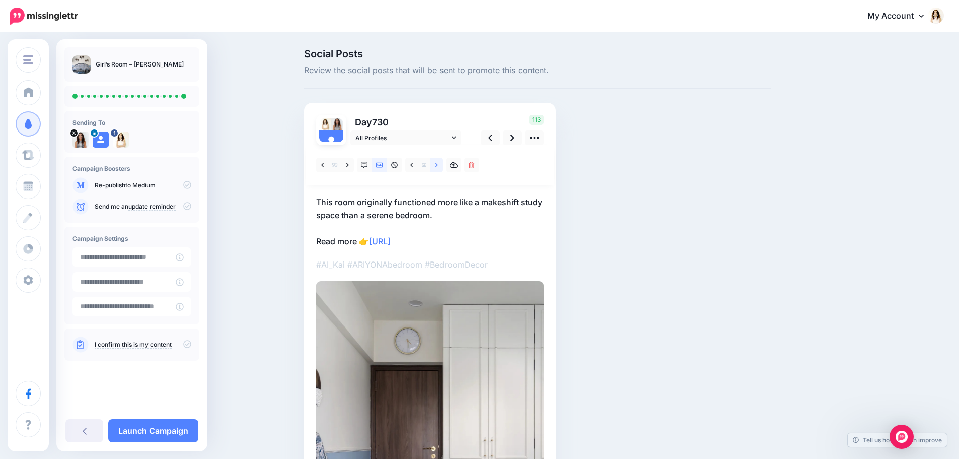
click at [436, 163] on link at bounding box center [436, 165] width 13 height 15
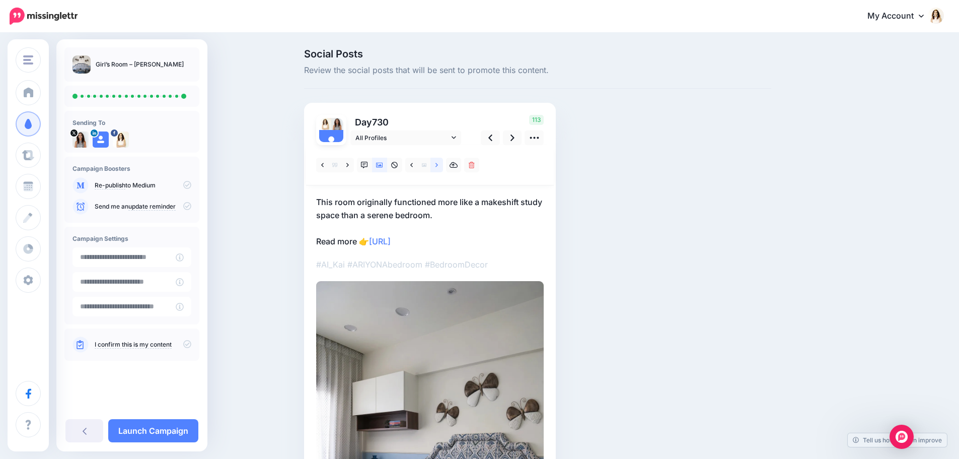
click at [436, 163] on link at bounding box center [436, 165] width 13 height 15
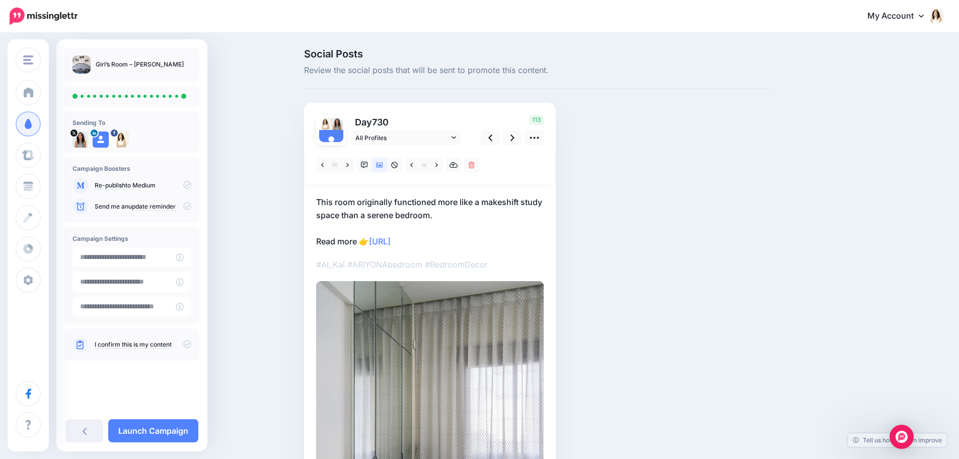
click at [386, 214] on p "This room originally functioned more like a makeshift study space than a serene…" at bounding box center [430, 221] width 228 height 52
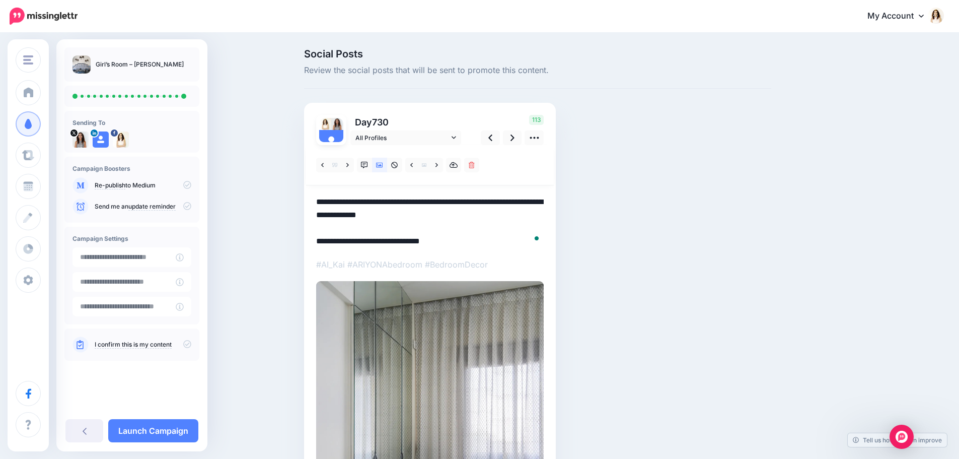
drag, startPoint x: 452, startPoint y: 218, endPoint x: 315, endPoint y: 202, distance: 138.4
click at [315, 202] on div "Day 730 All Profiles" at bounding box center [430, 360] width 252 height 515
paste textarea "**********"
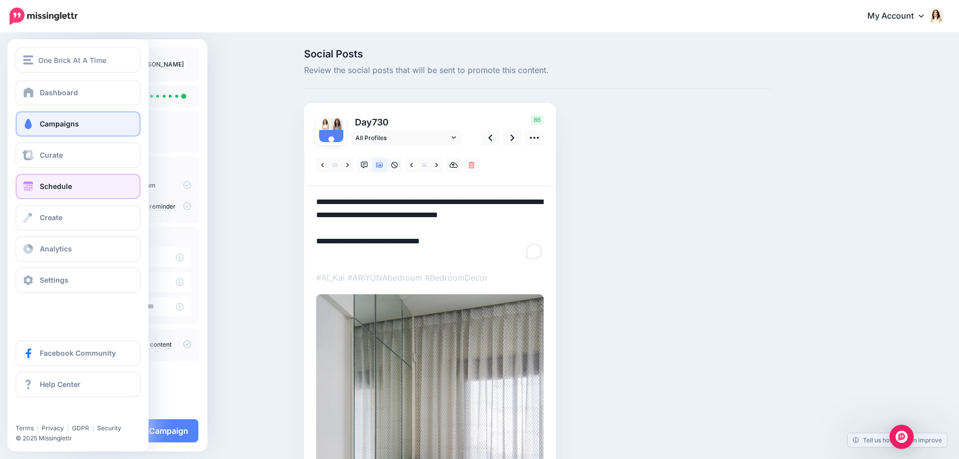
type textarea "**********"
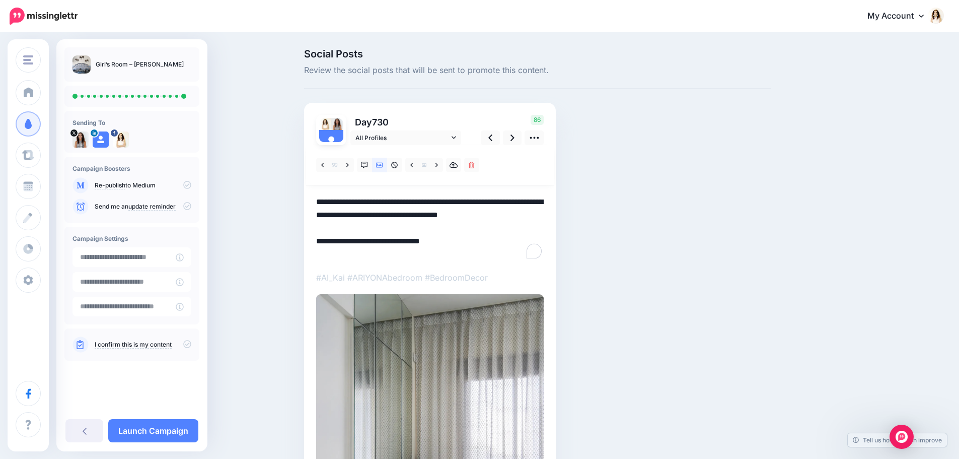
click at [186, 345] on icon at bounding box center [187, 344] width 8 height 8
click at [160, 261] on input "**********" at bounding box center [123, 257] width 103 height 20
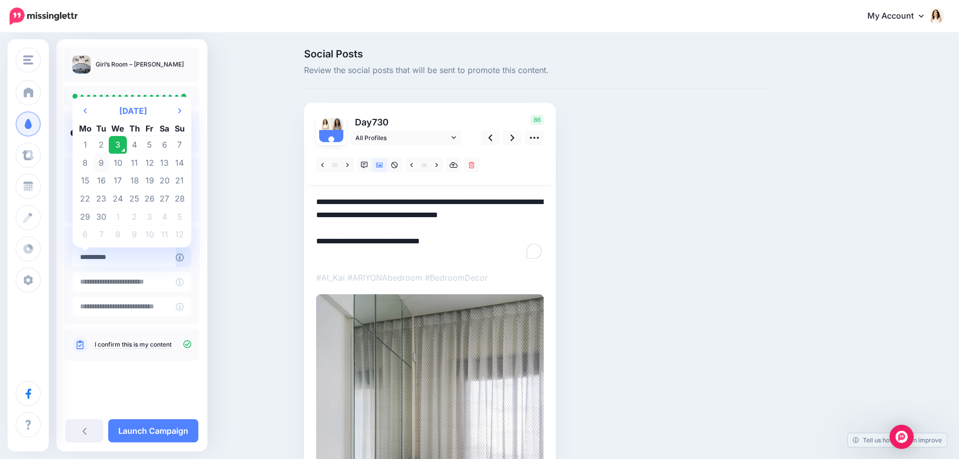
click at [99, 166] on td "9" at bounding box center [101, 163] width 15 height 18
type input "**********"
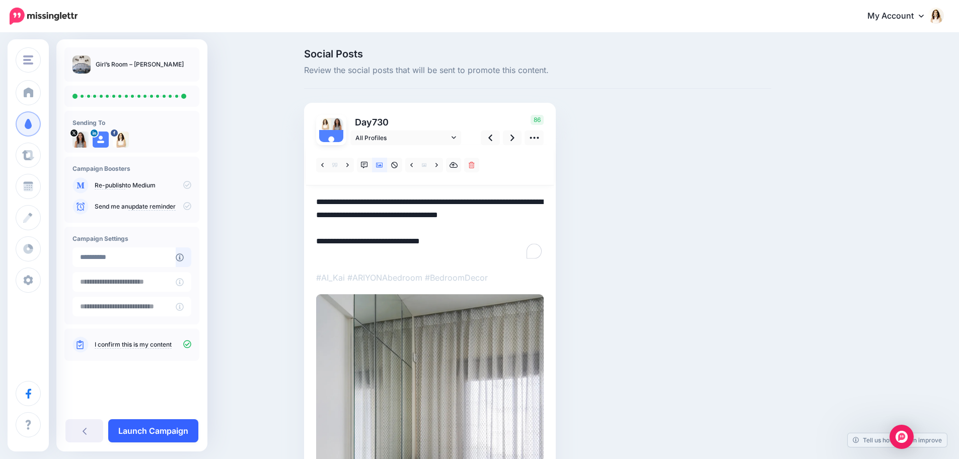
click at [161, 429] on link "Launch Campaign" at bounding box center [153, 430] width 90 height 23
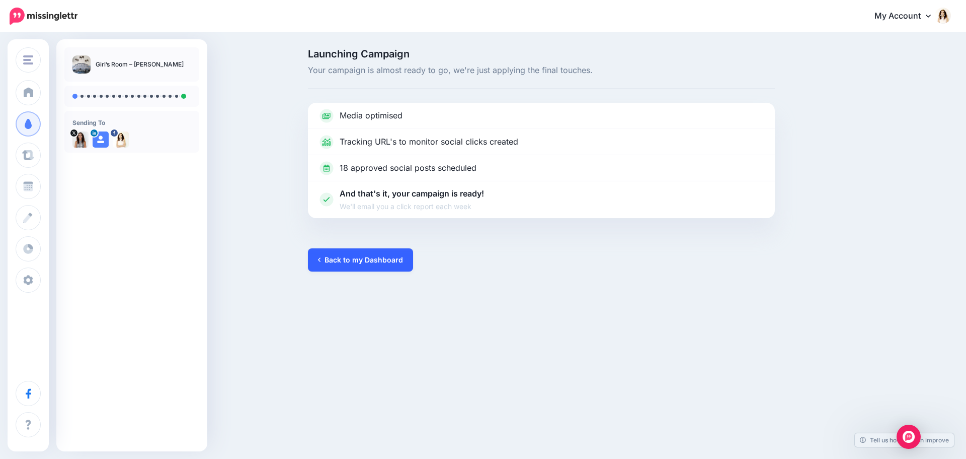
click at [396, 253] on link "Back to my Dashboard" at bounding box center [360, 259] width 105 height 23
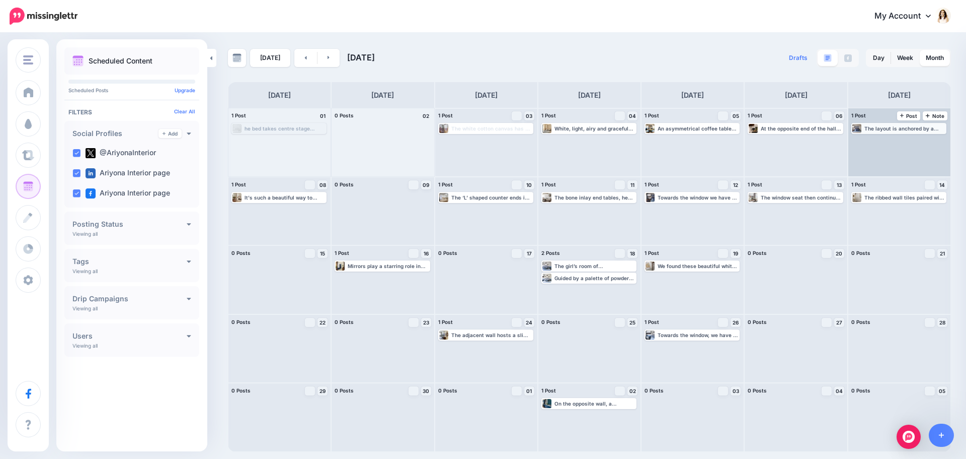
click at [899, 132] on div "The layout is anchored by a plush bed positioned against the far wall, with bot…" at bounding box center [899, 128] width 93 height 9
click at [896, 139] on link "Edit" at bounding box center [884, 140] width 62 height 9
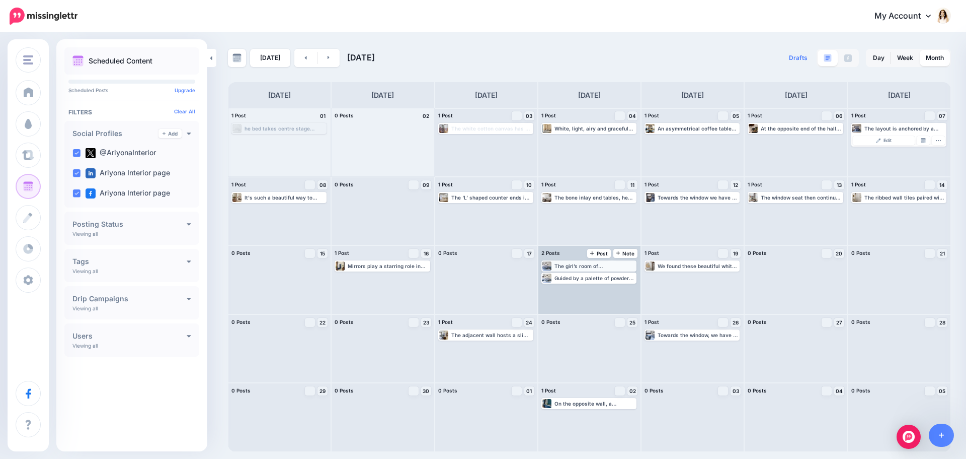
click at [592, 267] on div "The girl’s room of Kai needed to reflect a young girl’s evolving needs — a plac…" at bounding box center [595, 266] width 81 height 6
click at [587, 278] on link "Edit" at bounding box center [574, 277] width 62 height 9
click at [588, 293] on div "Guided by a palette of powder blue, ivory, and walnut, this space is layered wi…" at bounding box center [595, 290] width 81 height 6
click at [586, 290] on link "Edit" at bounding box center [574, 289] width 62 height 9
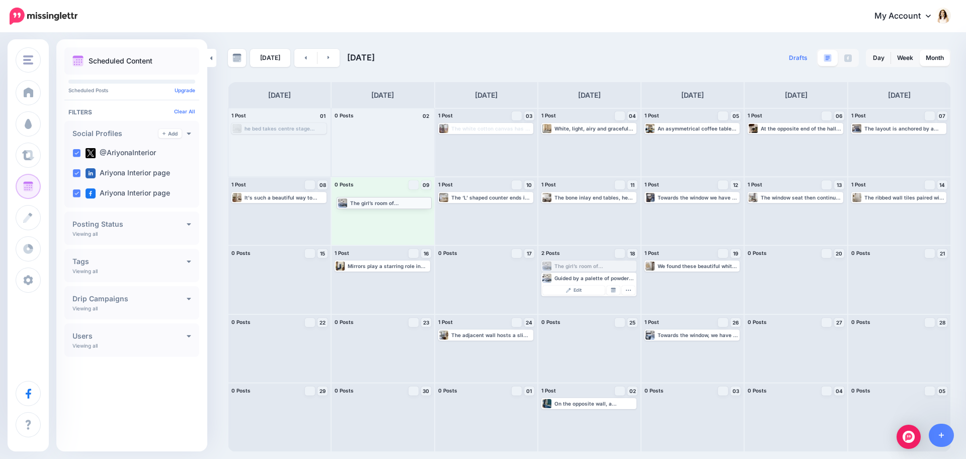
drag, startPoint x: 589, startPoint y: 267, endPoint x: 384, endPoint y: 203, distance: 214.9
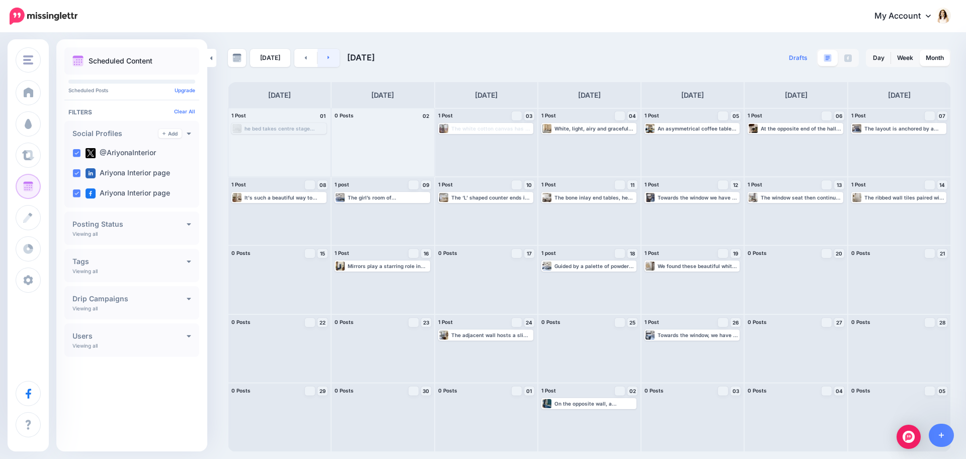
click at [329, 55] on link at bounding box center [329, 58] width 23 height 18
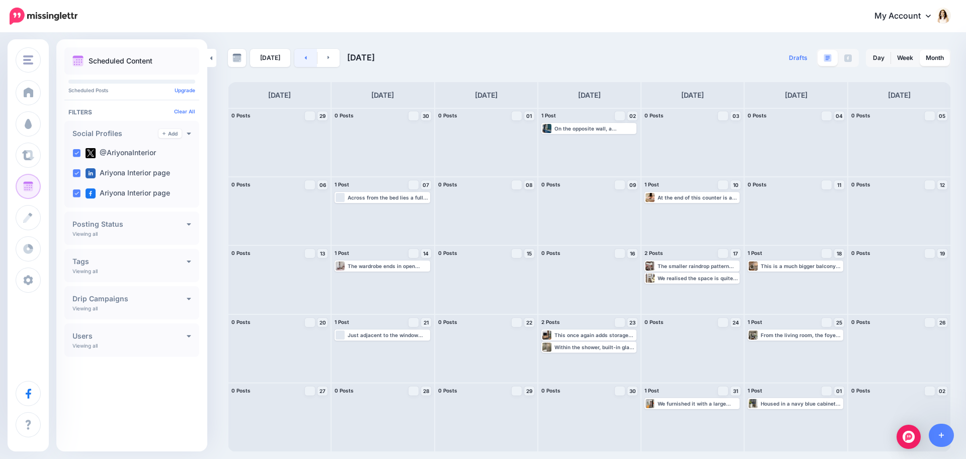
click at [307, 56] on link at bounding box center [305, 58] width 23 height 18
